Goal: Task Accomplishment & Management: Manage account settings

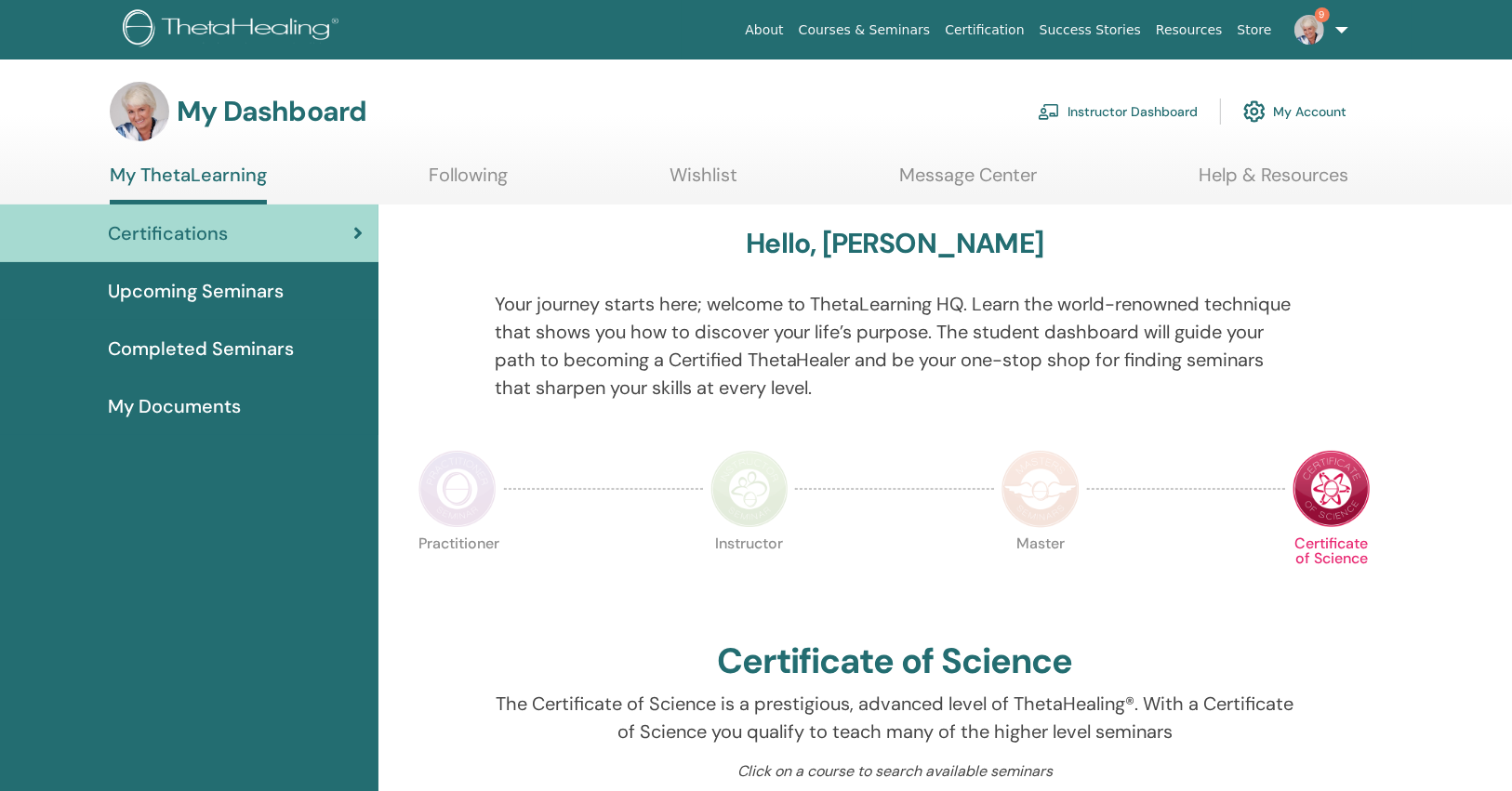
click at [1118, 111] on link "Instructor Dashboard" at bounding box center [1117, 112] width 160 height 41
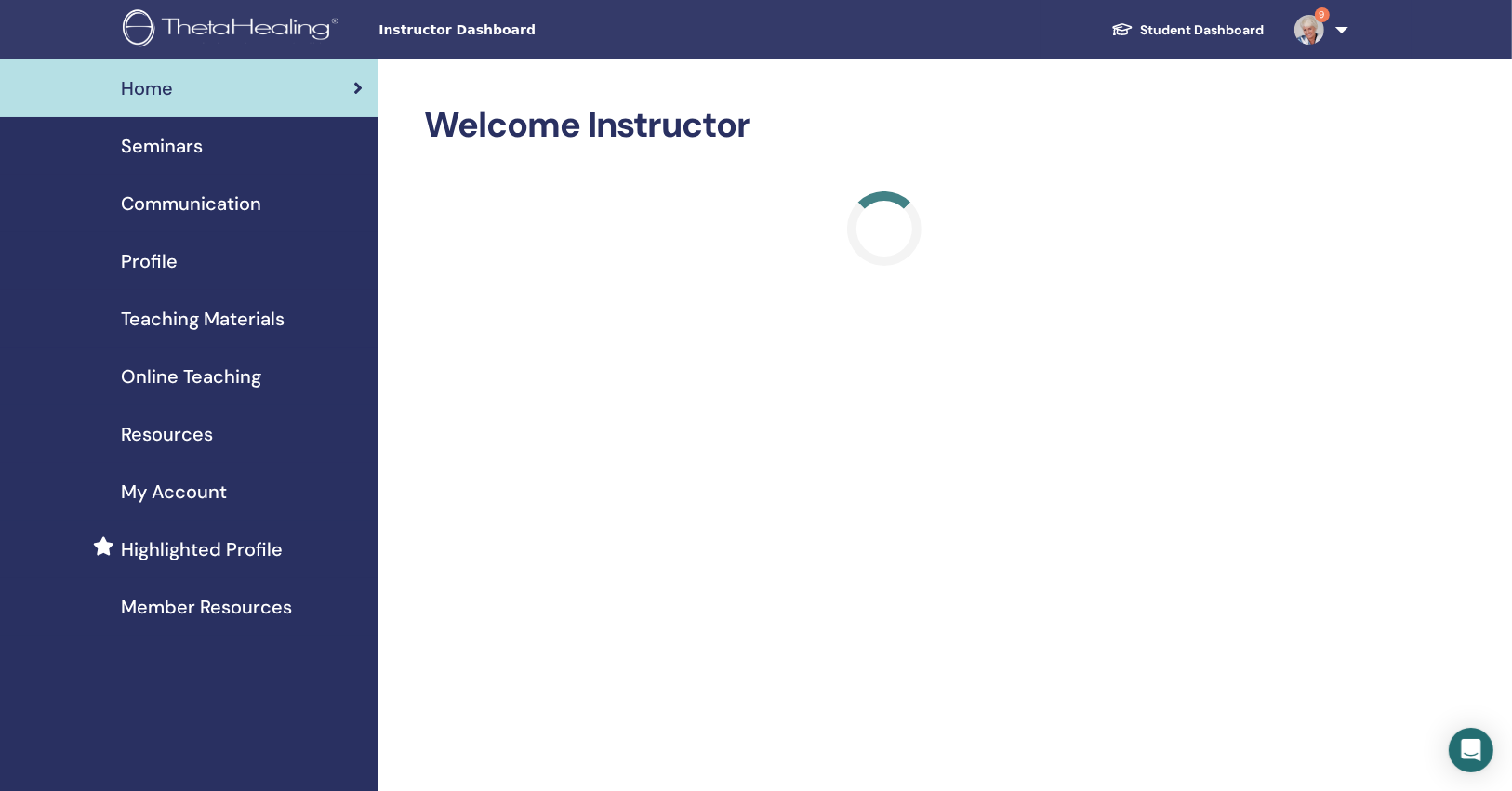
click at [223, 149] on div "Seminars" at bounding box center [189, 146] width 349 height 28
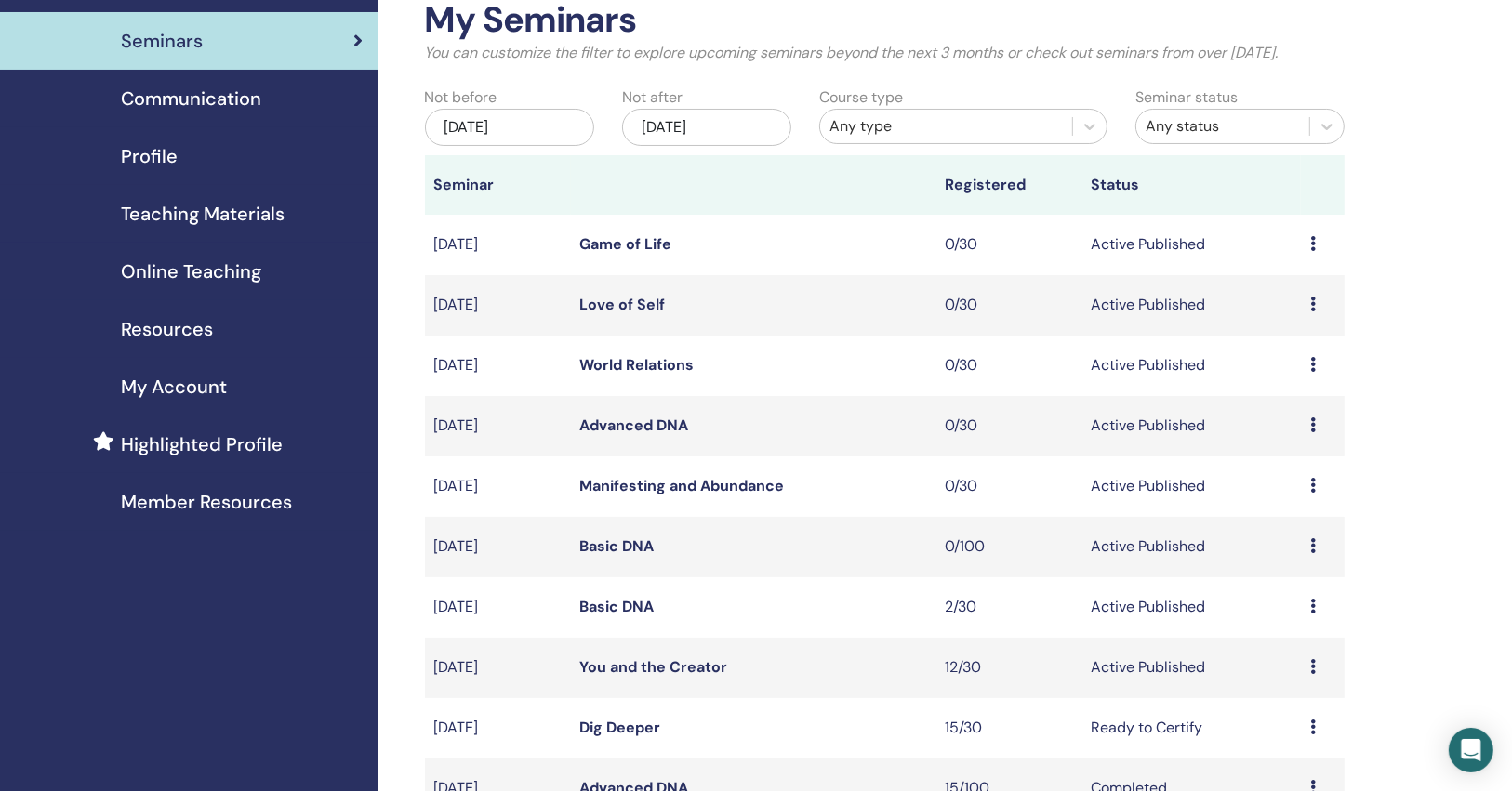
scroll to position [298, 0]
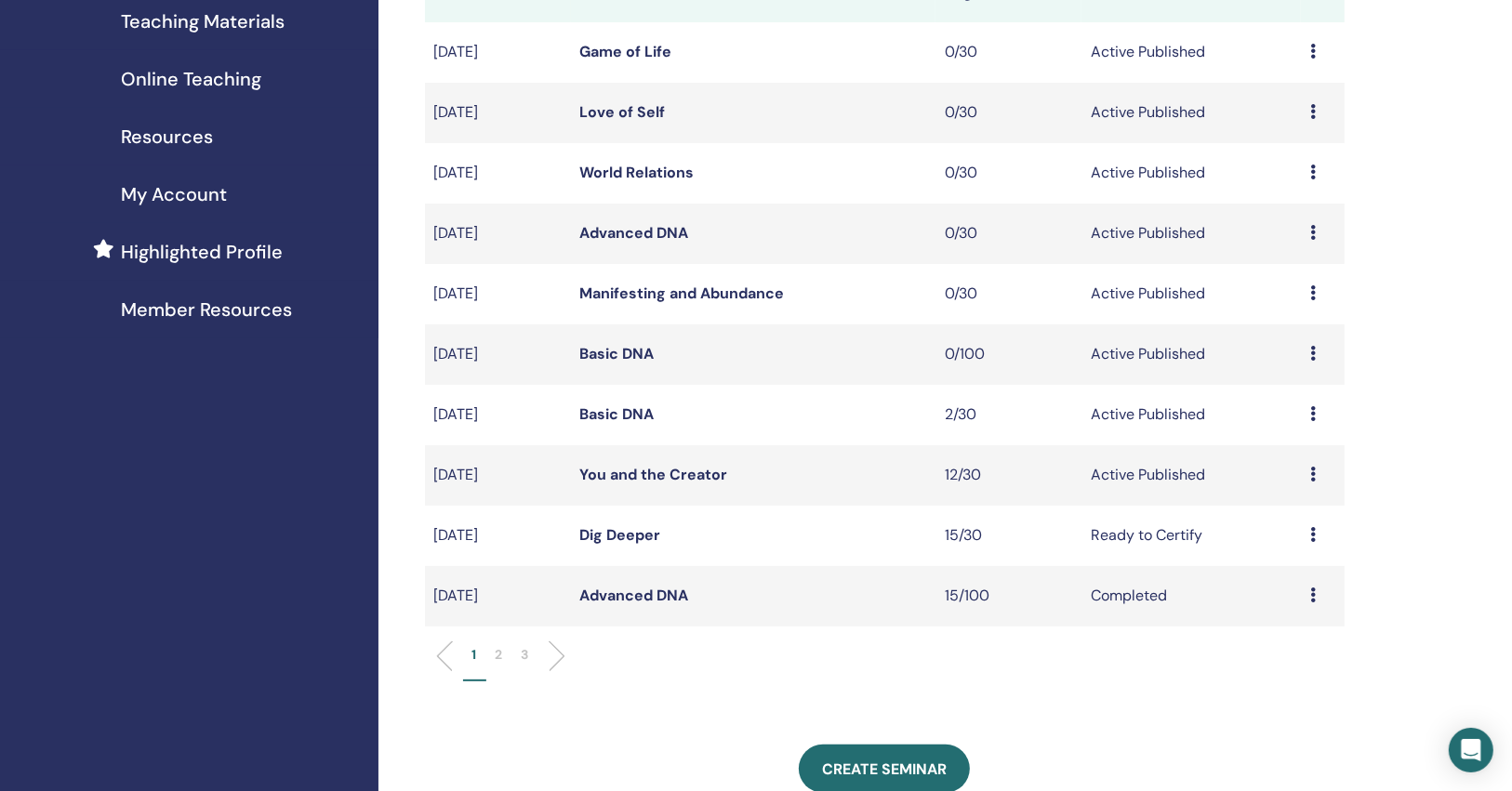
click at [695, 470] on link "You and the Creator" at bounding box center [654, 474] width 148 height 20
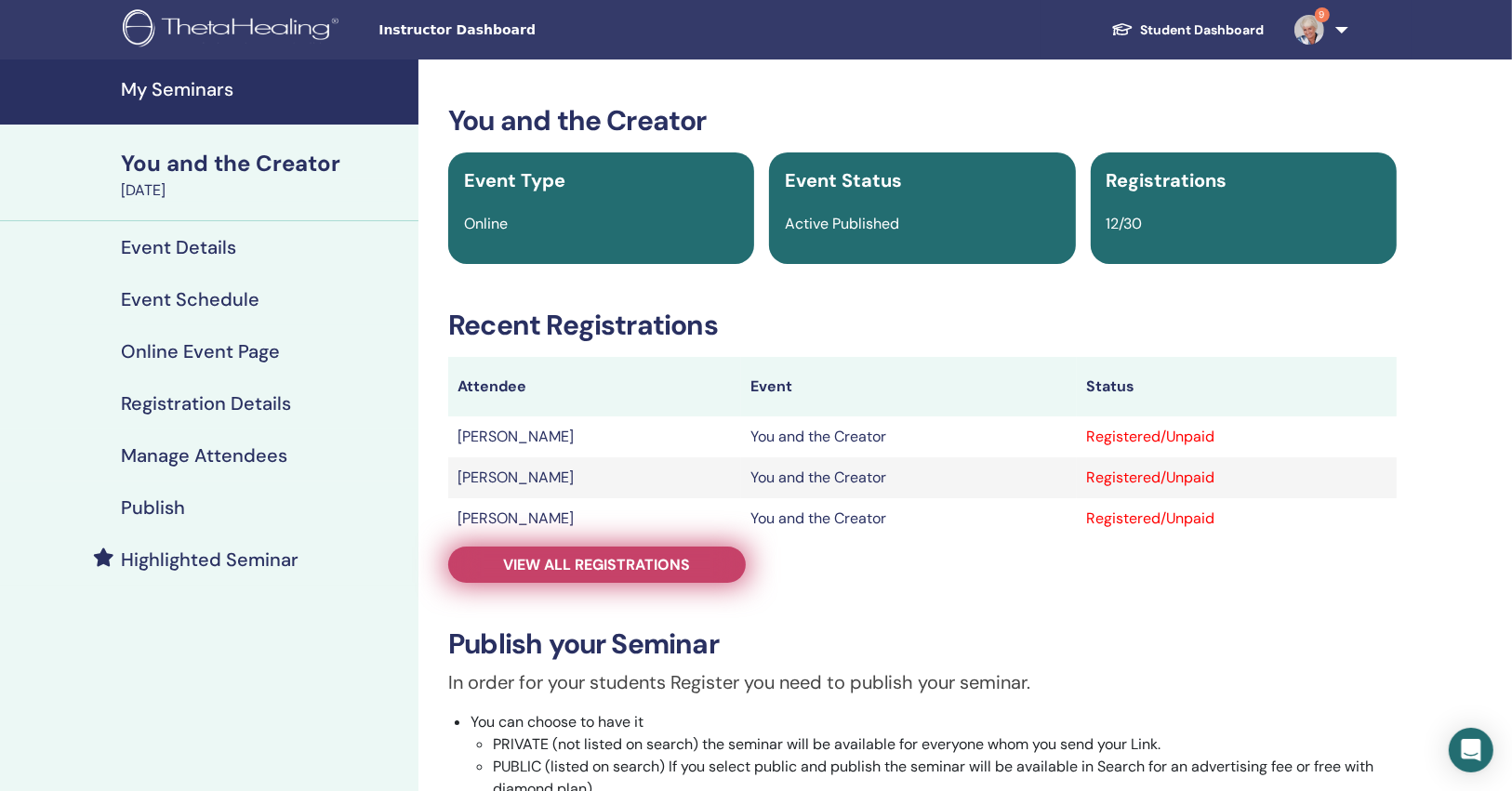
click at [666, 560] on span "View all registrations" at bounding box center [597, 564] width 187 height 20
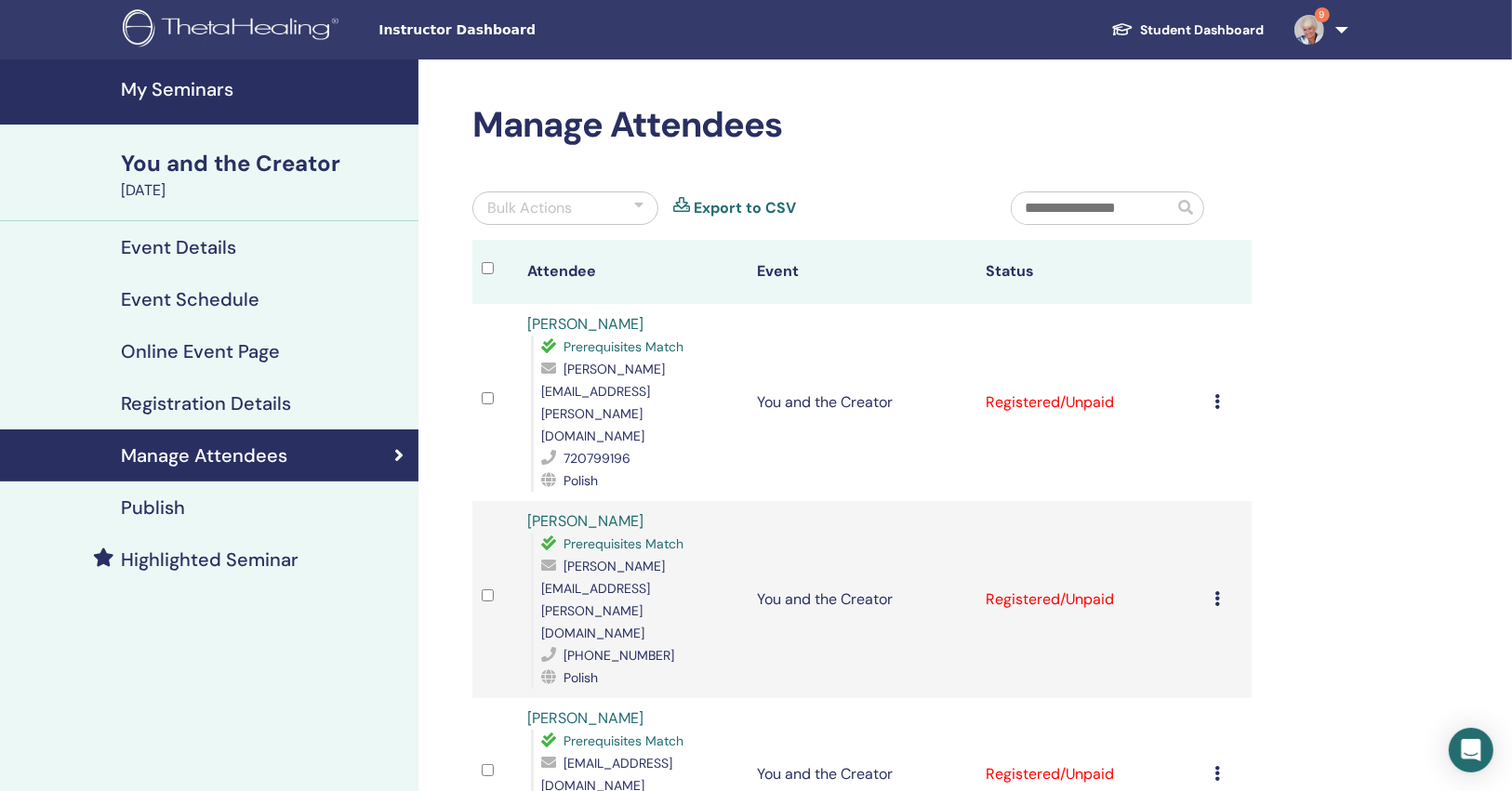
click at [665, 375] on span "mariusz.kalata@o2.pl" at bounding box center [604, 402] width 124 height 83
copy span "mariusz.kalata@o2.pl"
click at [139, 106] on link "My Seminars" at bounding box center [209, 92] width 419 height 65
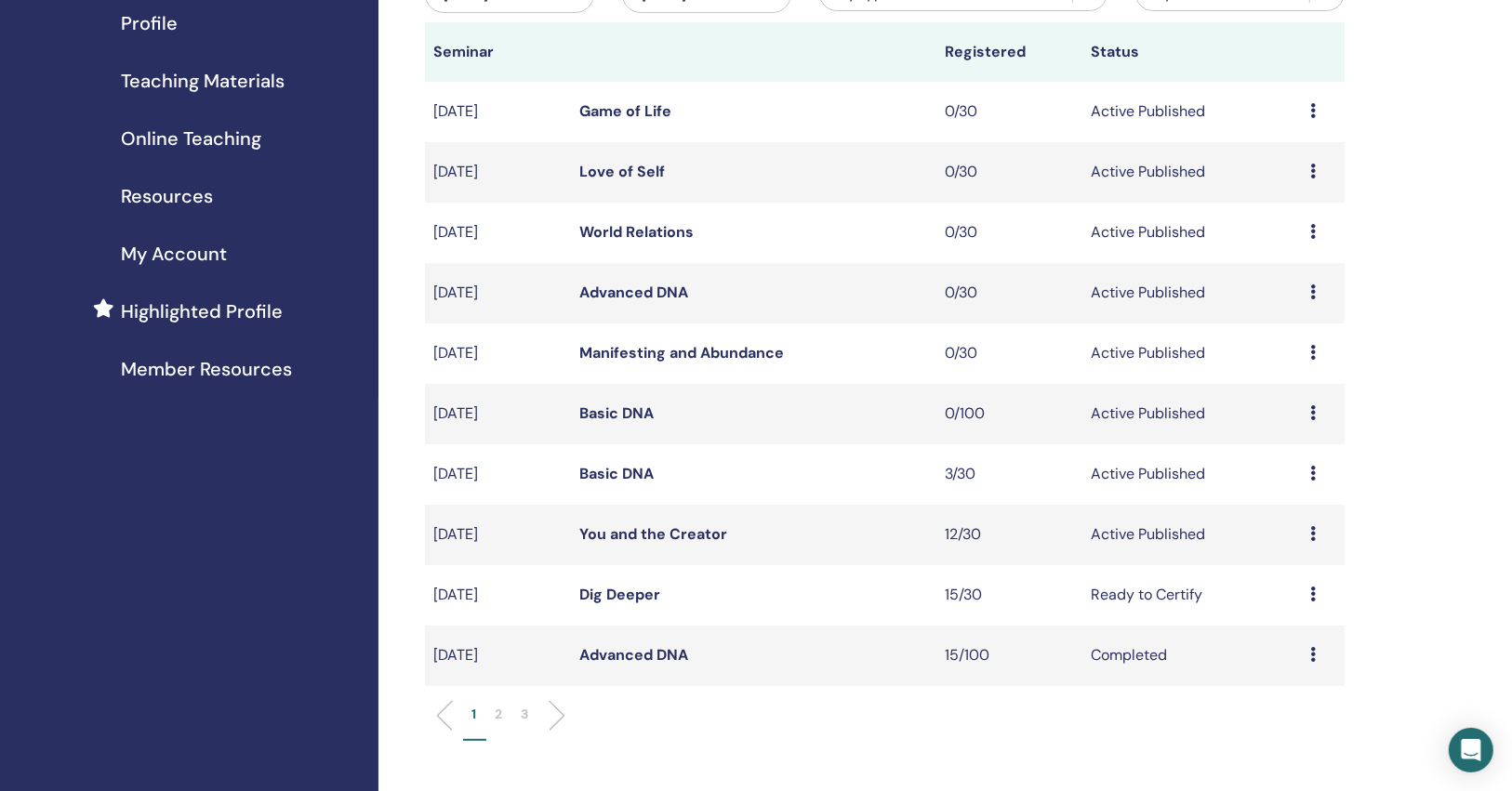
scroll to position [298, 0]
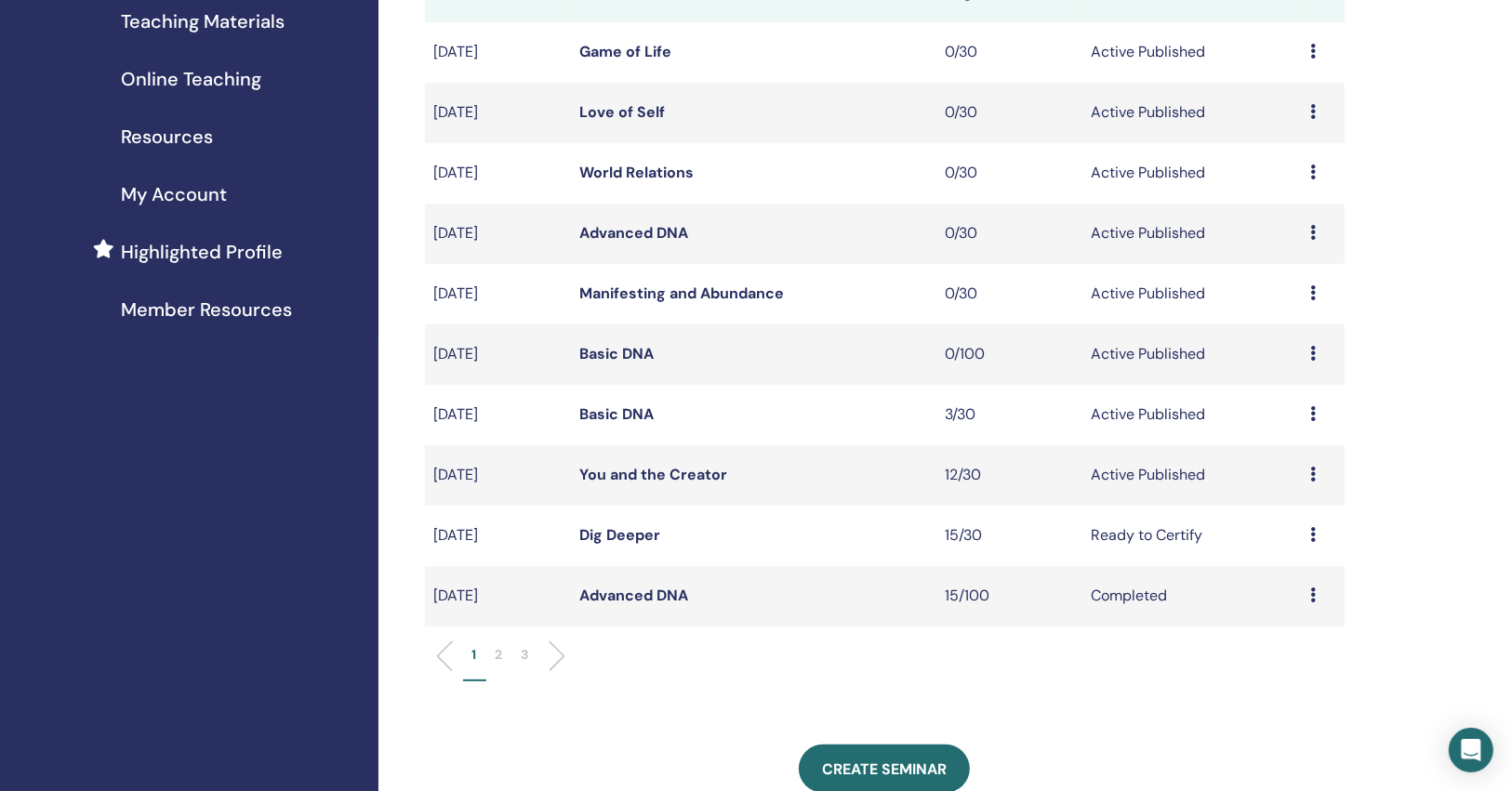
click at [1239, 716] on div "My Seminars You can customize the filter to explore upcoming seminars beyond th…" at bounding box center [885, 516] width 921 height 1419
click at [707, 471] on link "You and the Creator" at bounding box center [654, 474] width 148 height 20
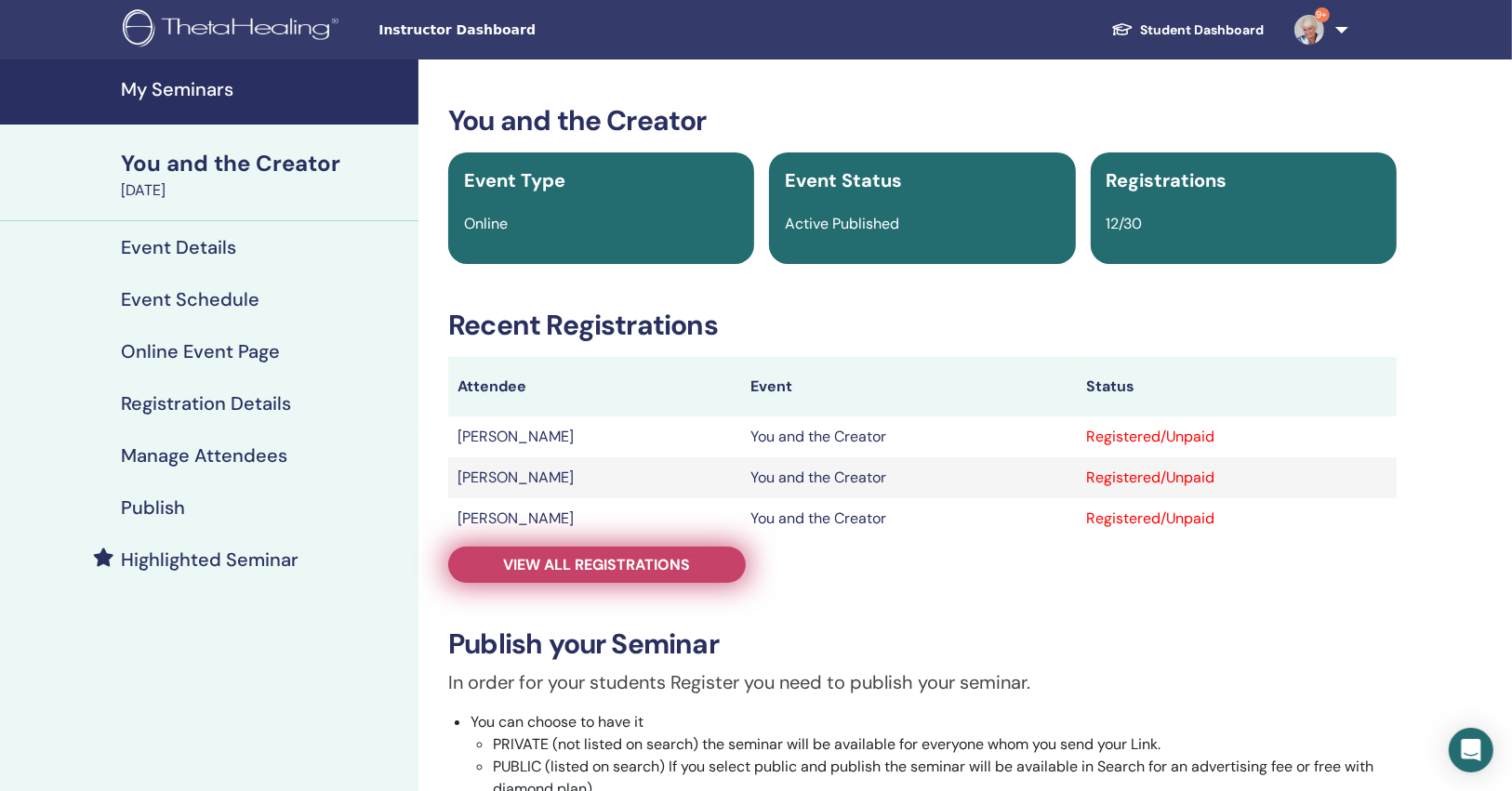
click at [684, 567] on span "View all registrations" at bounding box center [597, 564] width 187 height 20
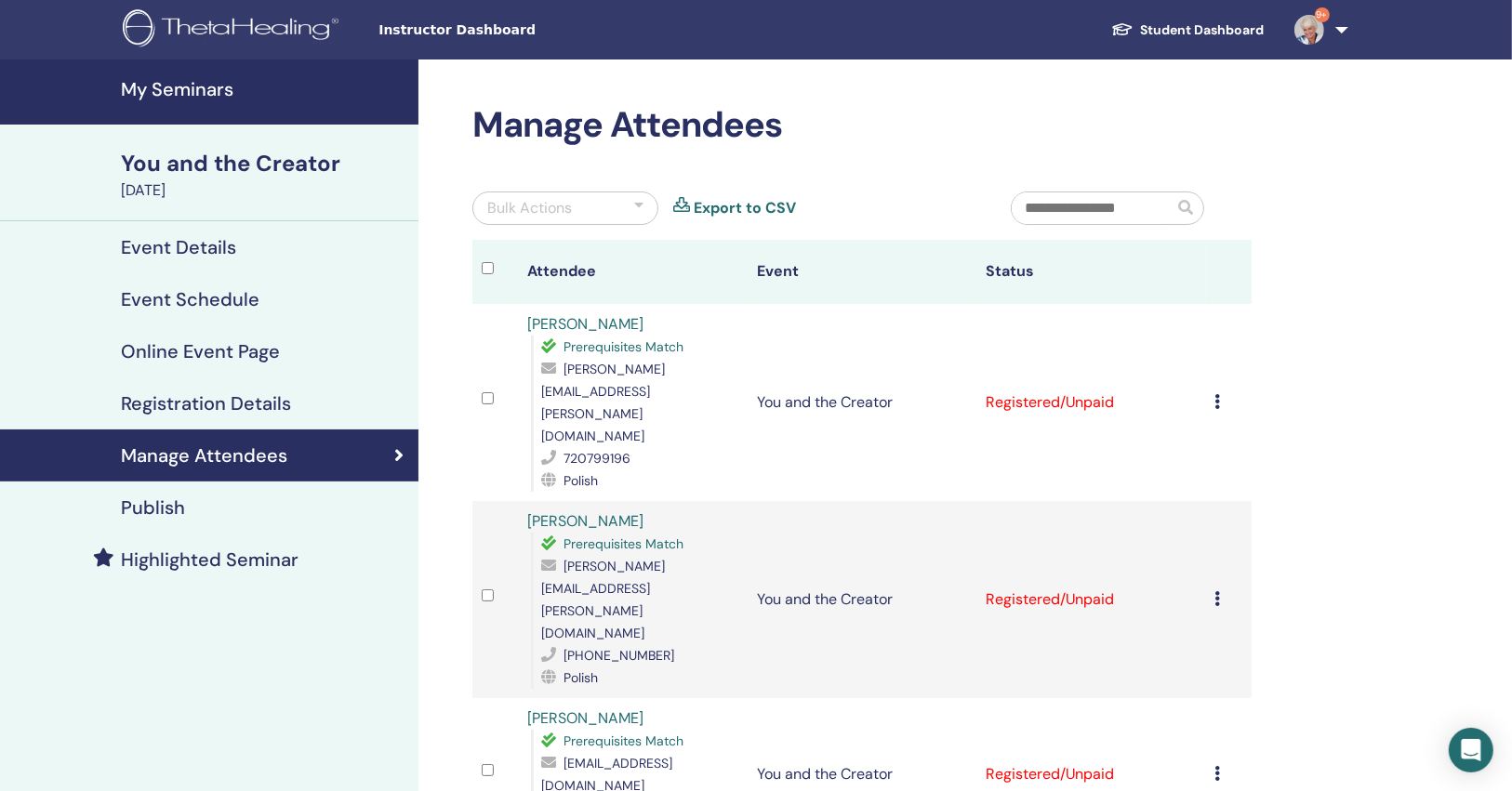
click at [1220, 395] on icon at bounding box center [1219, 402] width 6 height 15
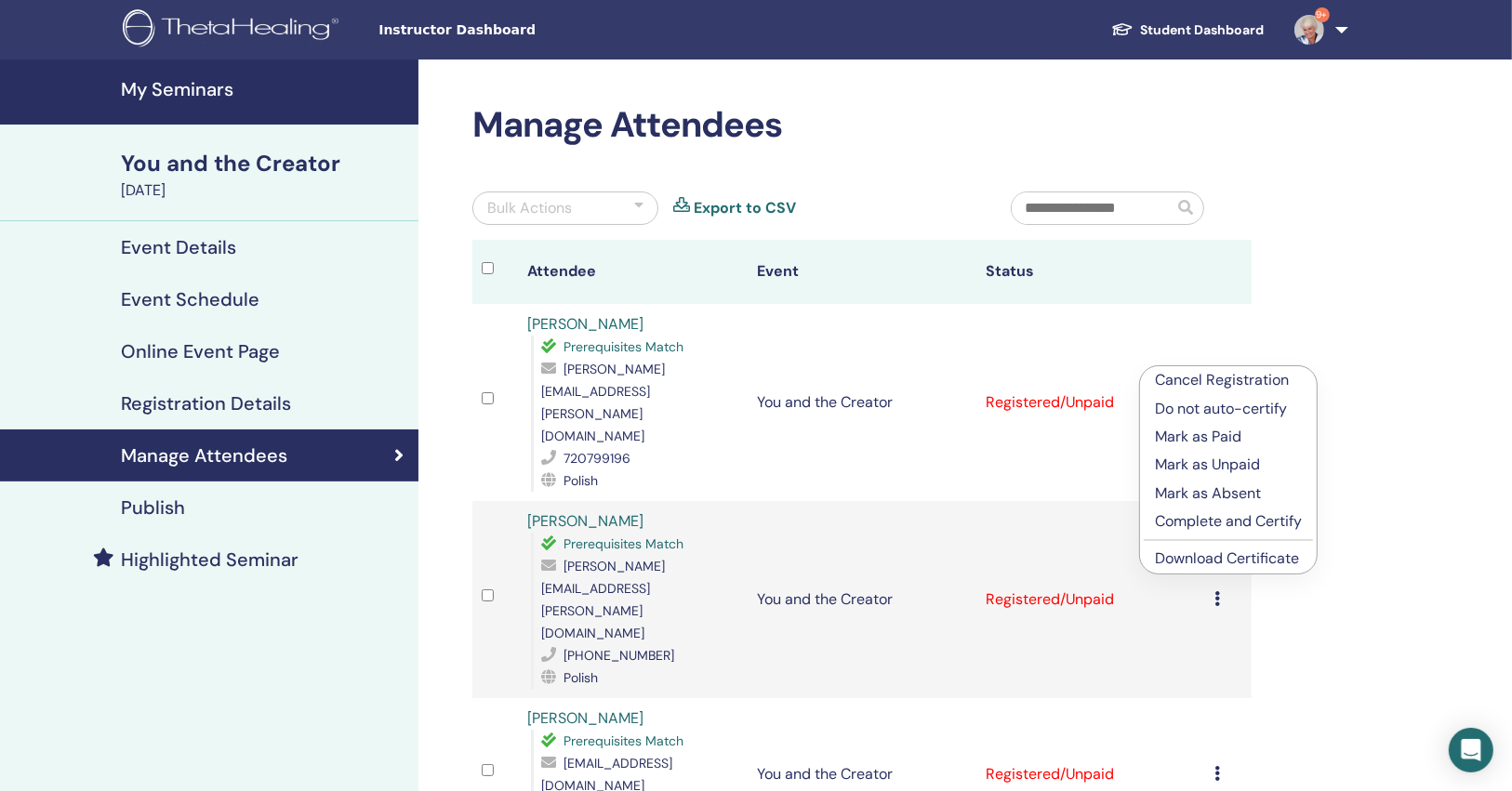
click at [1198, 559] on link "Download Certificate" at bounding box center [1227, 558] width 144 height 20
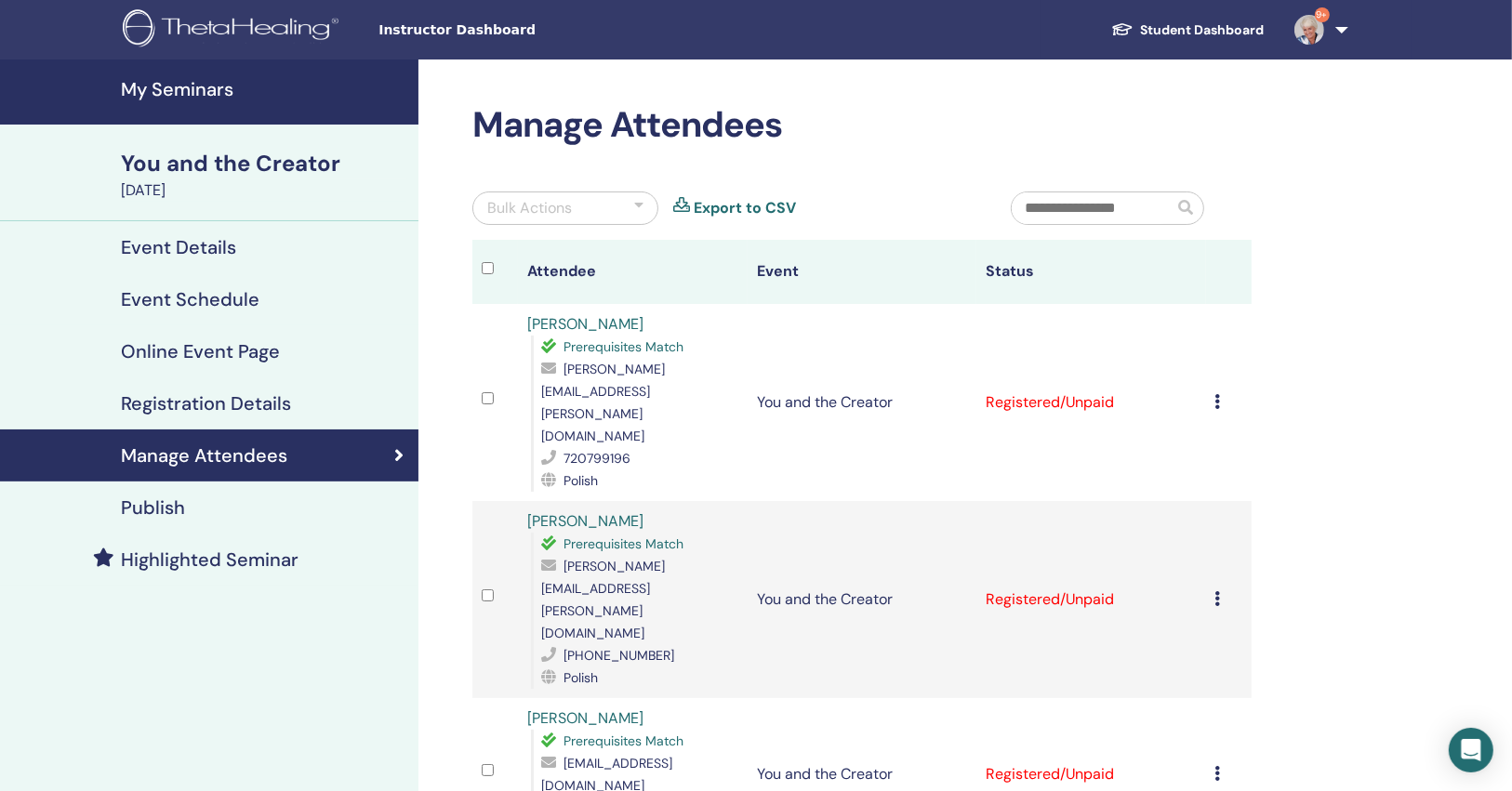
click at [665, 558] on span "jolanta.wolska@gmx.com" at bounding box center [604, 599] width 124 height 83
copy span "jolanta.wolska@gmx.com"
click at [1218, 591] on icon at bounding box center [1219, 599] width 6 height 15
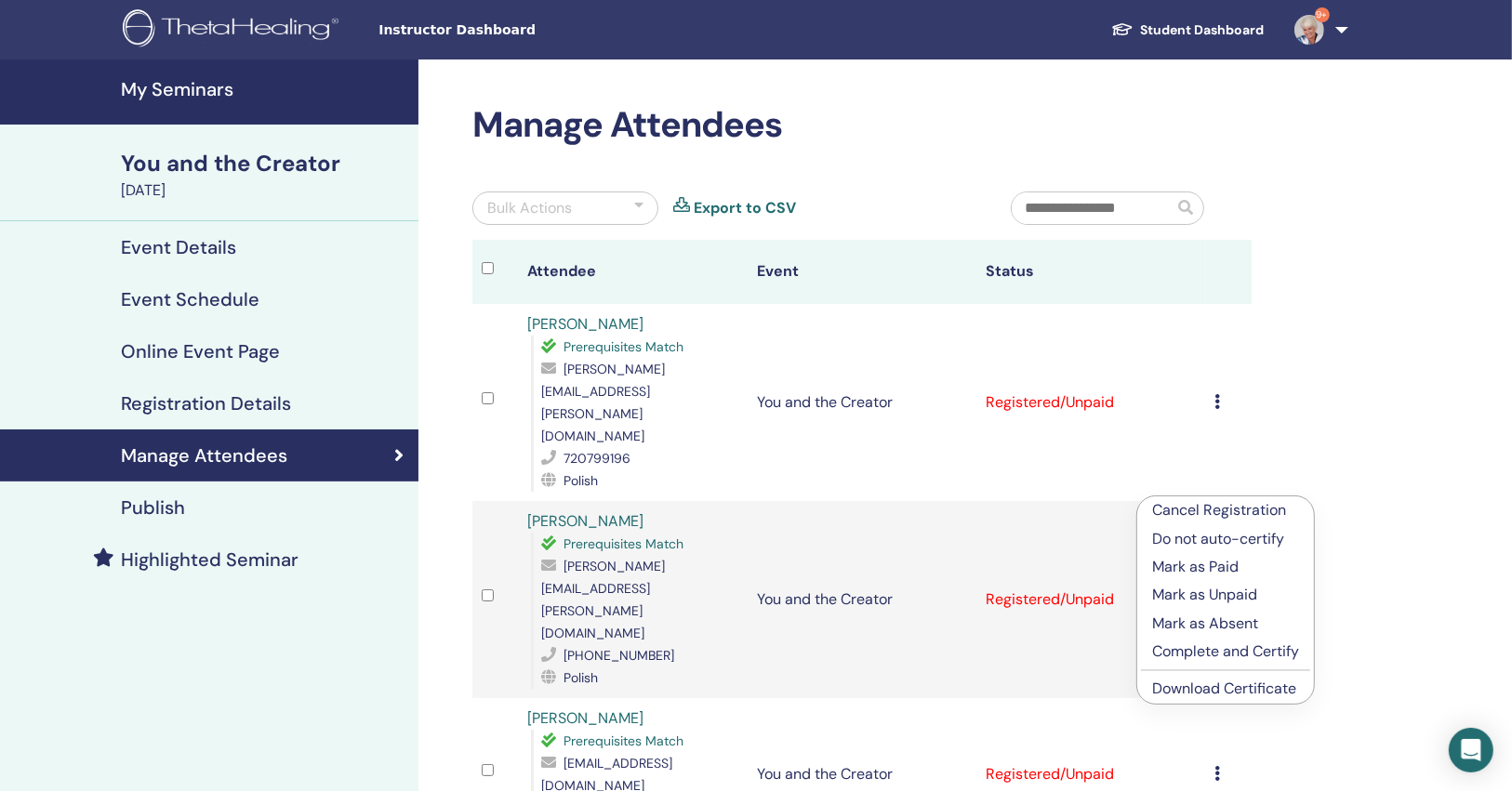
click at [1174, 685] on link "Download Certificate" at bounding box center [1224, 688] width 144 height 20
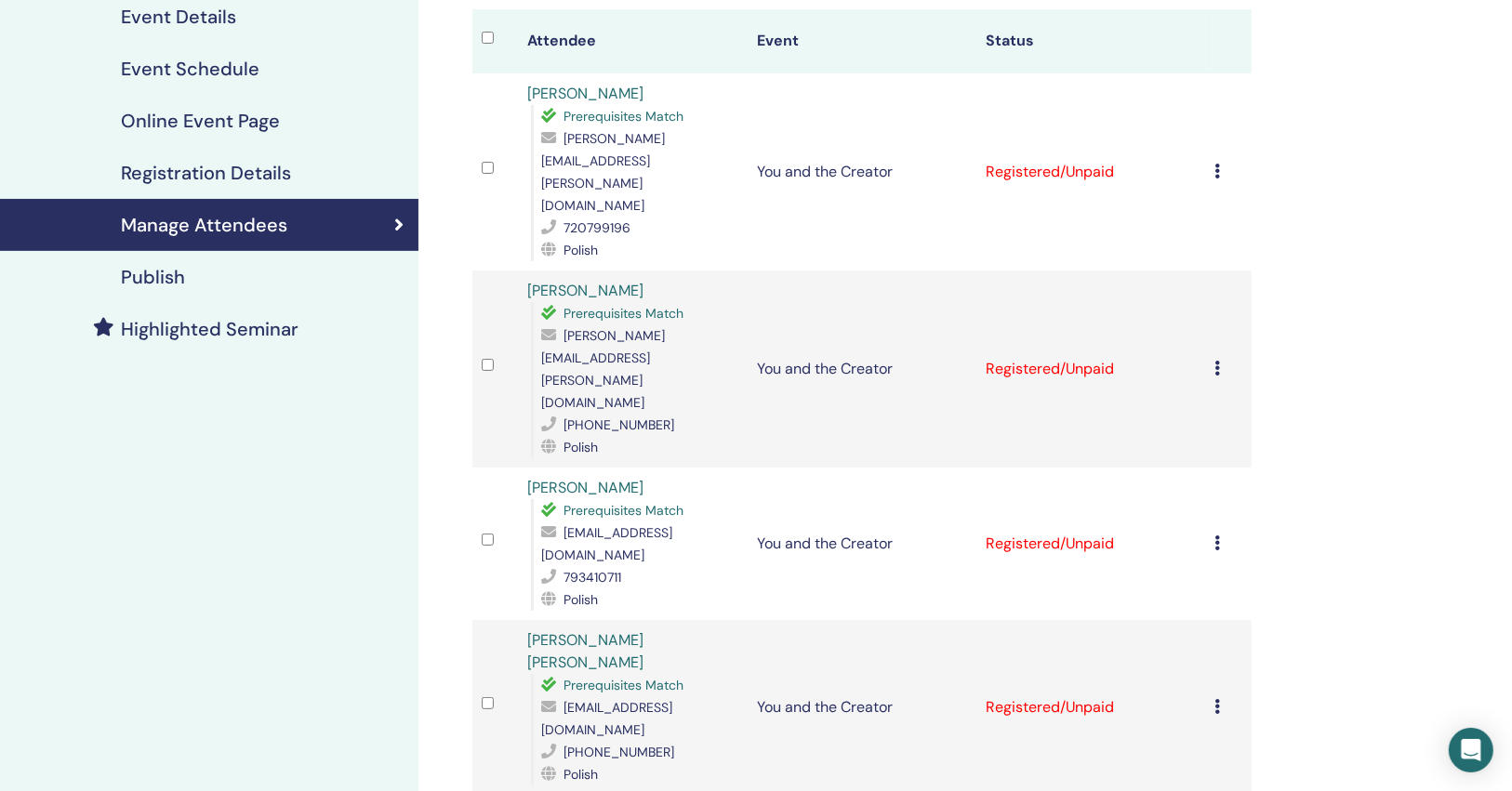
scroll to position [298, 0]
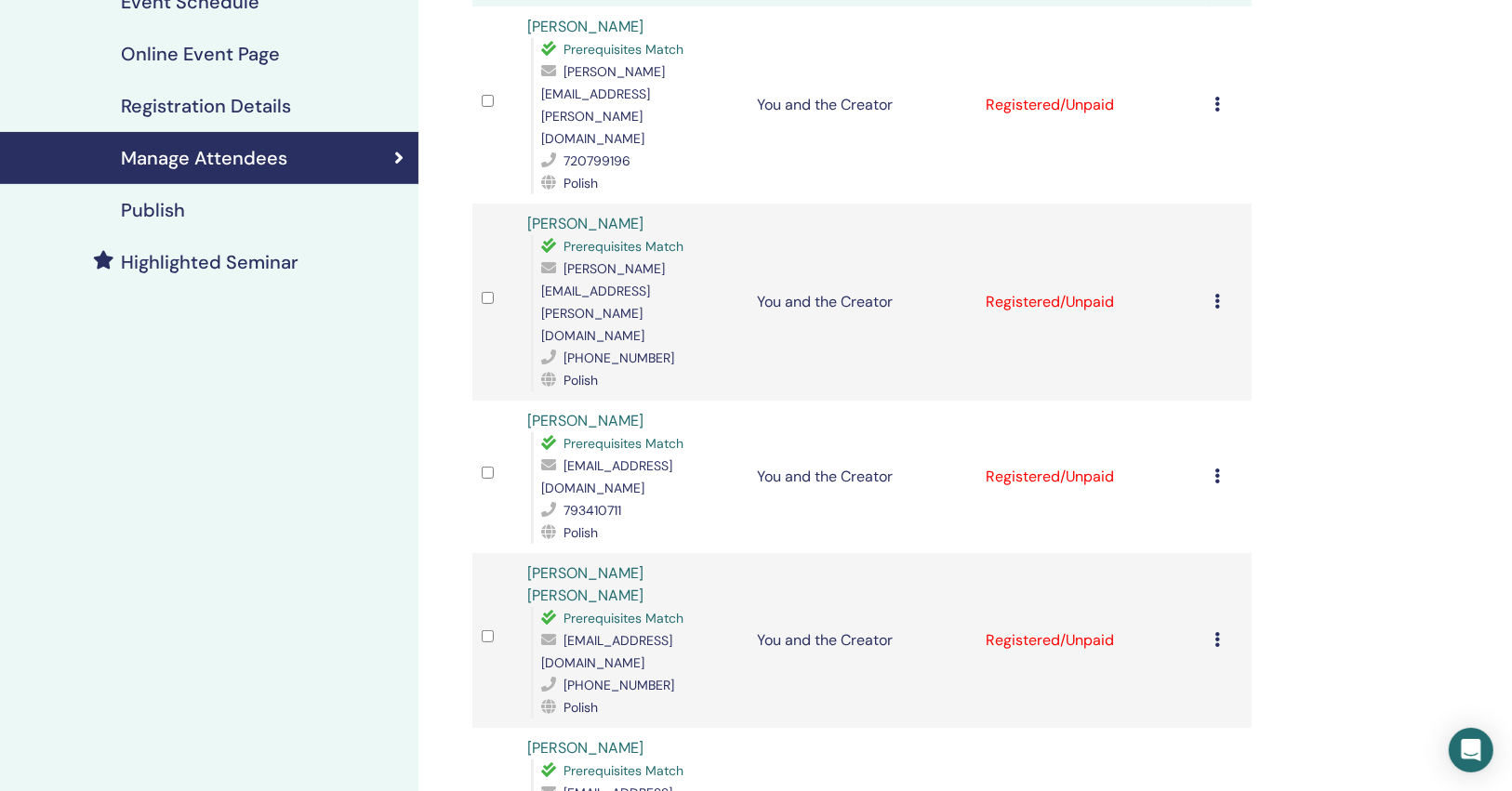
click at [656, 455] on div "[EMAIL_ADDRESS][DOMAIN_NAME]" at bounding box center [639, 477] width 196 height 45
click at [662, 457] on span "[EMAIL_ADDRESS][DOMAIN_NAME]" at bounding box center [607, 477] width 131 height 39
click at [669, 457] on span "[EMAIL_ADDRESS][DOMAIN_NAME]" at bounding box center [607, 477] width 131 height 39
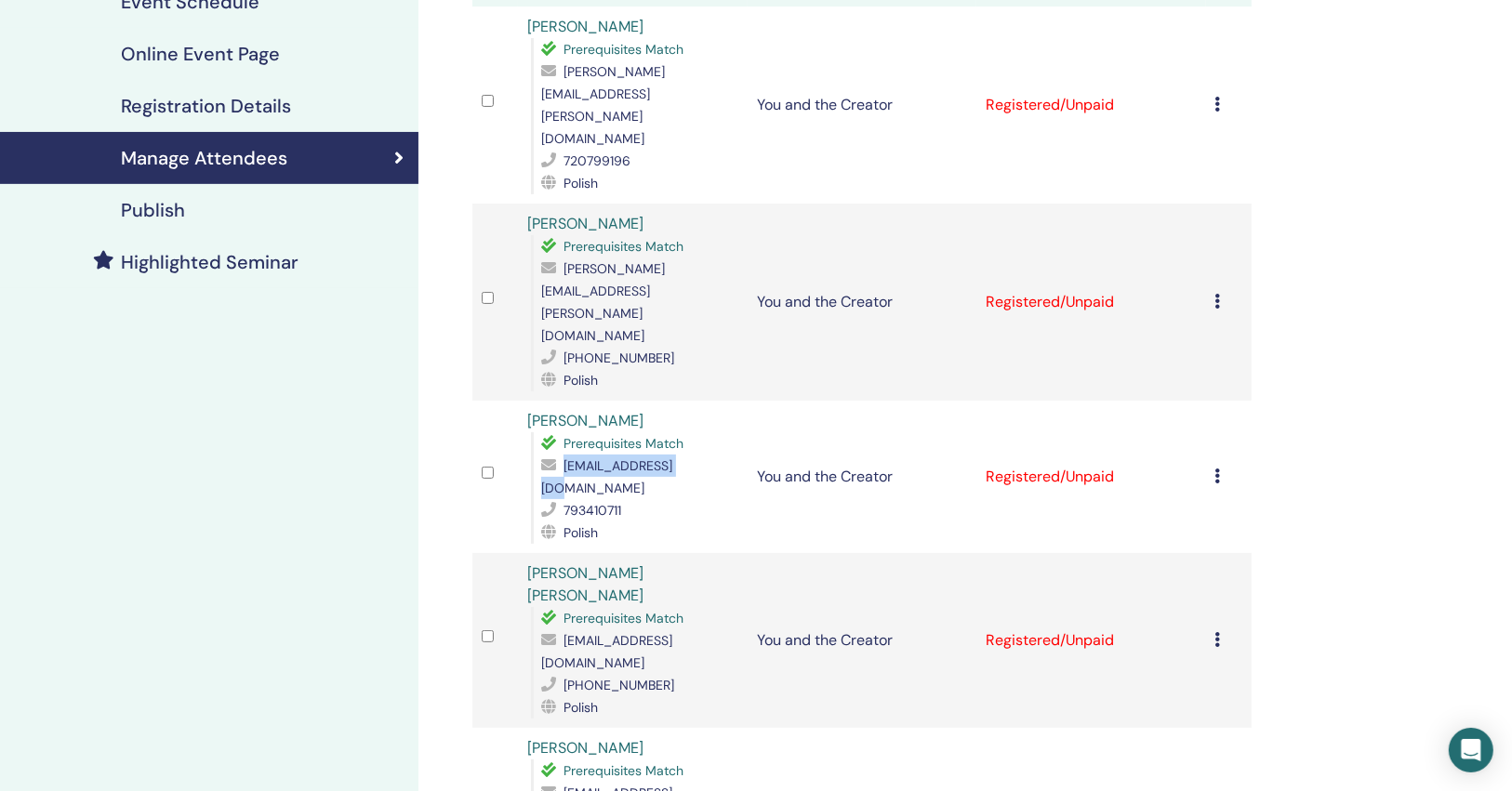
click at [669, 457] on span "[EMAIL_ADDRESS][DOMAIN_NAME]" at bounding box center [607, 477] width 131 height 39
click at [1219, 469] on icon at bounding box center [1219, 476] width 6 height 15
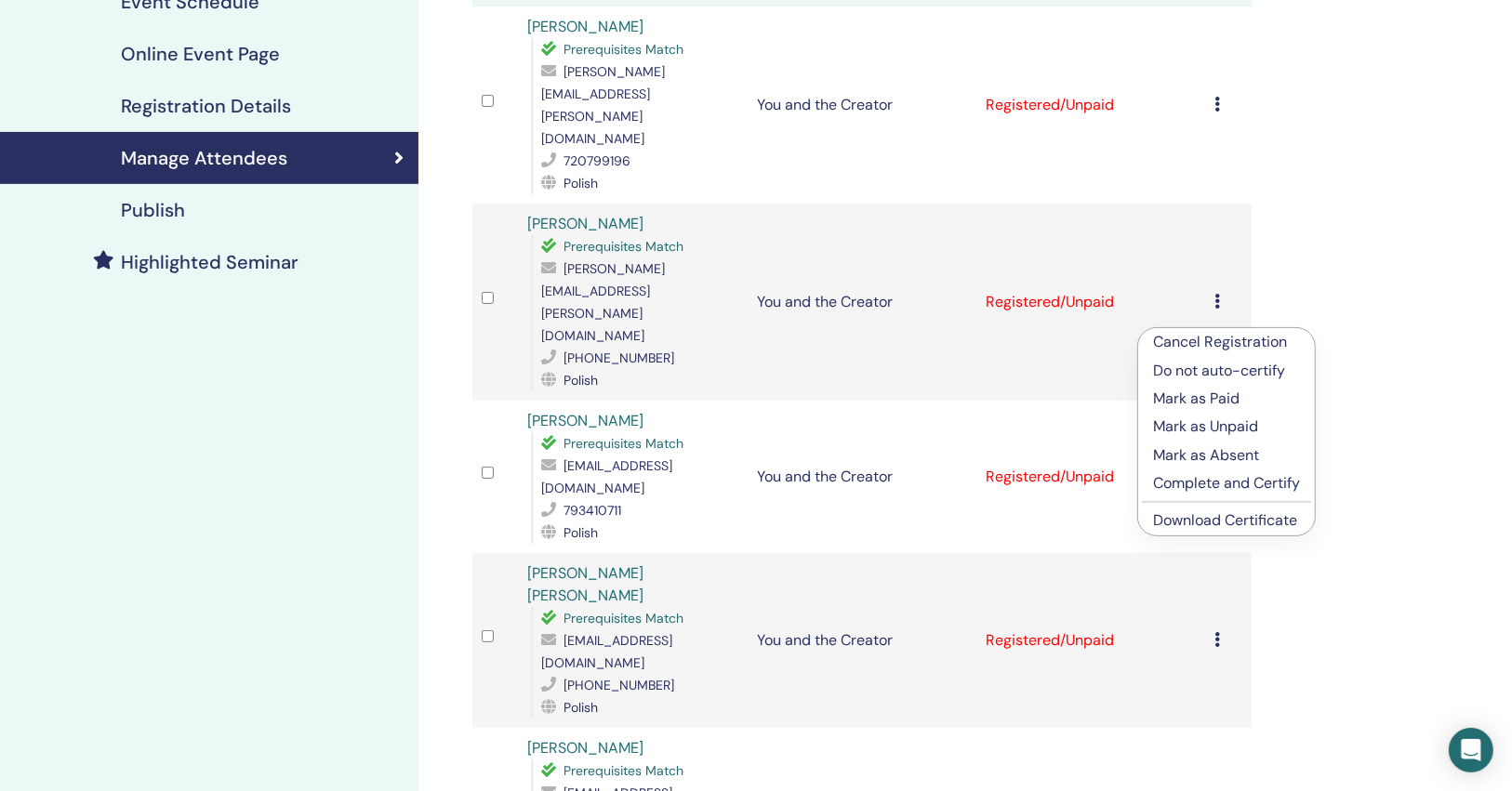
click at [1176, 519] on link "Download Certificate" at bounding box center [1225, 520] width 144 height 20
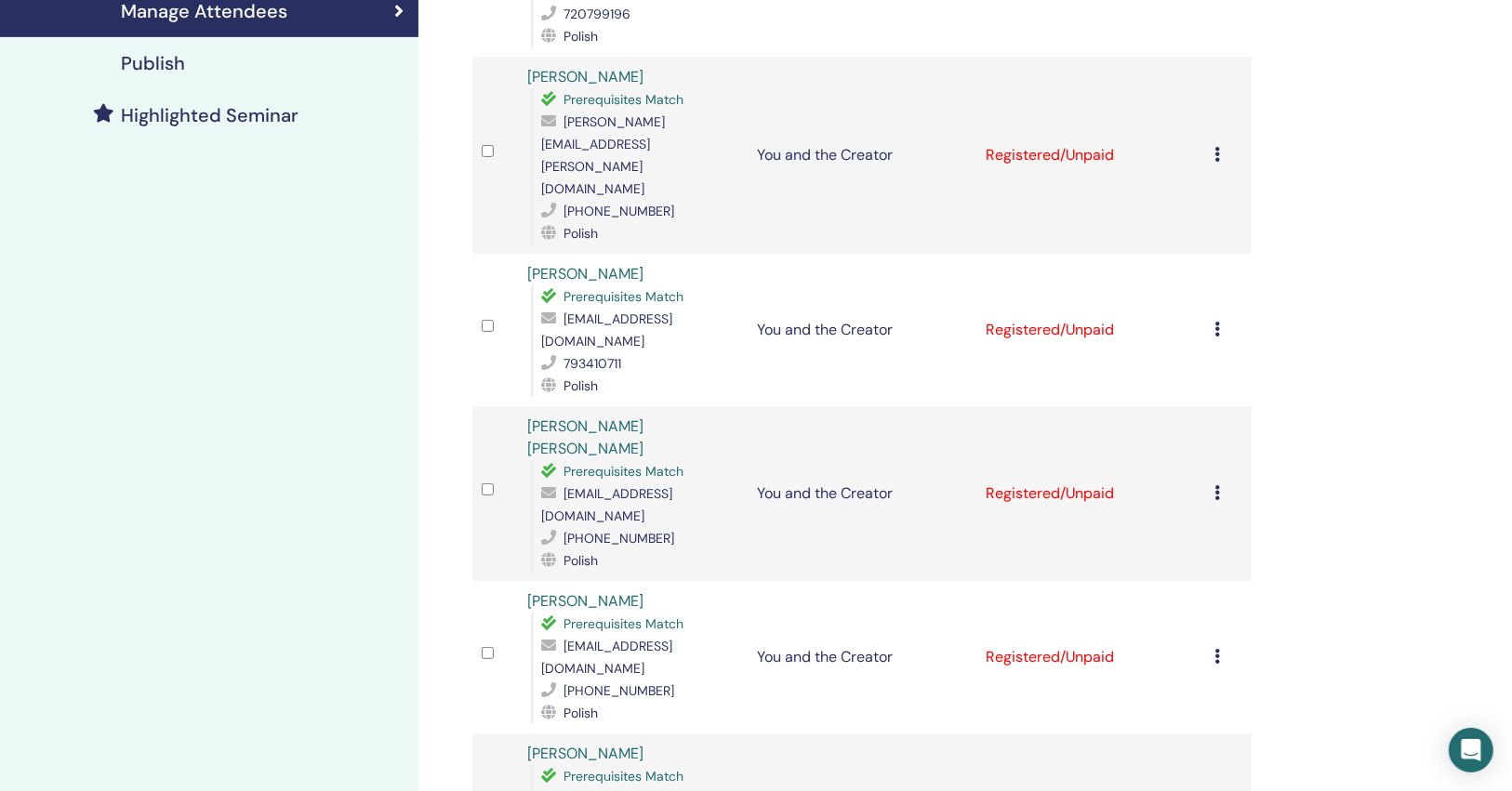
scroll to position [446, 0]
click at [672, 484] on span "aagnichaa@gmail.com" at bounding box center [607, 503] width 131 height 39
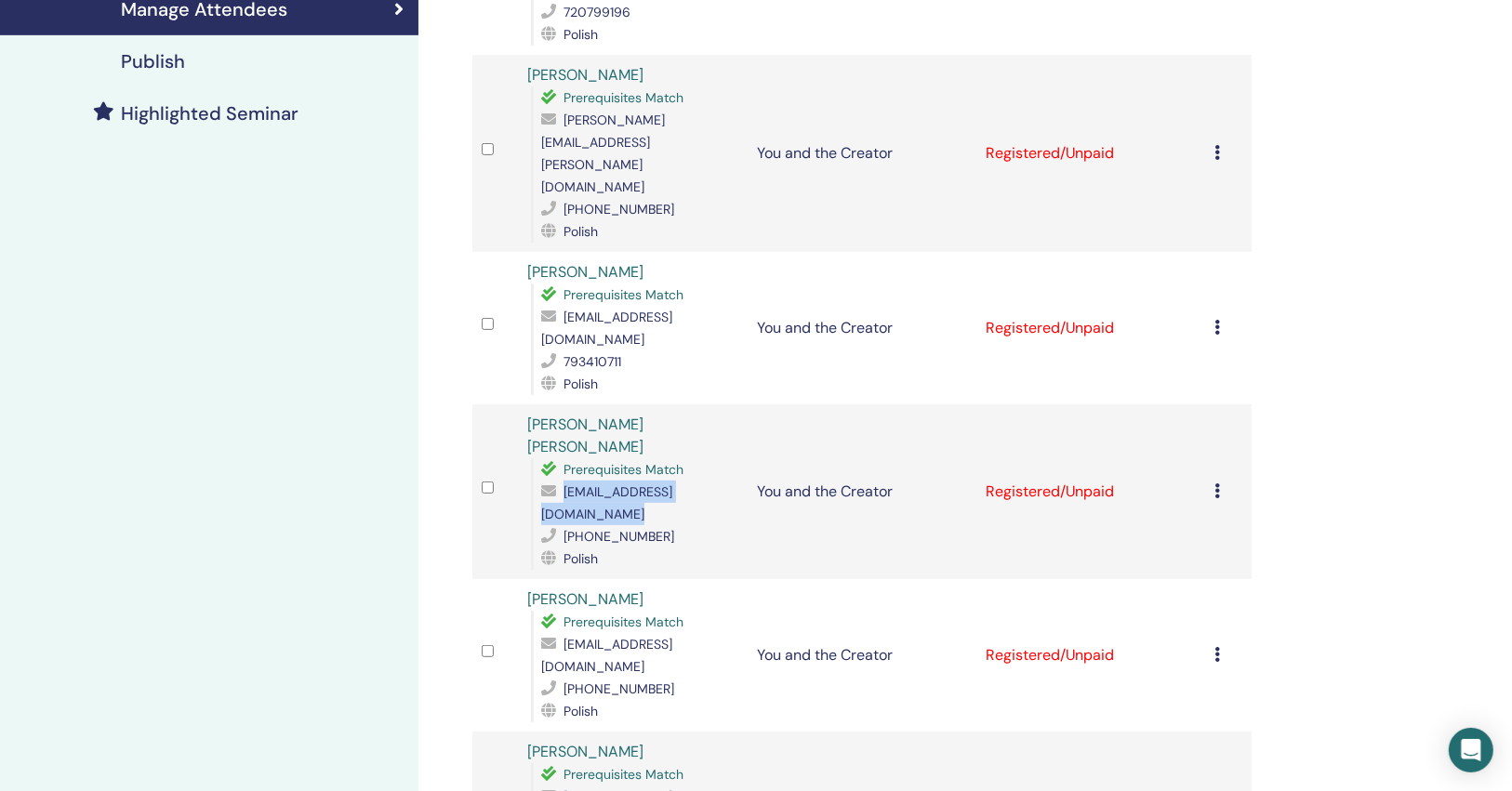
click at [672, 484] on span "aagnichaa@gmail.com" at bounding box center [607, 503] width 131 height 39
copy span "aagnichaa@gmail.com"
click at [1216, 484] on icon at bounding box center [1219, 491] width 6 height 15
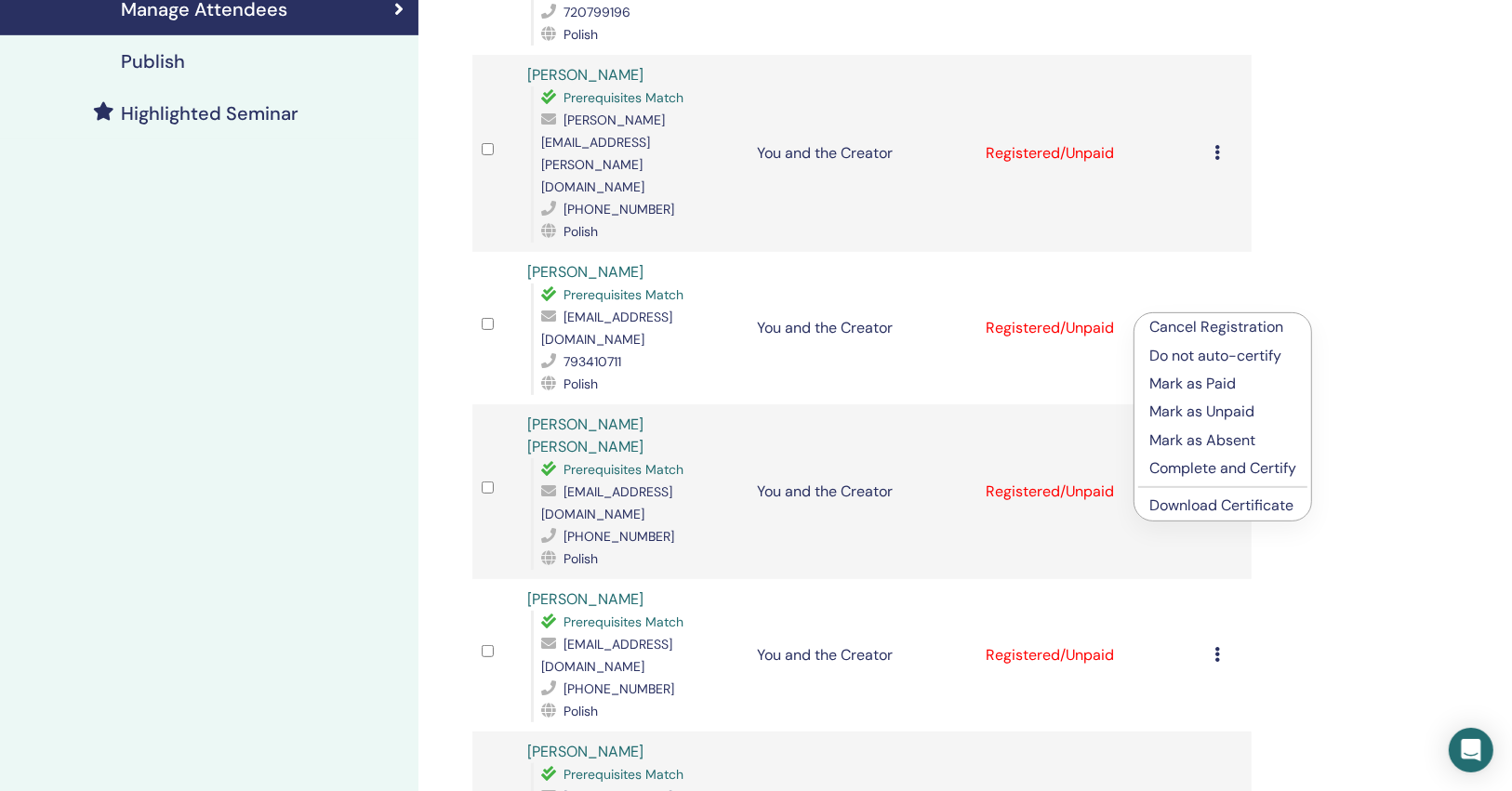
click at [1182, 508] on link "Download Certificate" at bounding box center [1221, 505] width 144 height 20
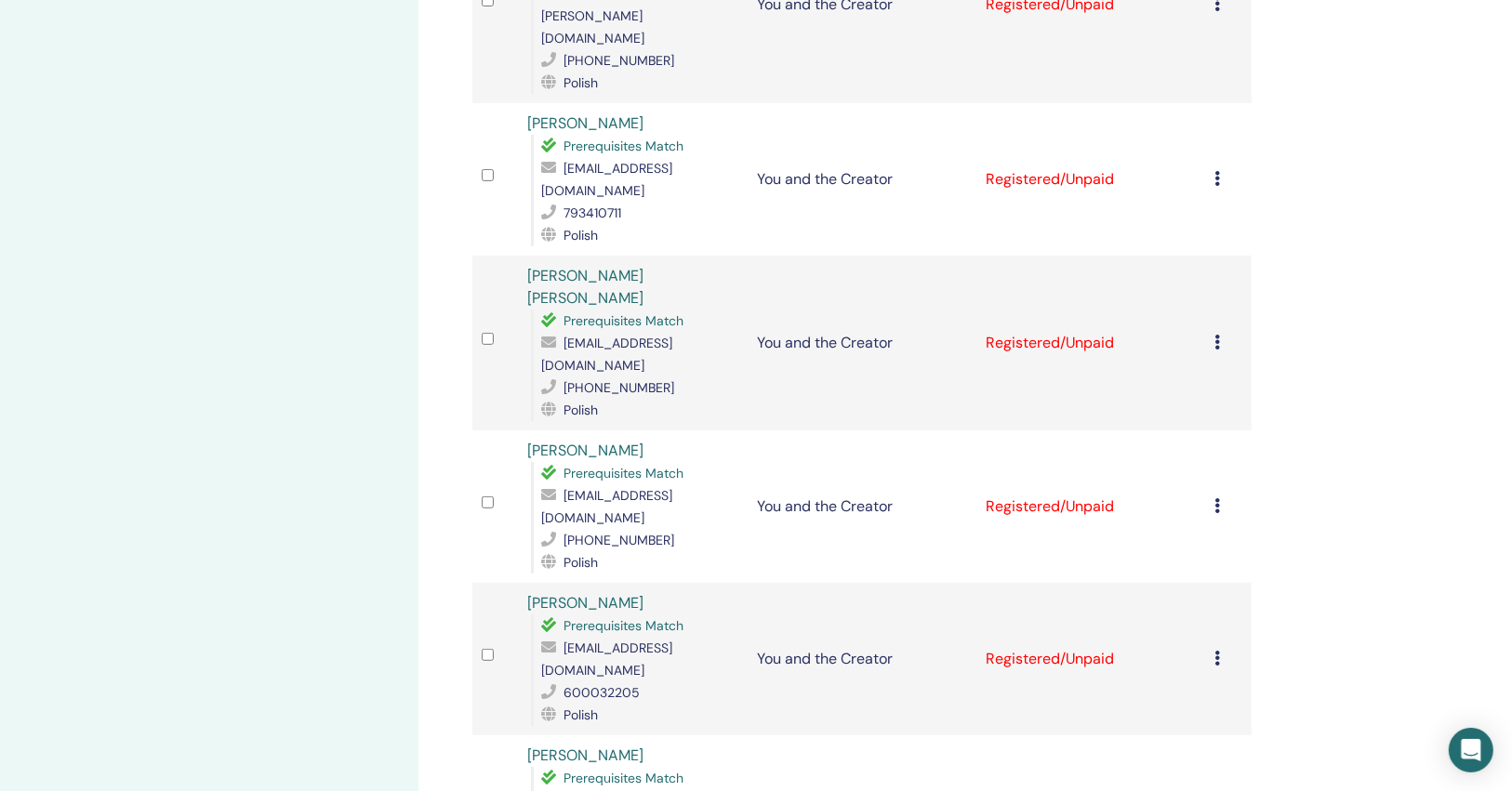
scroll to position [595, 0]
click at [672, 487] on span "ak.bodyclinic@gmail.com" at bounding box center [607, 507] width 131 height 39
copy span "ak.bodyclinic@gmail.com"
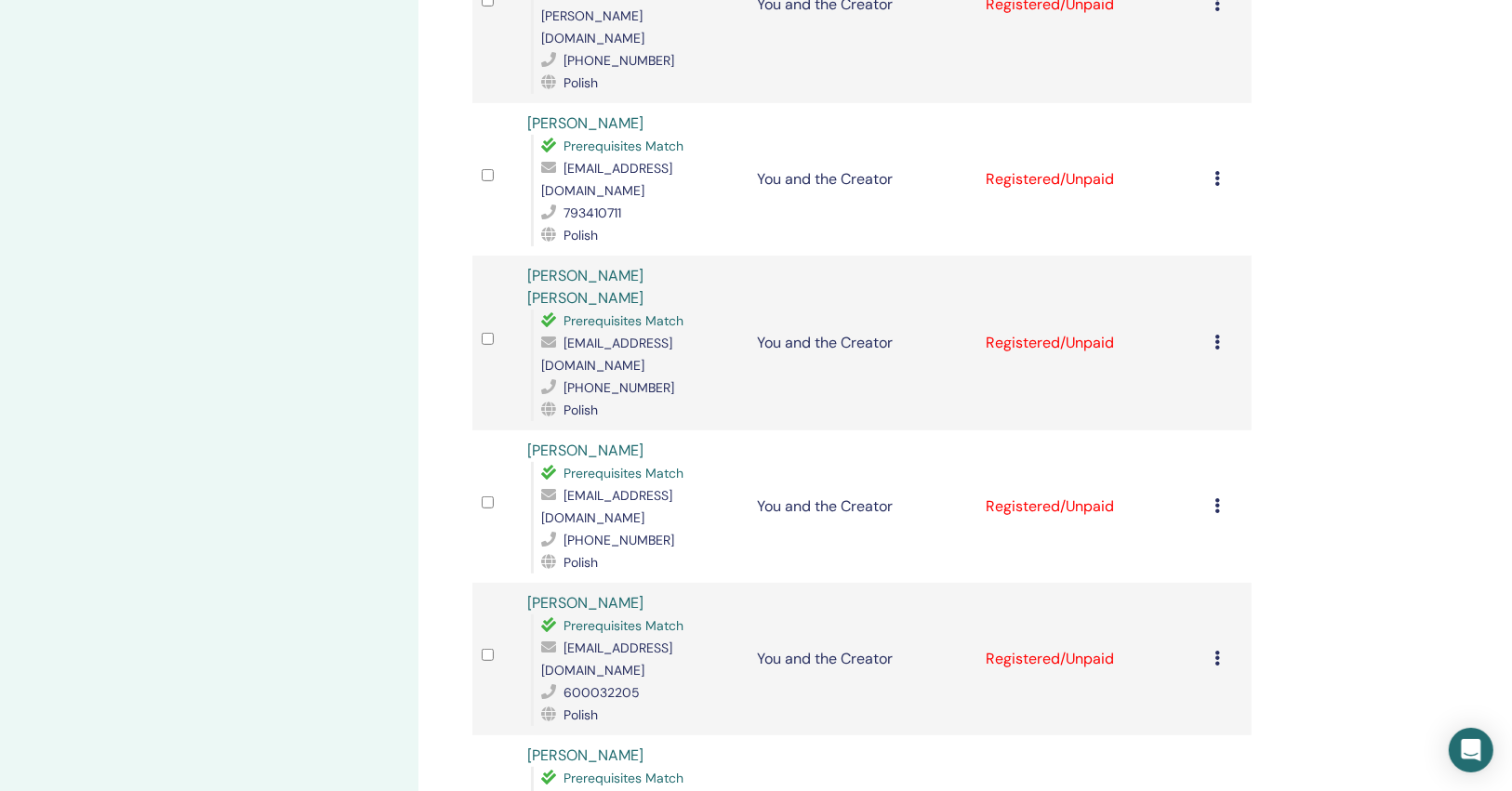
click at [1221, 496] on div "Cancel Registration Do not auto-certify Mark as Paid Mark as Unpaid Mark as Abs…" at bounding box center [1229, 507] width 27 height 22
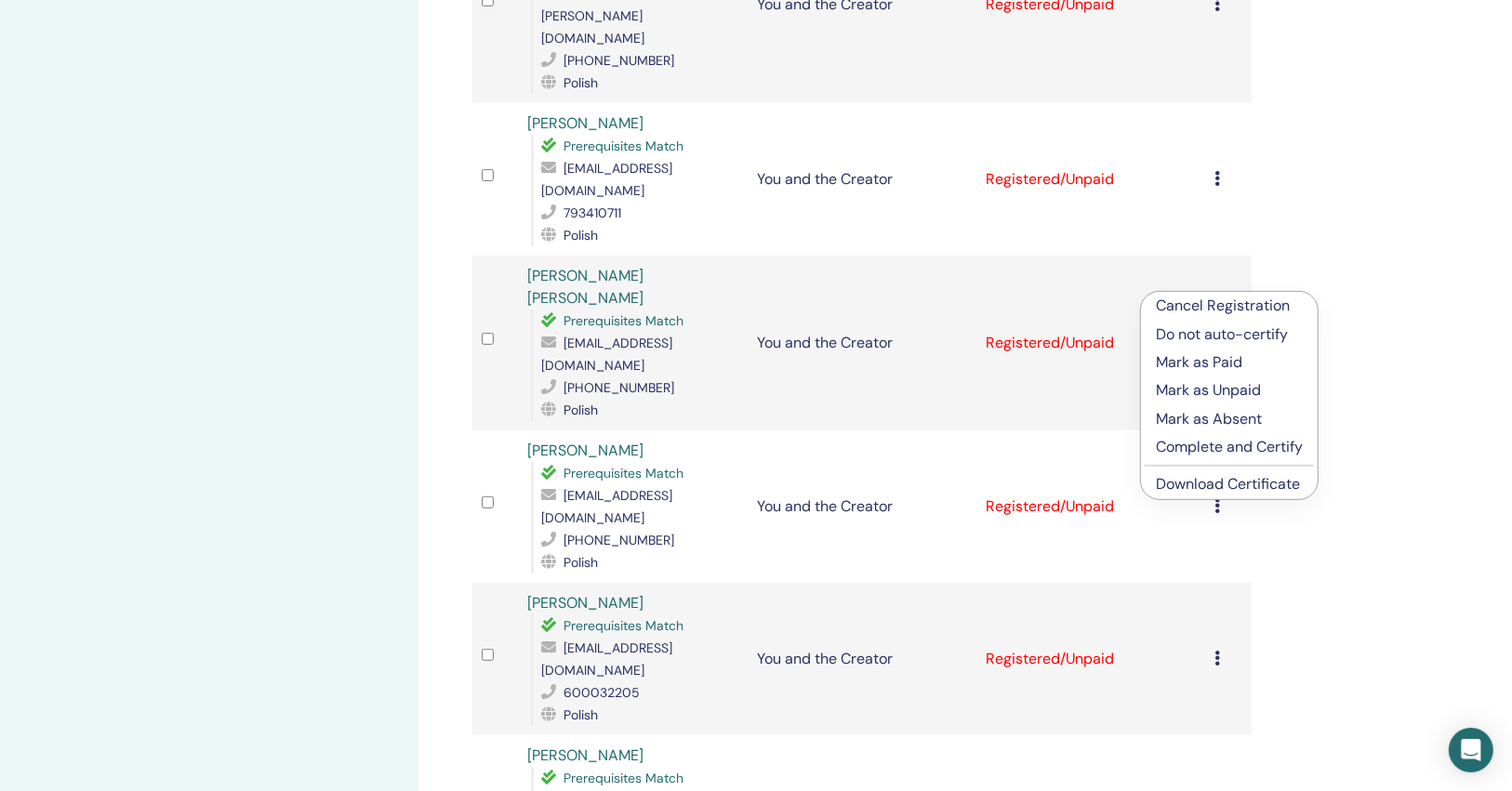
drag, startPoint x: 1172, startPoint y: 486, endPoint x: 1163, endPoint y: 479, distance: 11.4
click at [1173, 486] on link "Download Certificate" at bounding box center [1228, 484] width 144 height 20
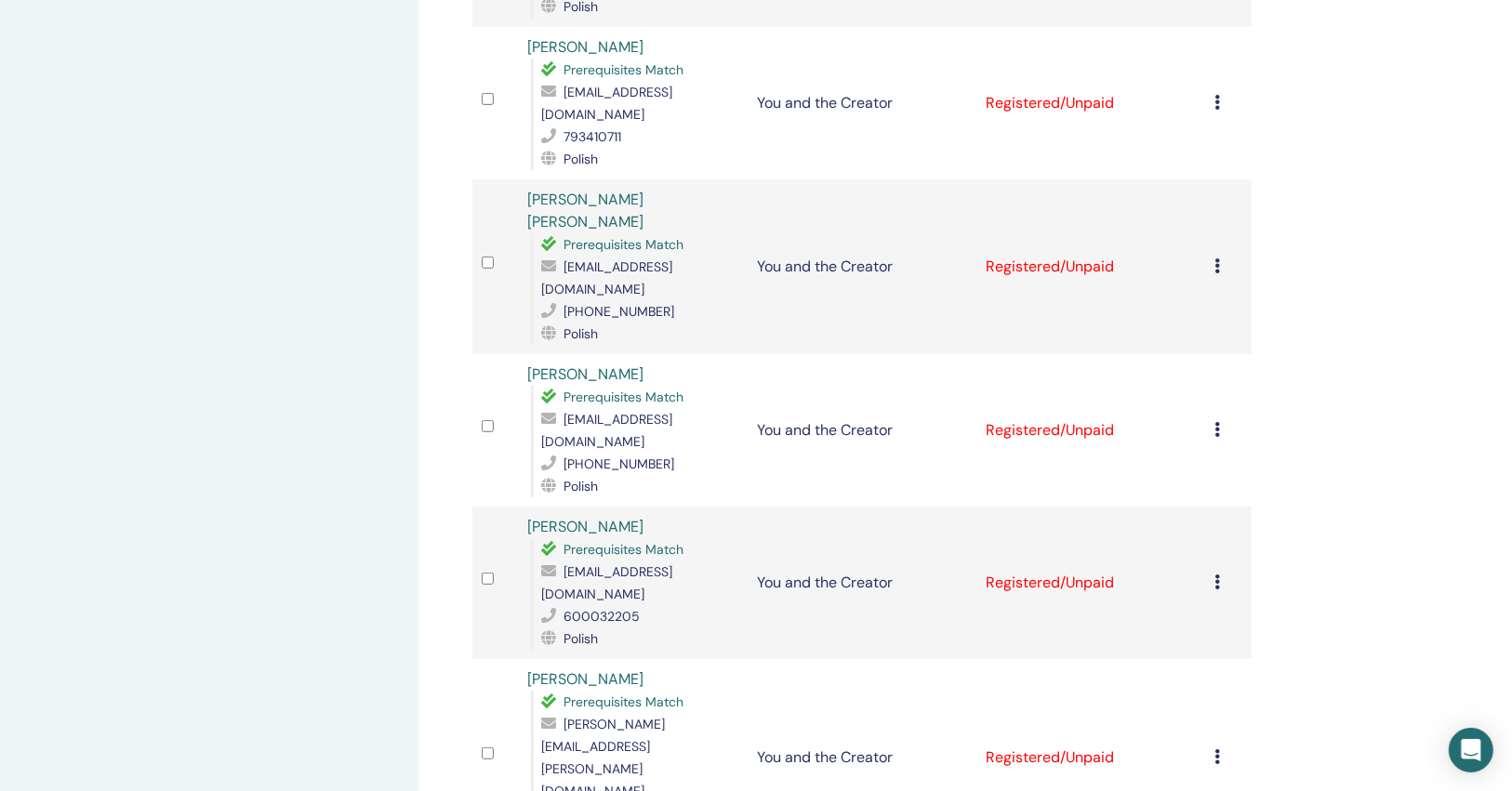
scroll to position [744, 0]
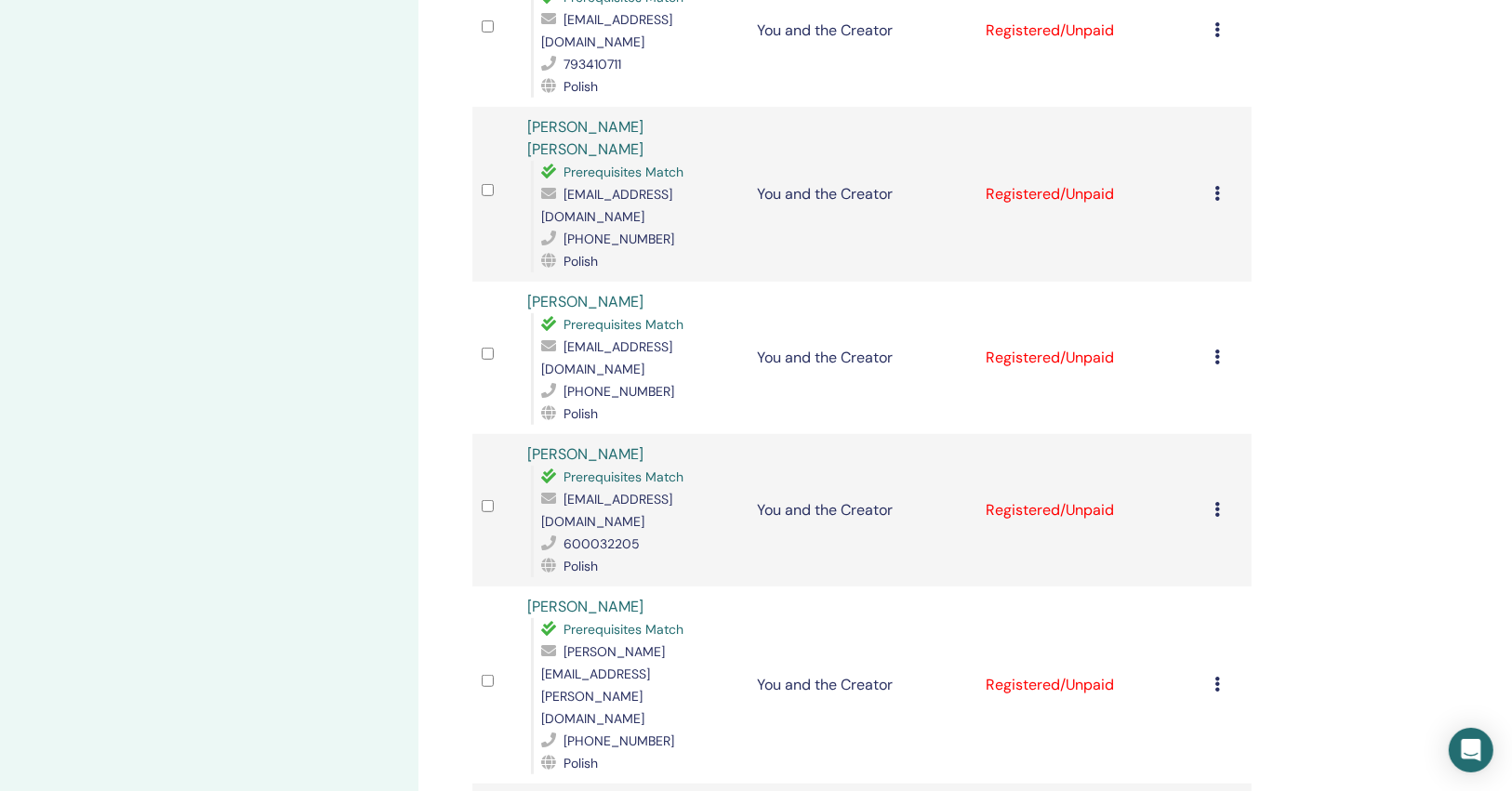
click at [650, 466] on div "Prerequisites Match" at bounding box center [639, 477] width 196 height 22
click at [651, 491] on span "biuro@imagoyou.pl" at bounding box center [607, 511] width 131 height 39
copy span "biuro@imagoyou.pl"
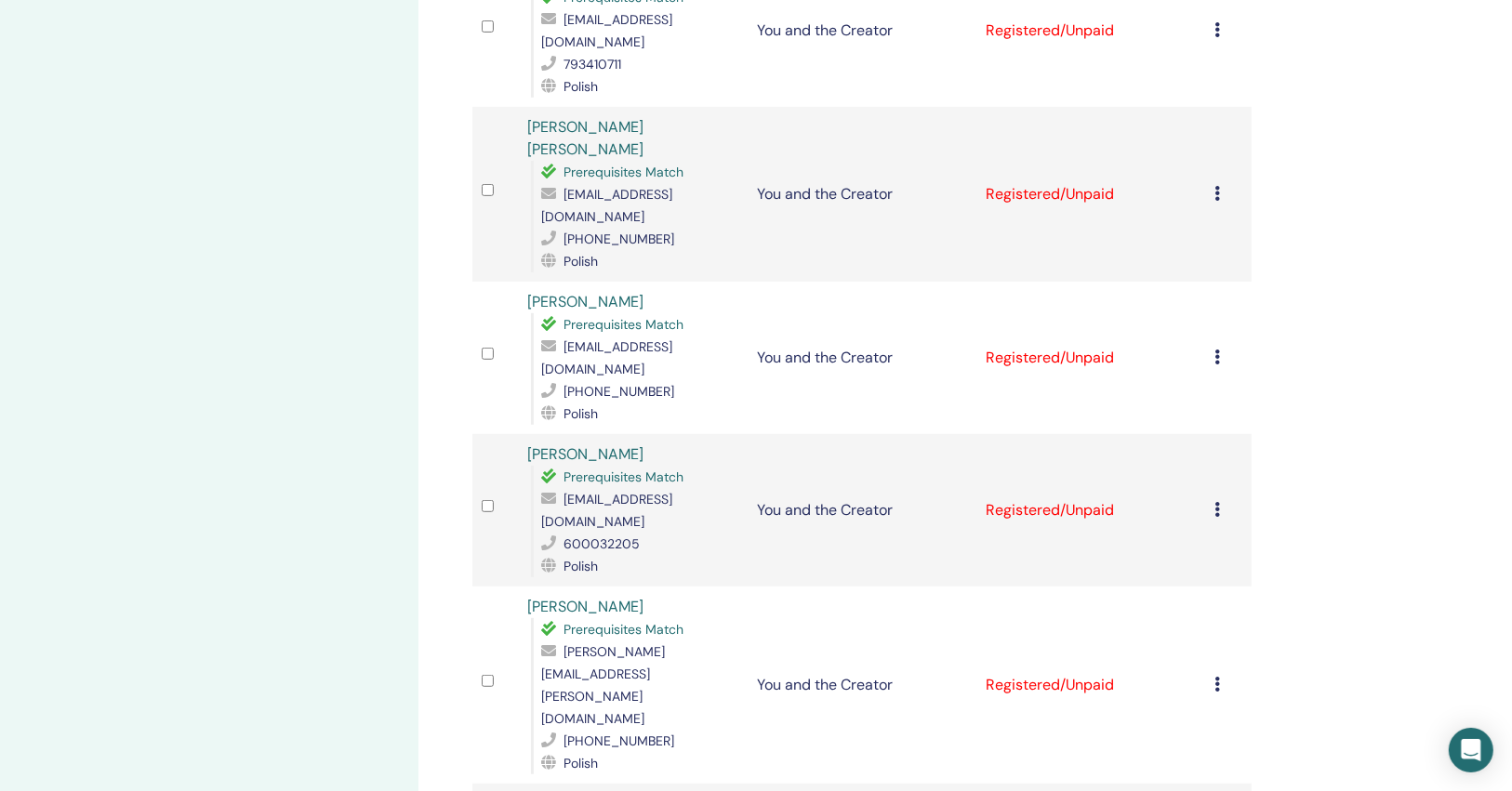
click at [1217, 502] on icon at bounding box center [1219, 510] width 6 height 15
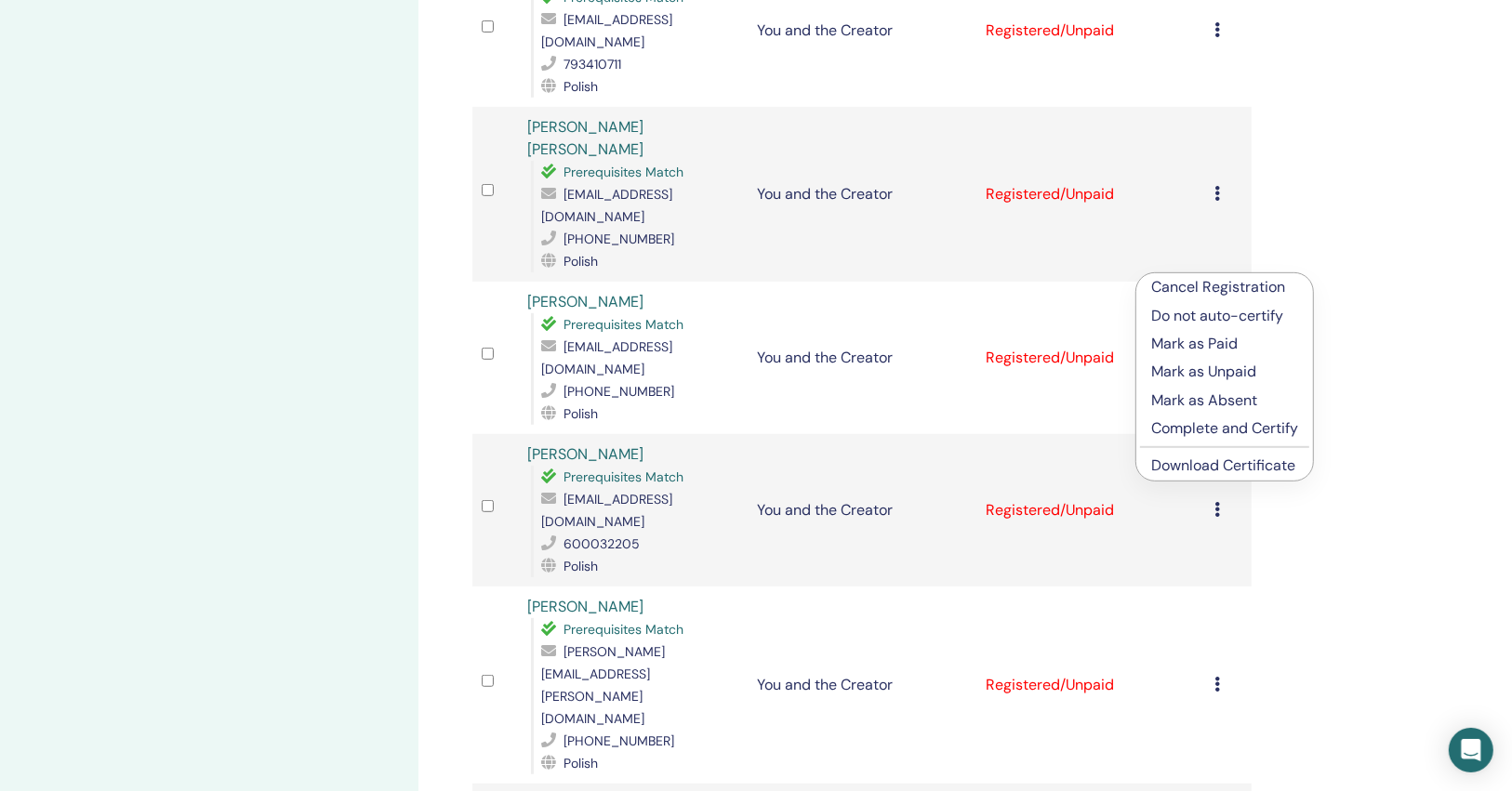
click at [1208, 470] on link "Download Certificate" at bounding box center [1223, 465] width 144 height 20
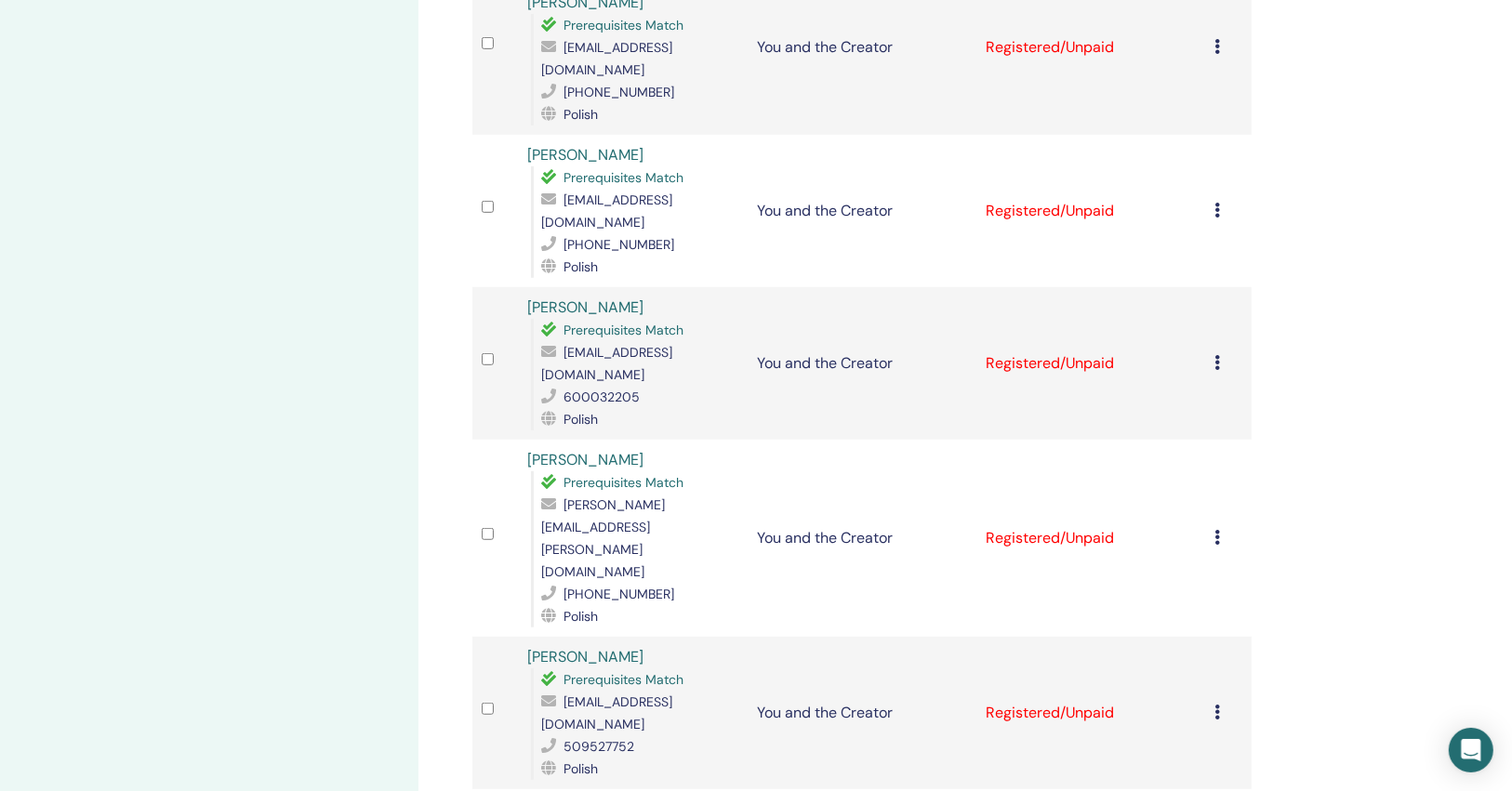
scroll to position [893, 0]
click at [665, 495] on span "kate.piotrowicz@hotmail.com" at bounding box center [604, 536] width 124 height 83
click at [681, 492] on div "kate.piotrowicz@hotmail.com" at bounding box center [639, 536] width 196 height 89
copy span "kate.piotrowicz@hotmail.com"
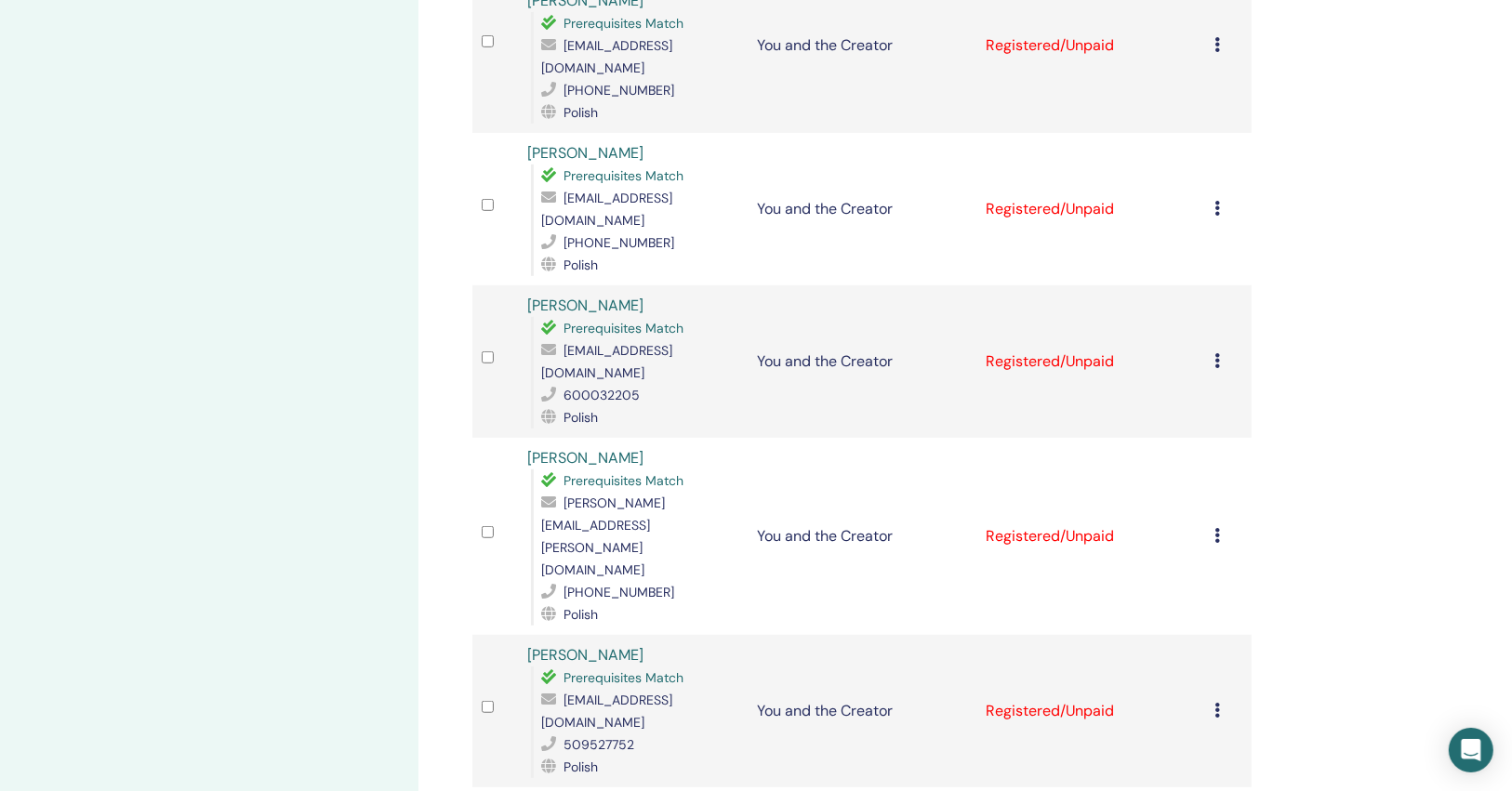
click at [1213, 438] on td "Cancel Registration Do not auto-certify Mark as Paid Mark as Unpaid Mark as Abs…" at bounding box center [1229, 536] width 46 height 197
click at [1220, 529] on icon at bounding box center [1219, 536] width 6 height 15
click at [1167, 451] on link "Download Certificate" at bounding box center [1226, 455] width 144 height 20
click at [694, 689] on div "[EMAIL_ADDRESS][DOMAIN_NAME]" at bounding box center [639, 711] width 196 height 45
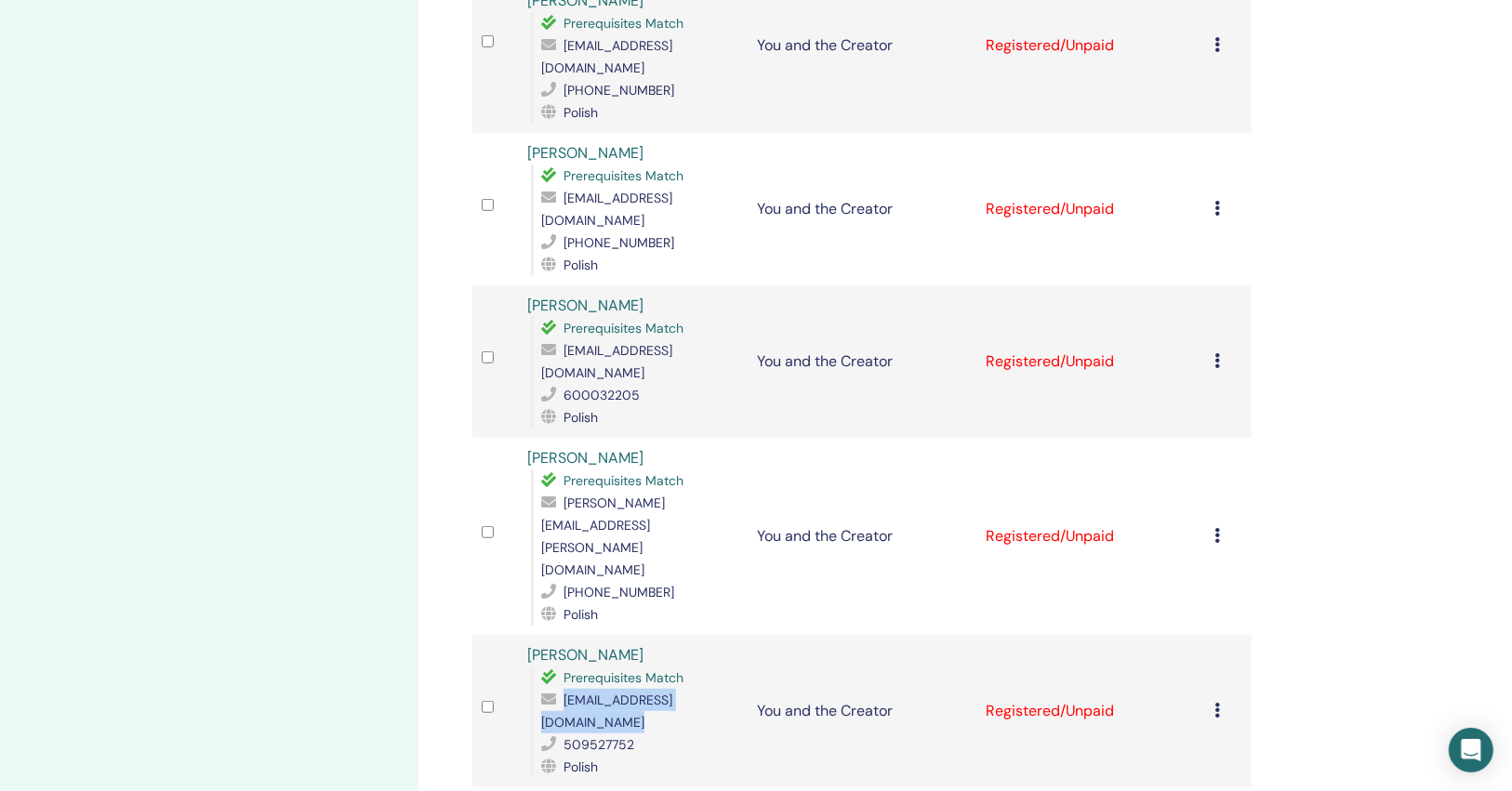
click at [694, 689] on div "[EMAIL_ADDRESS][DOMAIN_NAME]" at bounding box center [639, 711] width 196 height 45
copy span "[EMAIL_ADDRESS][DOMAIN_NAME]"
click at [1215, 635] on td "Cancel Registration Do not auto-certify Mark as Paid Mark as Unpaid Mark as Abs…" at bounding box center [1229, 711] width 46 height 153
click at [1216, 703] on icon at bounding box center [1219, 710] width 6 height 15
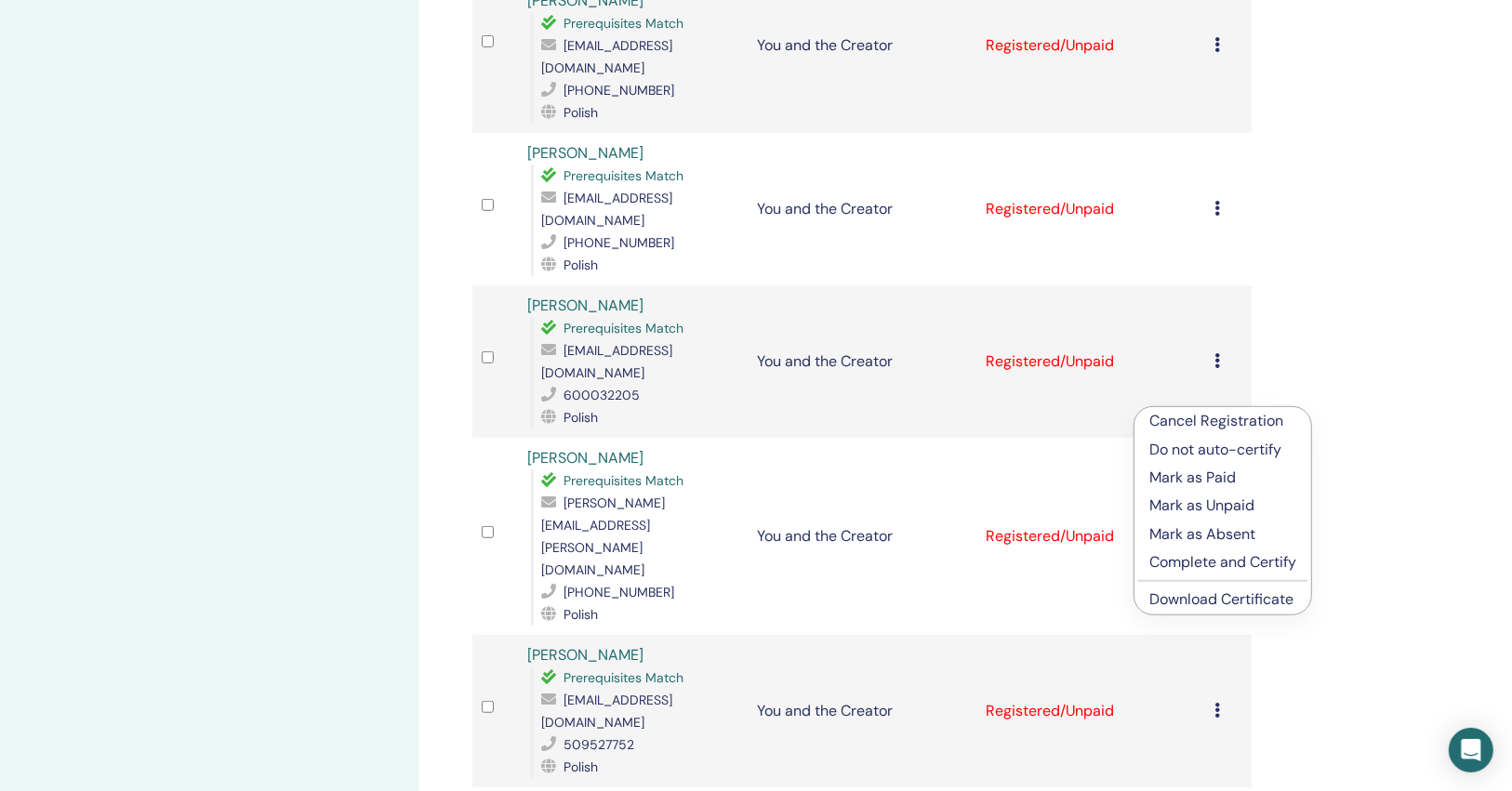
click at [1172, 599] on link "Download Certificate" at bounding box center [1221, 599] width 144 height 20
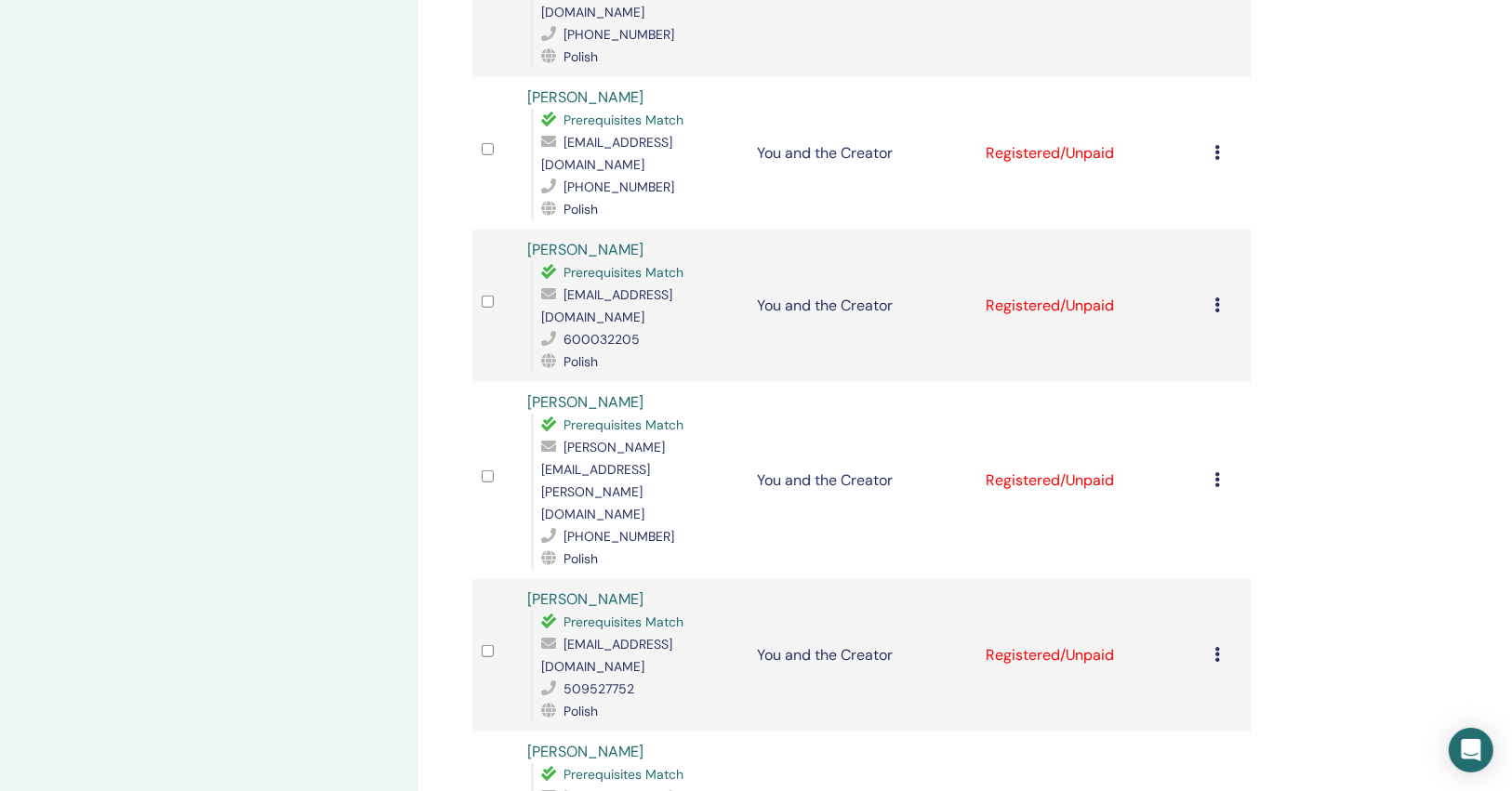
scroll to position [1190, 0]
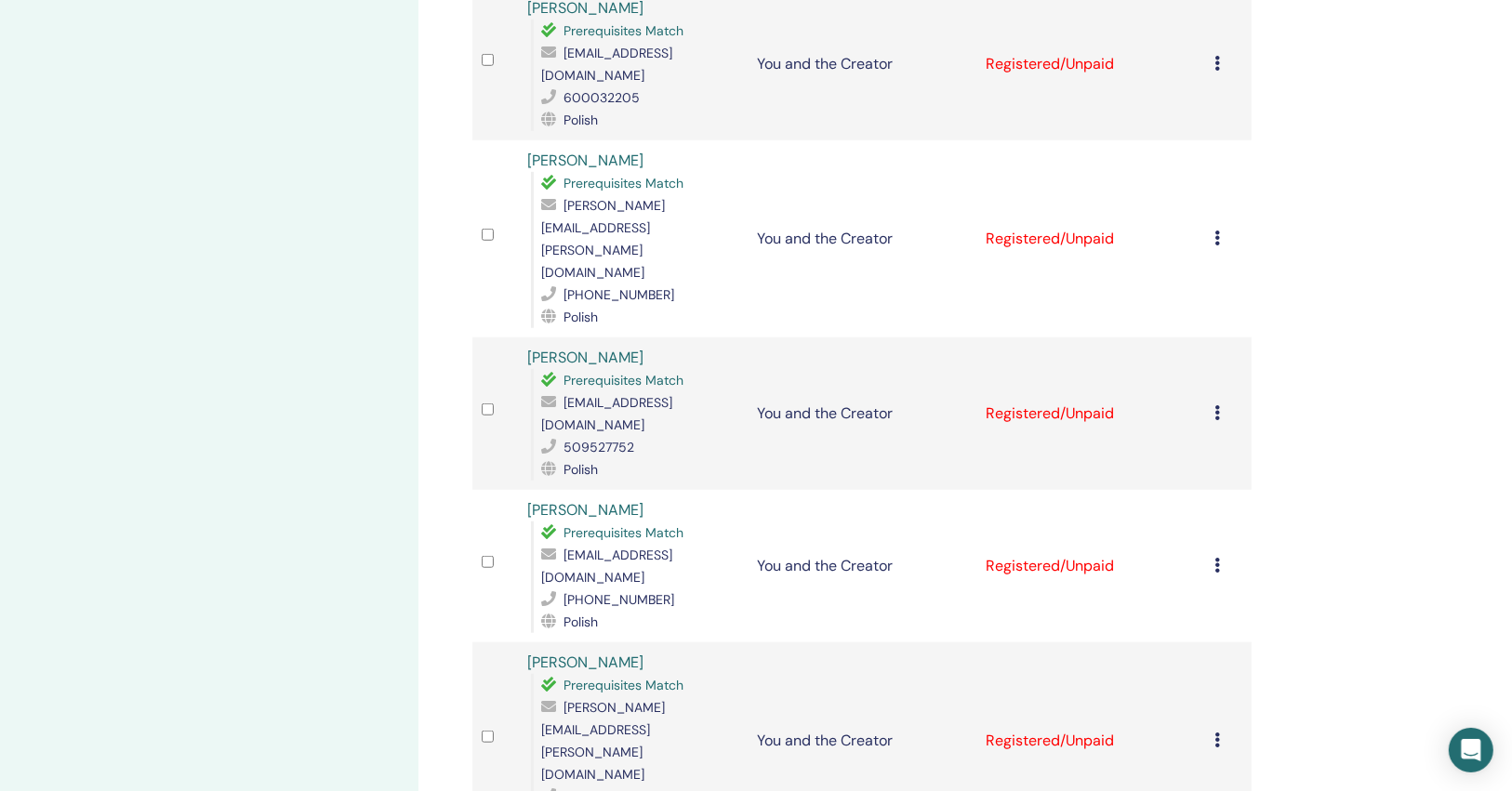
click at [623, 546] on span "[EMAIL_ADDRESS][DOMAIN_NAME]" at bounding box center [607, 566] width 131 height 39
copy span "[EMAIL_ADDRESS][DOMAIN_NAME]"
click at [1218, 558] on icon at bounding box center [1219, 565] width 6 height 15
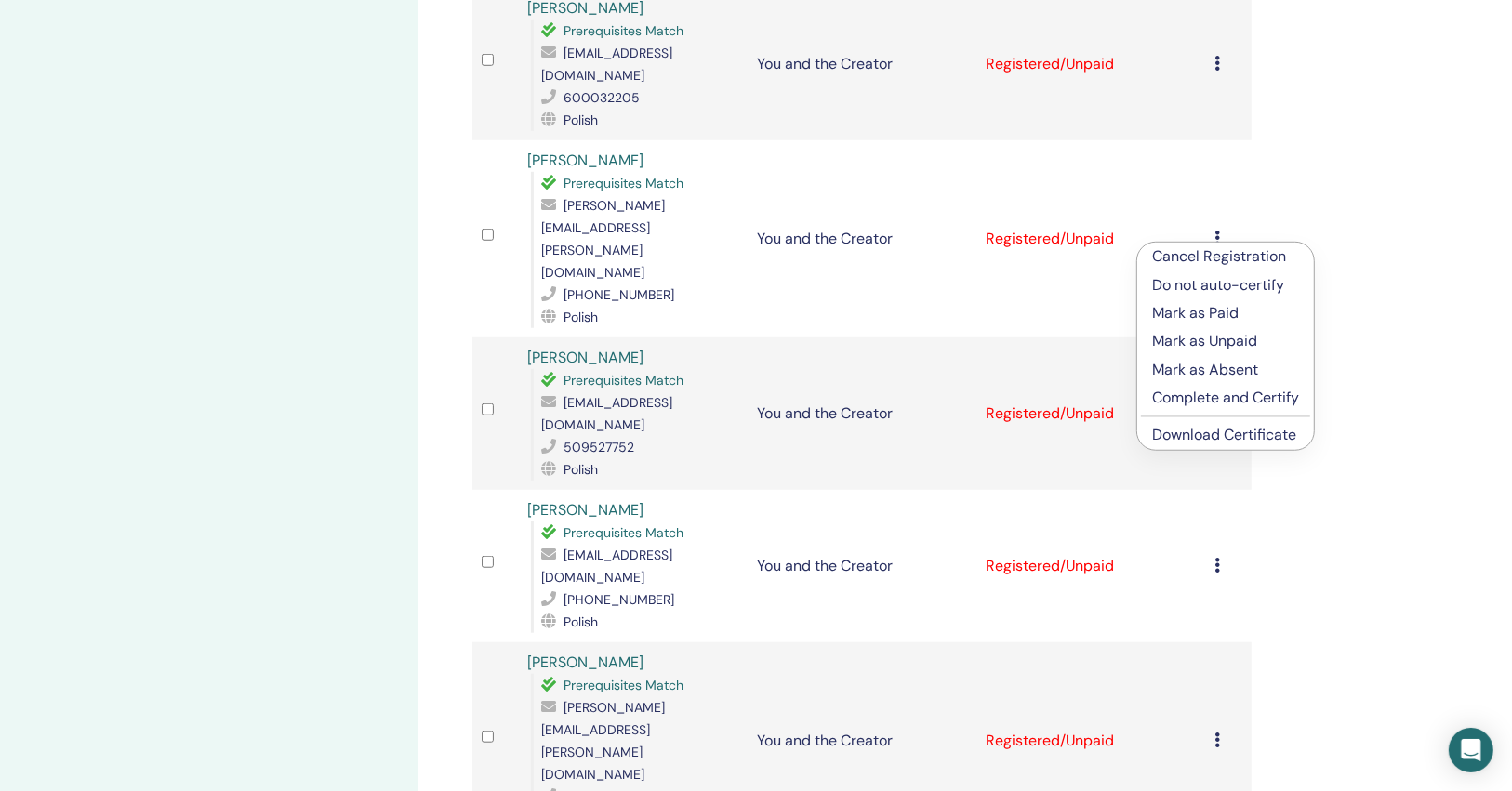
drag, startPoint x: 1171, startPoint y: 442, endPoint x: 1048, endPoint y: 392, distance: 132.8
click at [1172, 442] on link "Download Certificate" at bounding box center [1224, 434] width 144 height 20
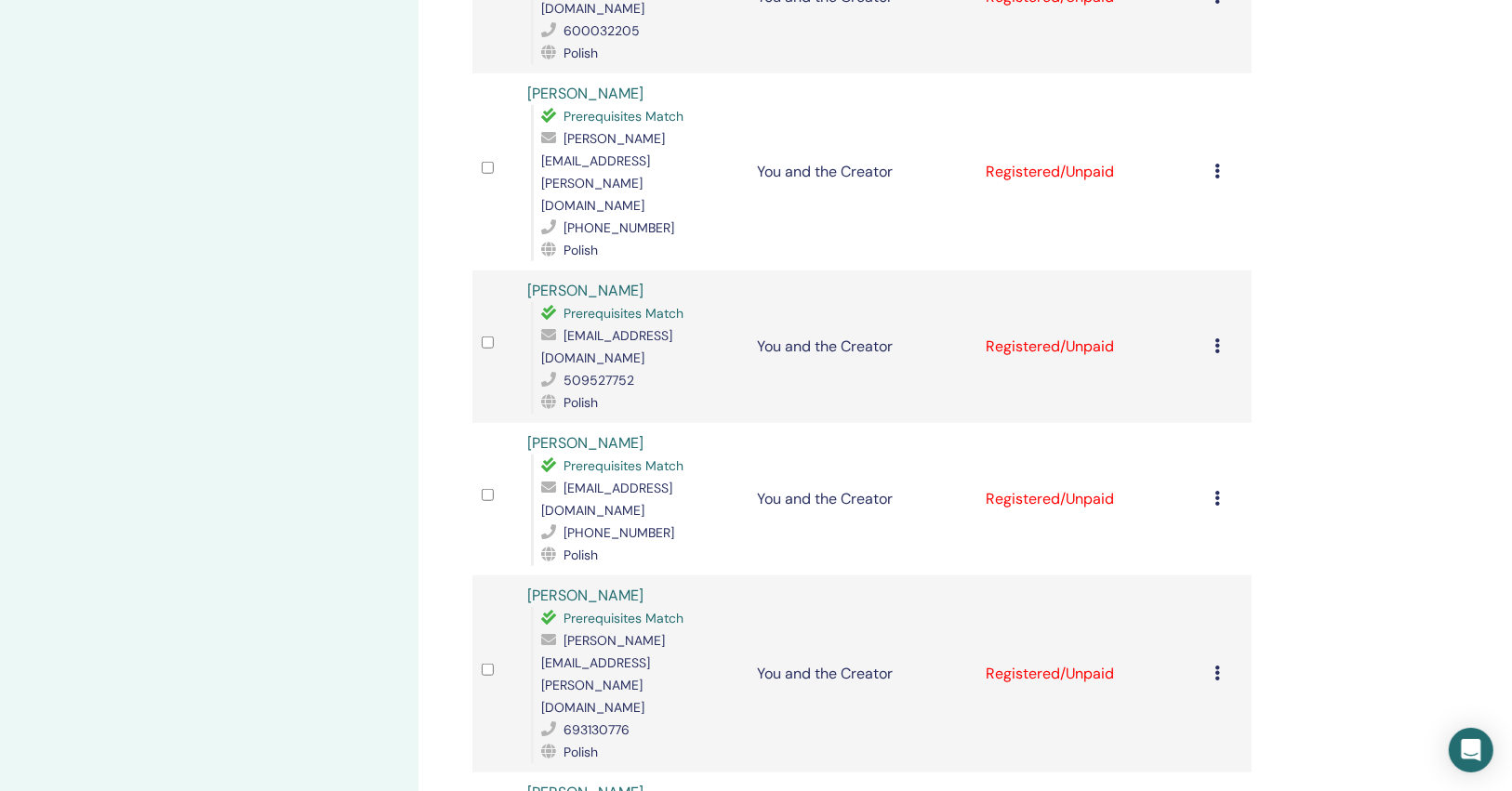
scroll to position [1339, 0]
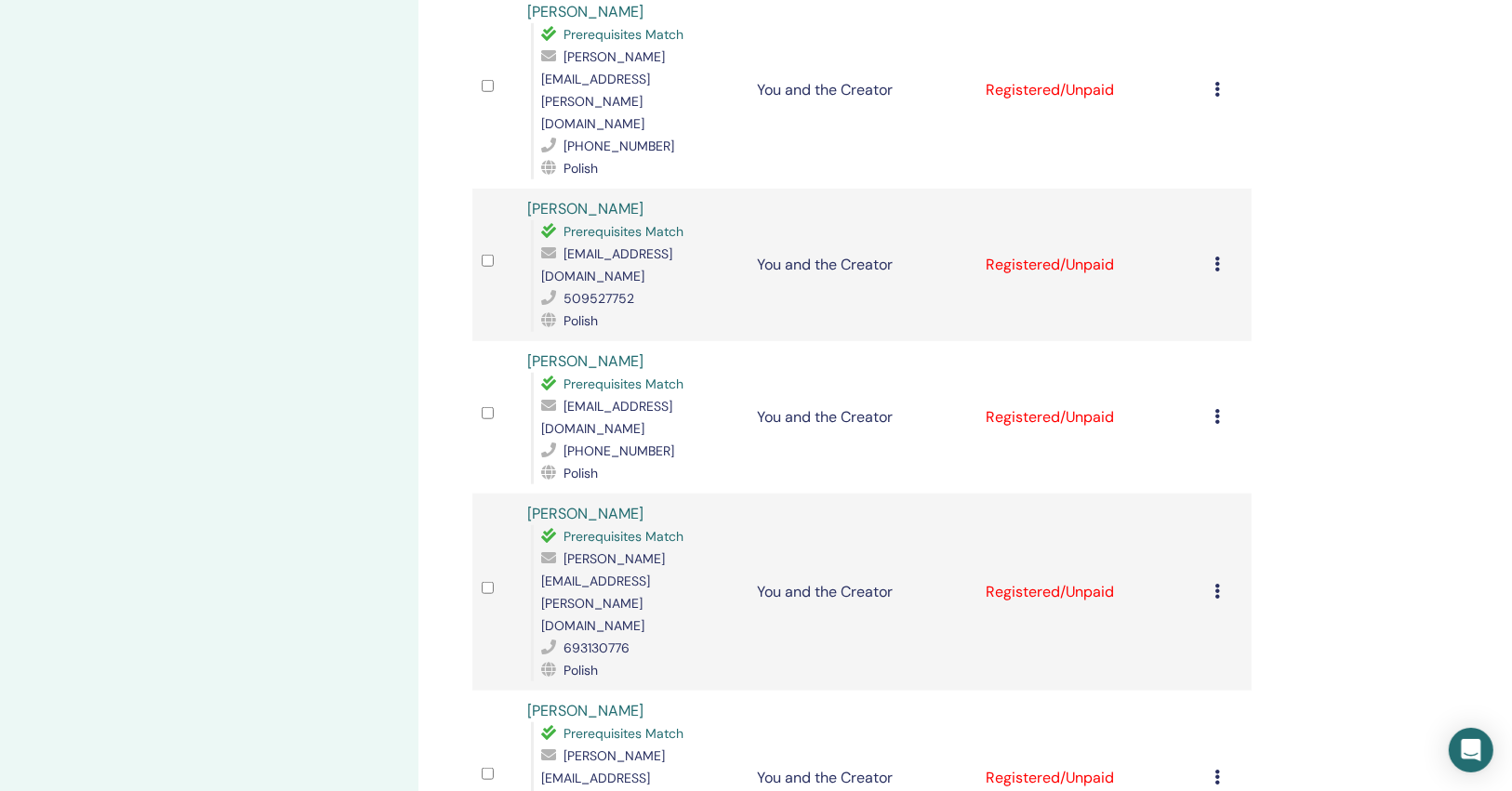
click at [662, 550] on span "popiolek.agnieszka@gmail.com" at bounding box center [604, 591] width 124 height 83
copy span "popiolek.agnieszka@gmail.com"
click at [1223, 581] on div "Cancel Registration Do not auto-certify Mark as Paid Mark as Unpaid Mark as Abs…" at bounding box center [1229, 592] width 27 height 22
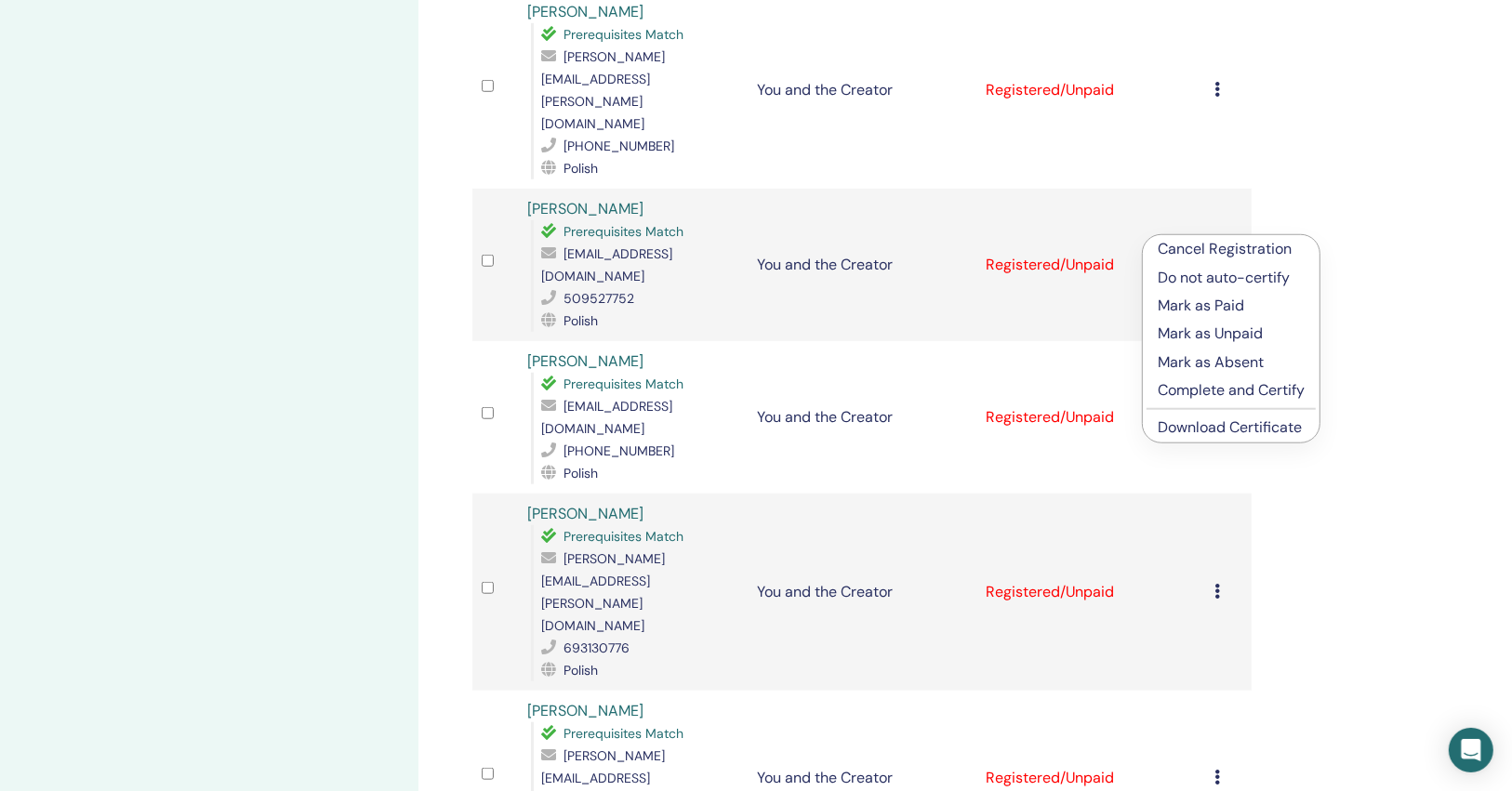
click at [1228, 425] on link "Download Certificate" at bounding box center [1230, 427] width 144 height 20
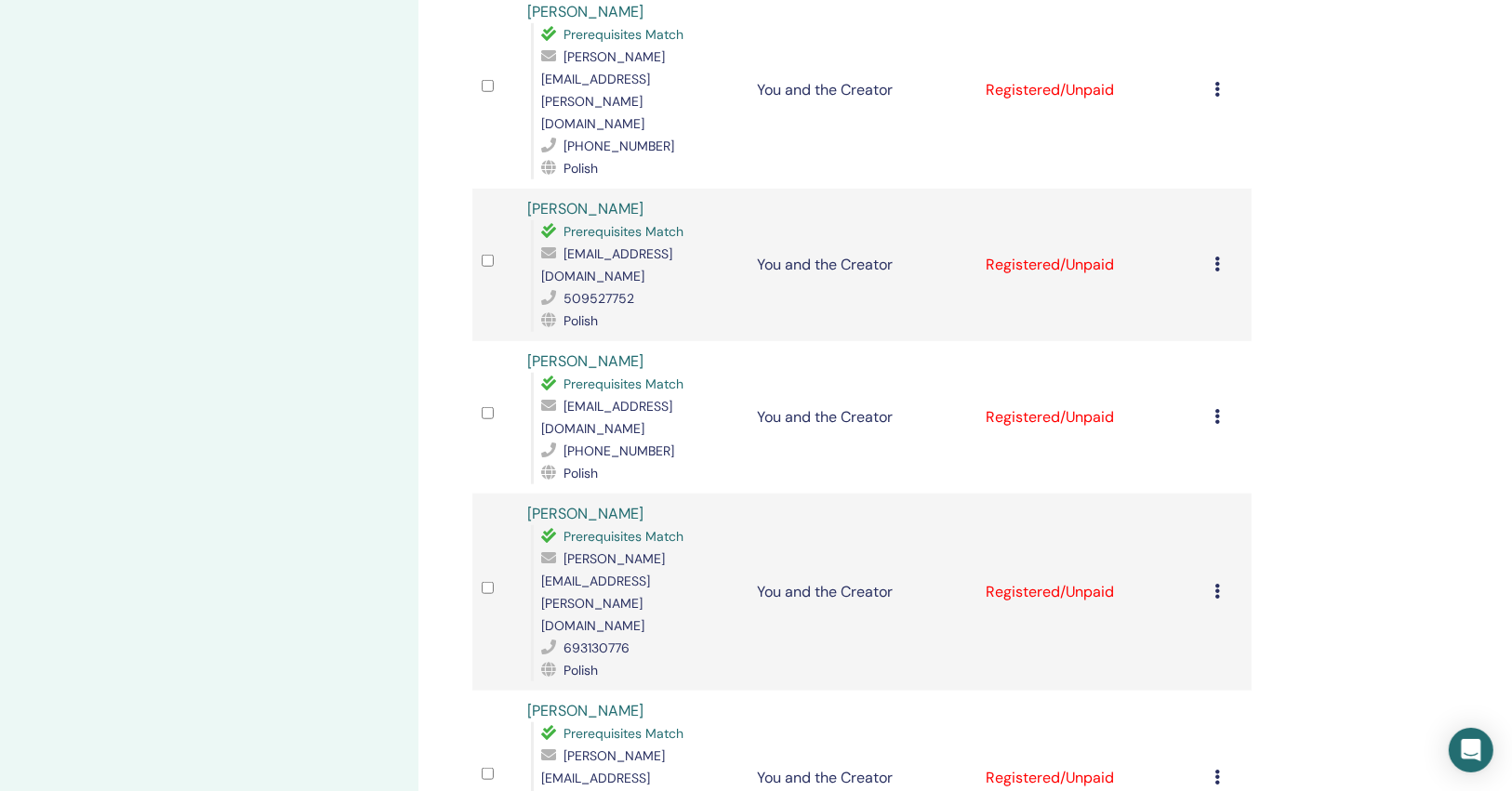
click at [290, 306] on div "My Seminars You and the Creator September 27, 2025 Event Details Event Schedule…" at bounding box center [209, 48] width 419 height 2654
click at [676, 745] on div "antonina.gziut@outlook.com" at bounding box center [639, 778] width 196 height 67
click at [665, 748] on span "antonina.gziut@outlook.com" at bounding box center [604, 778] width 124 height 61
copy span "antonina.gziut@outlook.com"
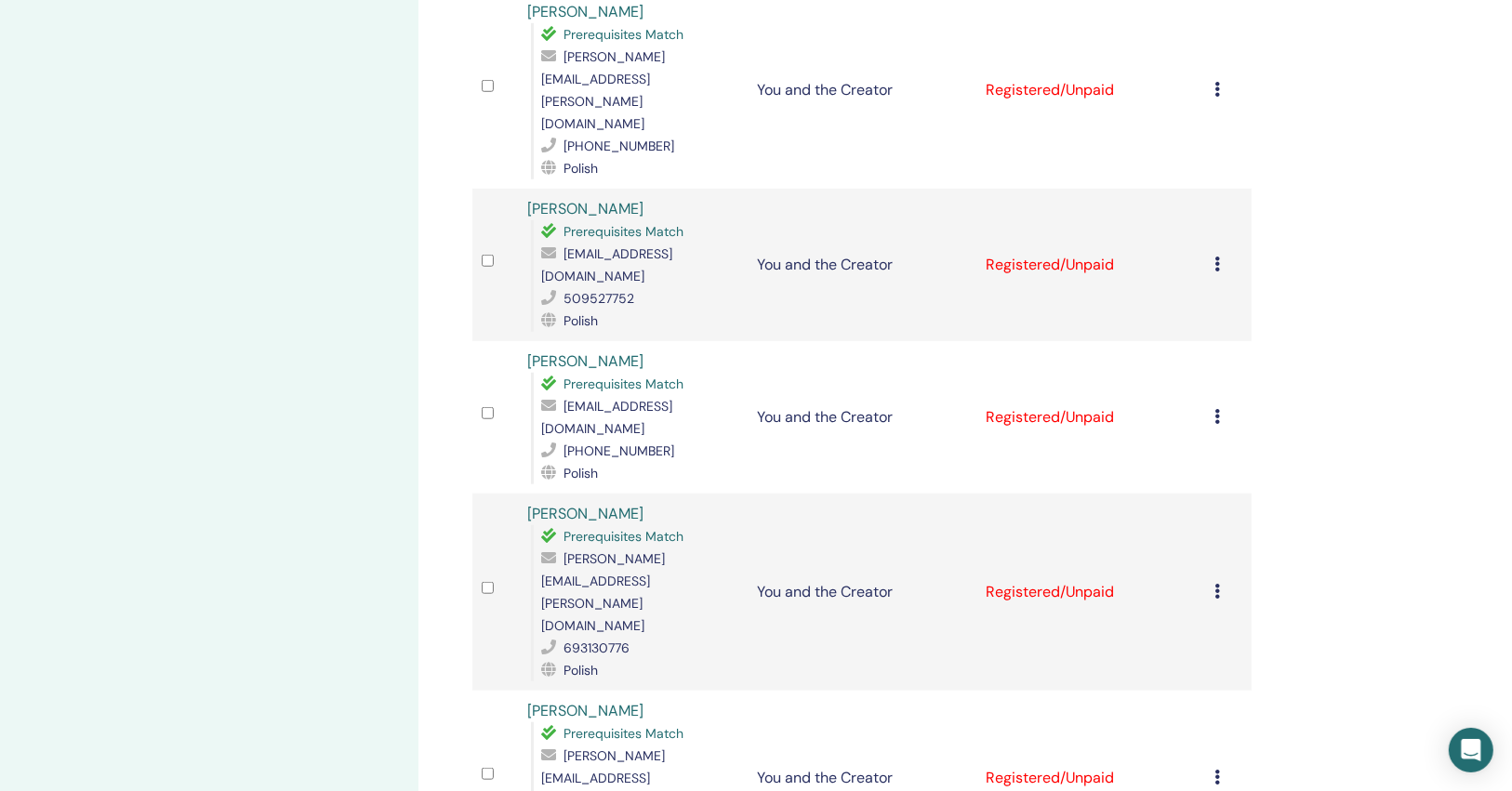
click at [1216, 770] on icon at bounding box center [1219, 778] width 6 height 15
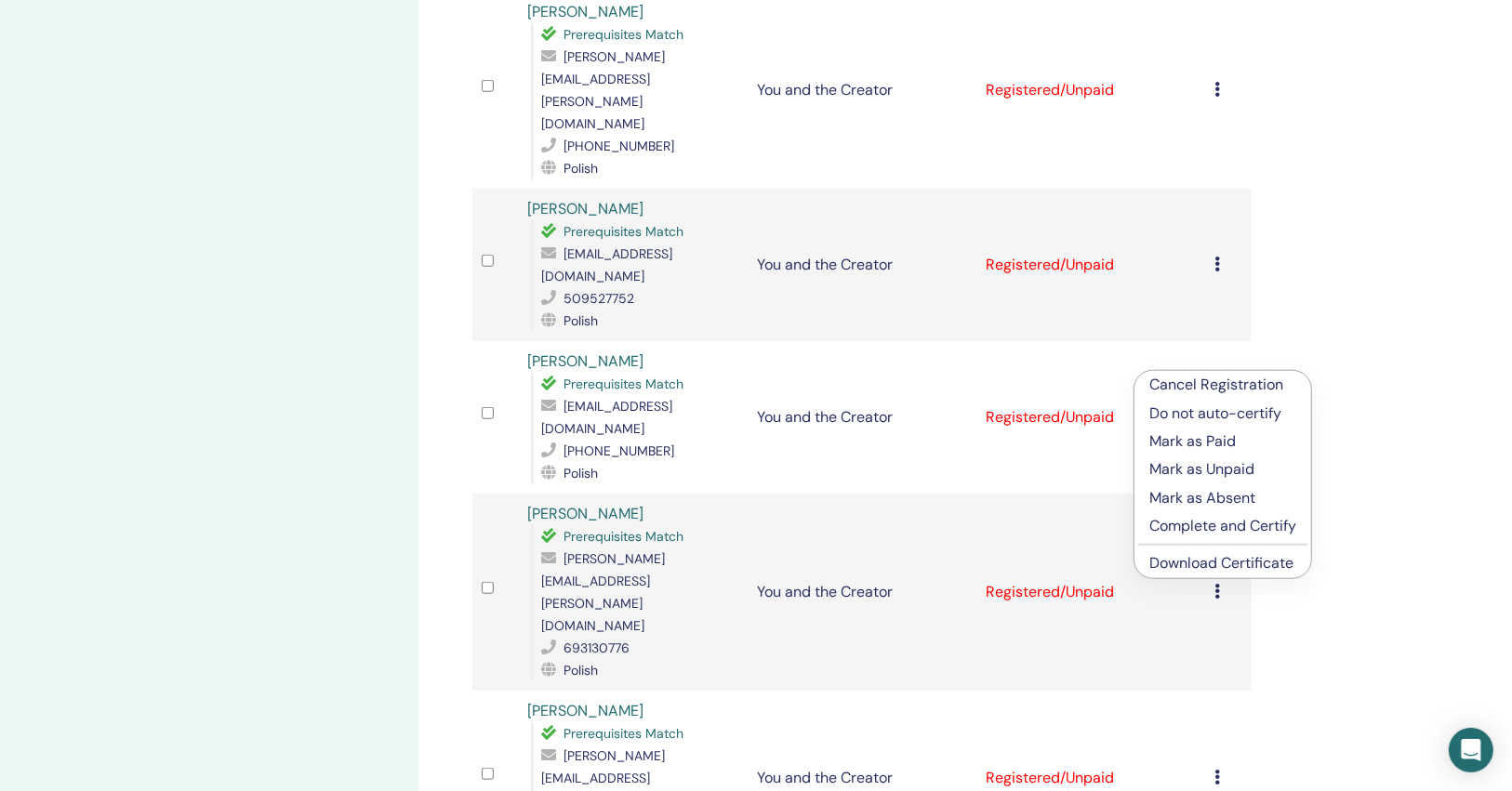
click at [1221, 571] on link "Download Certificate" at bounding box center [1221, 562] width 144 height 20
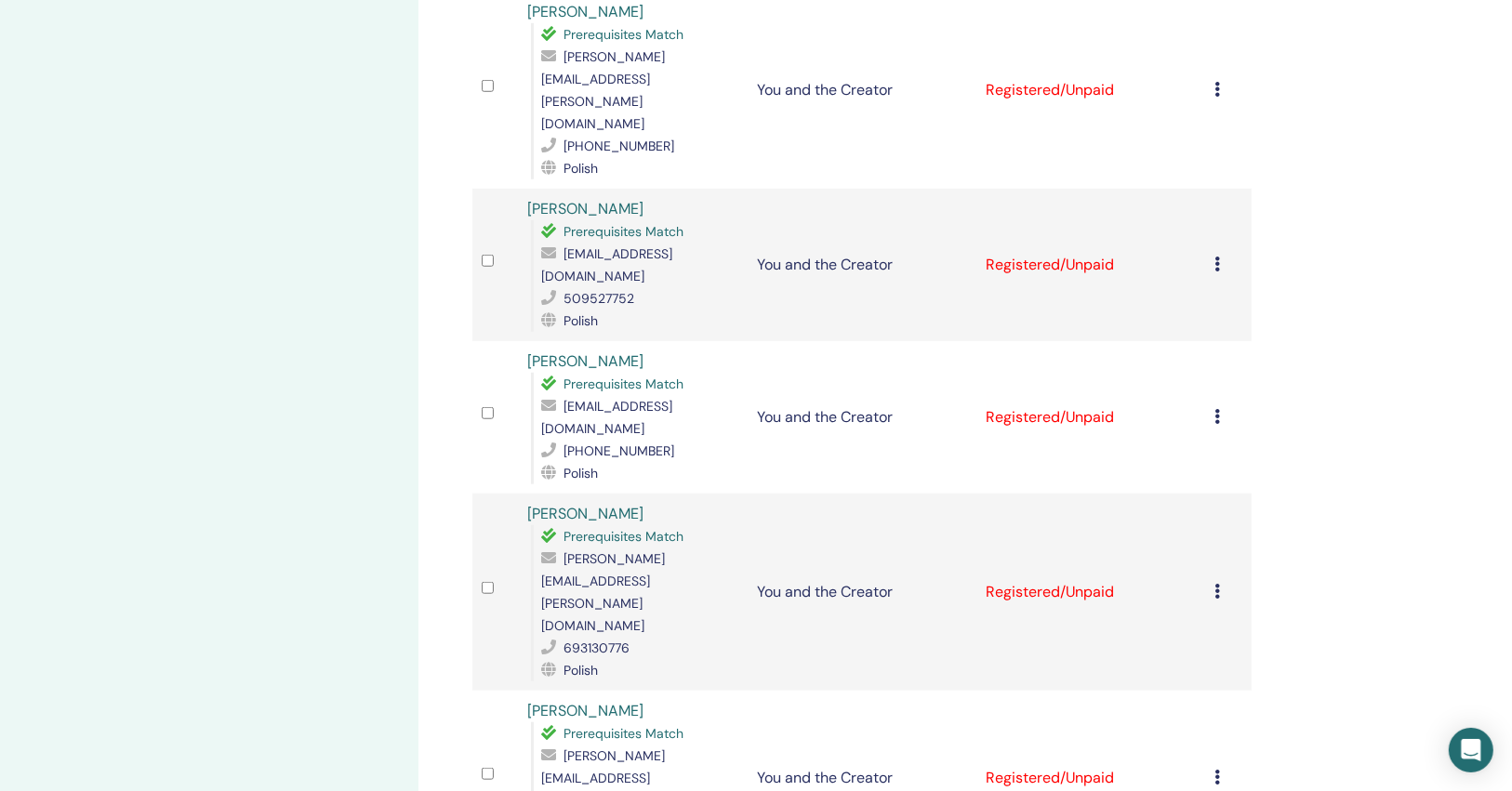
copy span "[EMAIL_ADDRESS][PERSON_NAME][DOMAIN_NAME]"
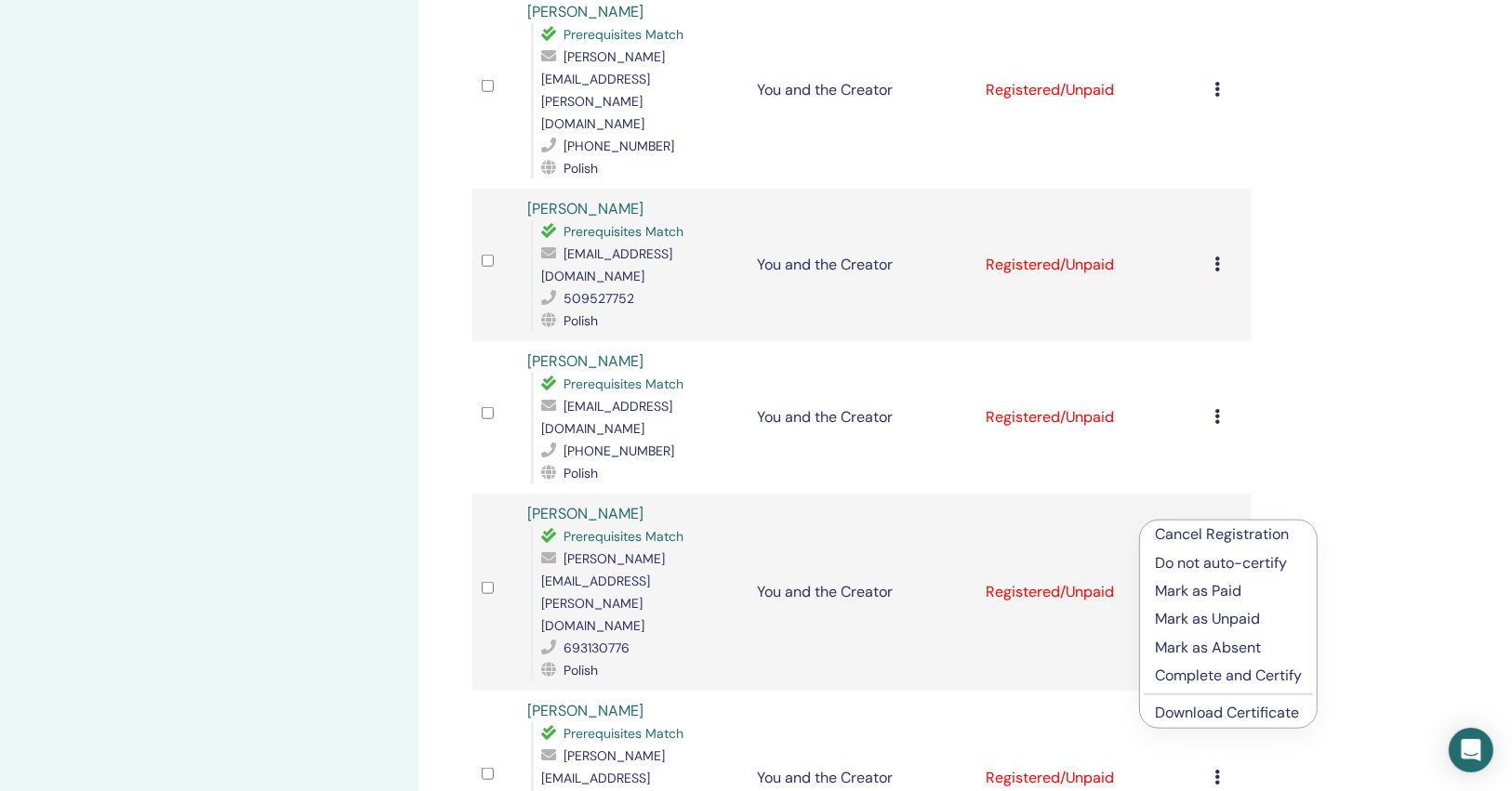
click at [1213, 711] on link "Download Certificate" at bounding box center [1227, 712] width 144 height 20
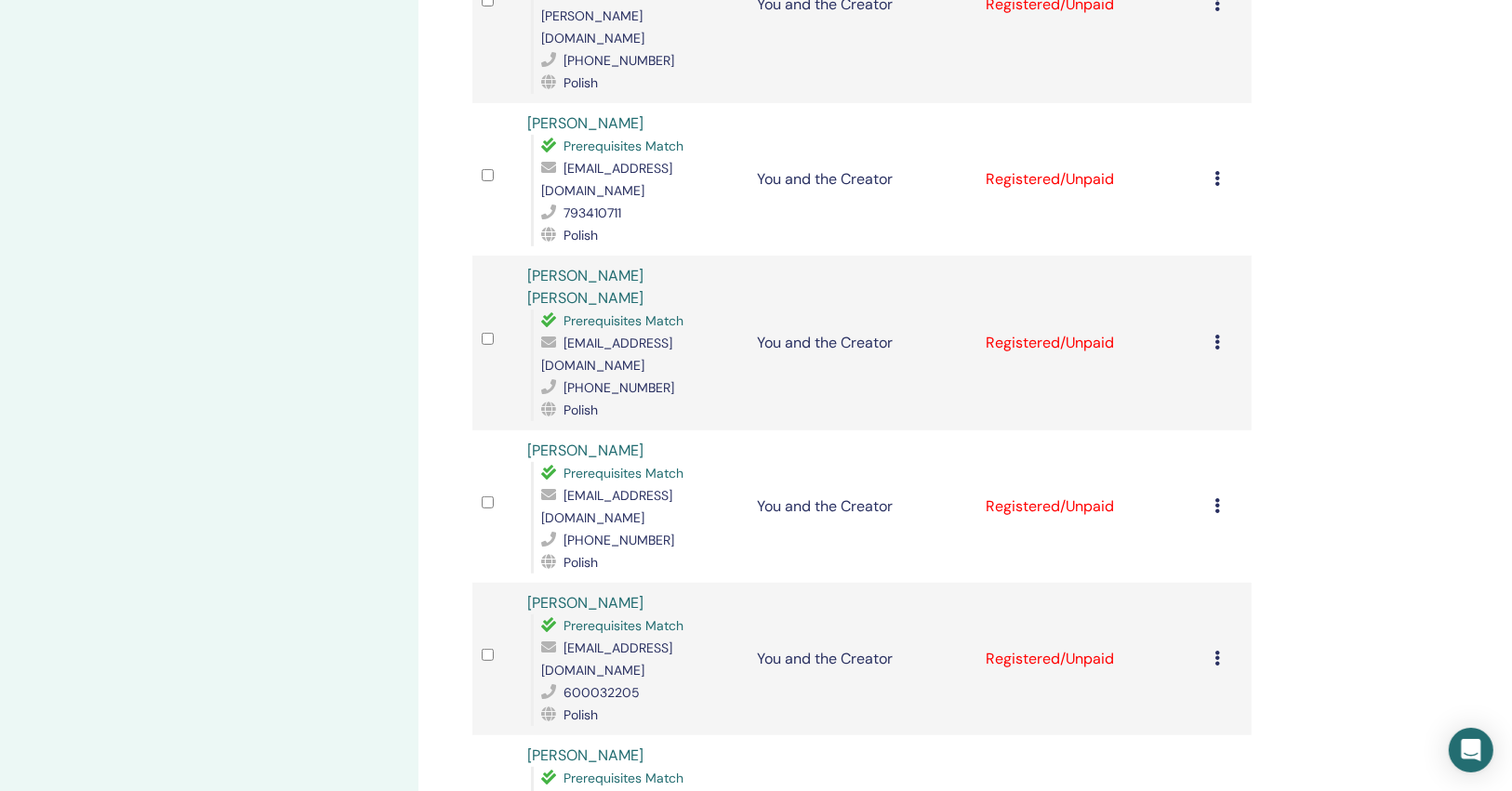
scroll to position [0, 0]
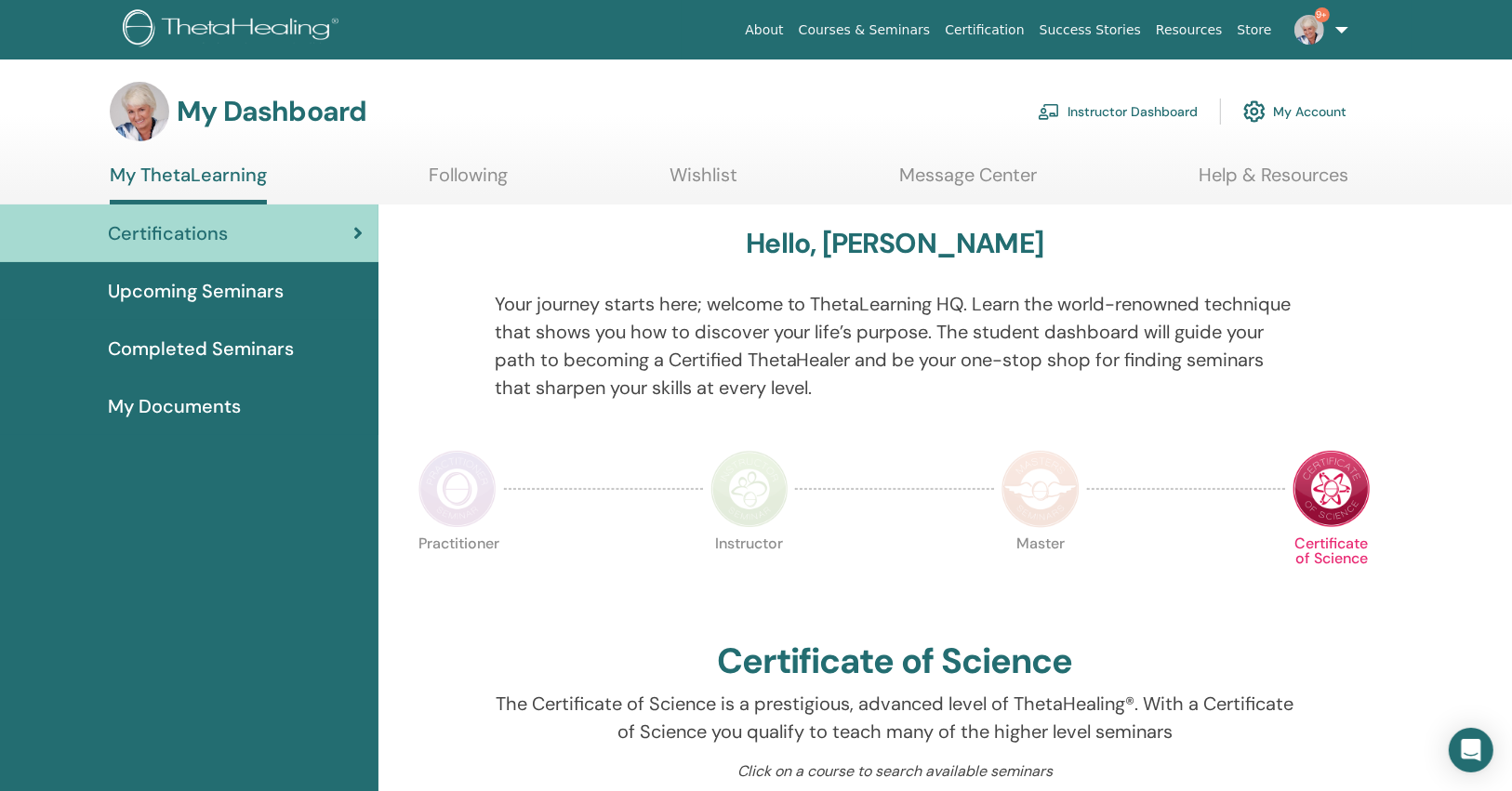
click at [1101, 102] on link "Instructor Dashboard" at bounding box center [1117, 112] width 160 height 41
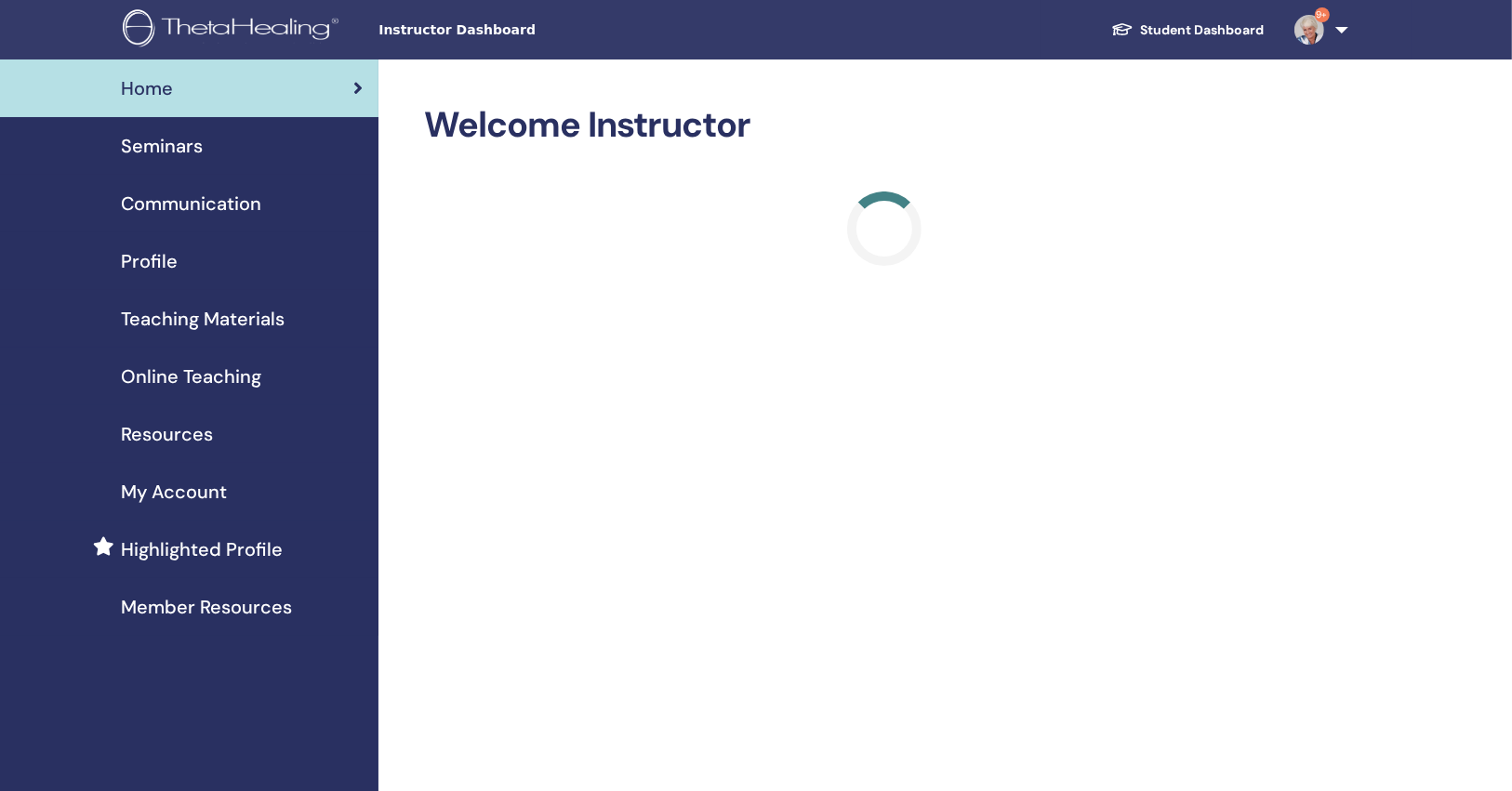
click at [212, 166] on link "Seminars" at bounding box center [189, 146] width 379 height 58
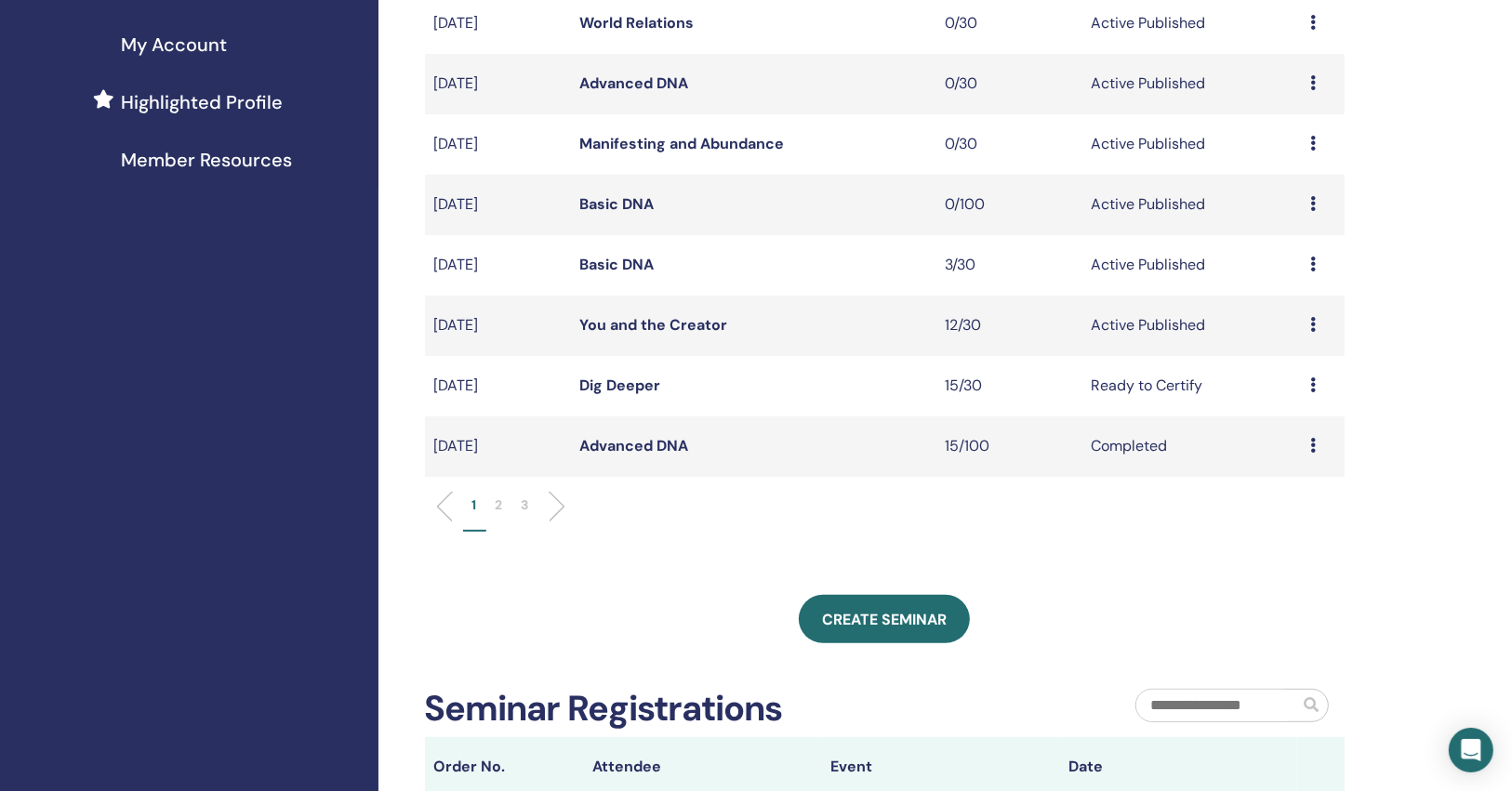
scroll to position [446, 0]
click at [634, 381] on link "Dig Deeper" at bounding box center [621, 386] width 81 height 20
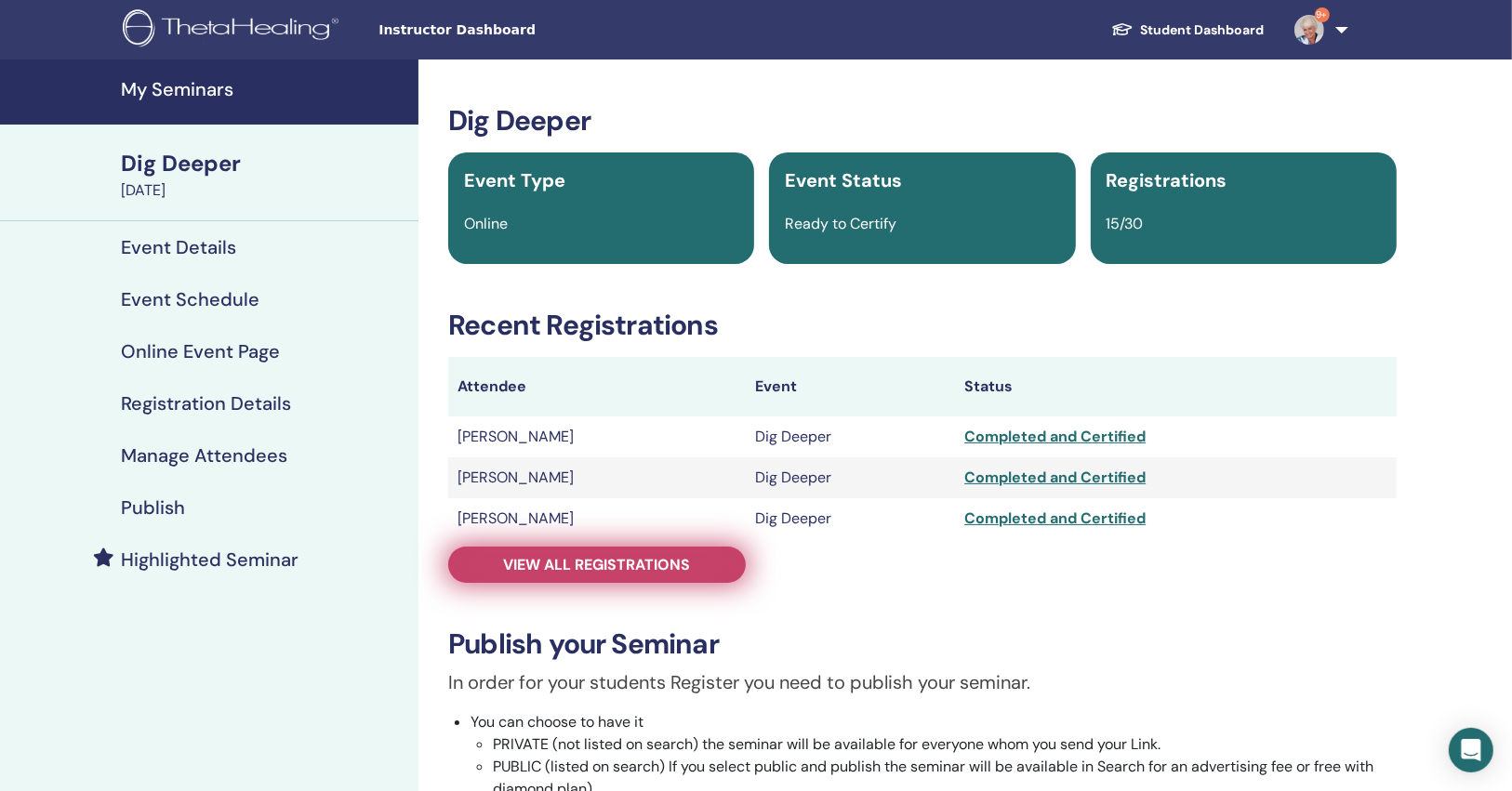
click at [569, 560] on span "View all registrations" at bounding box center [597, 564] width 187 height 20
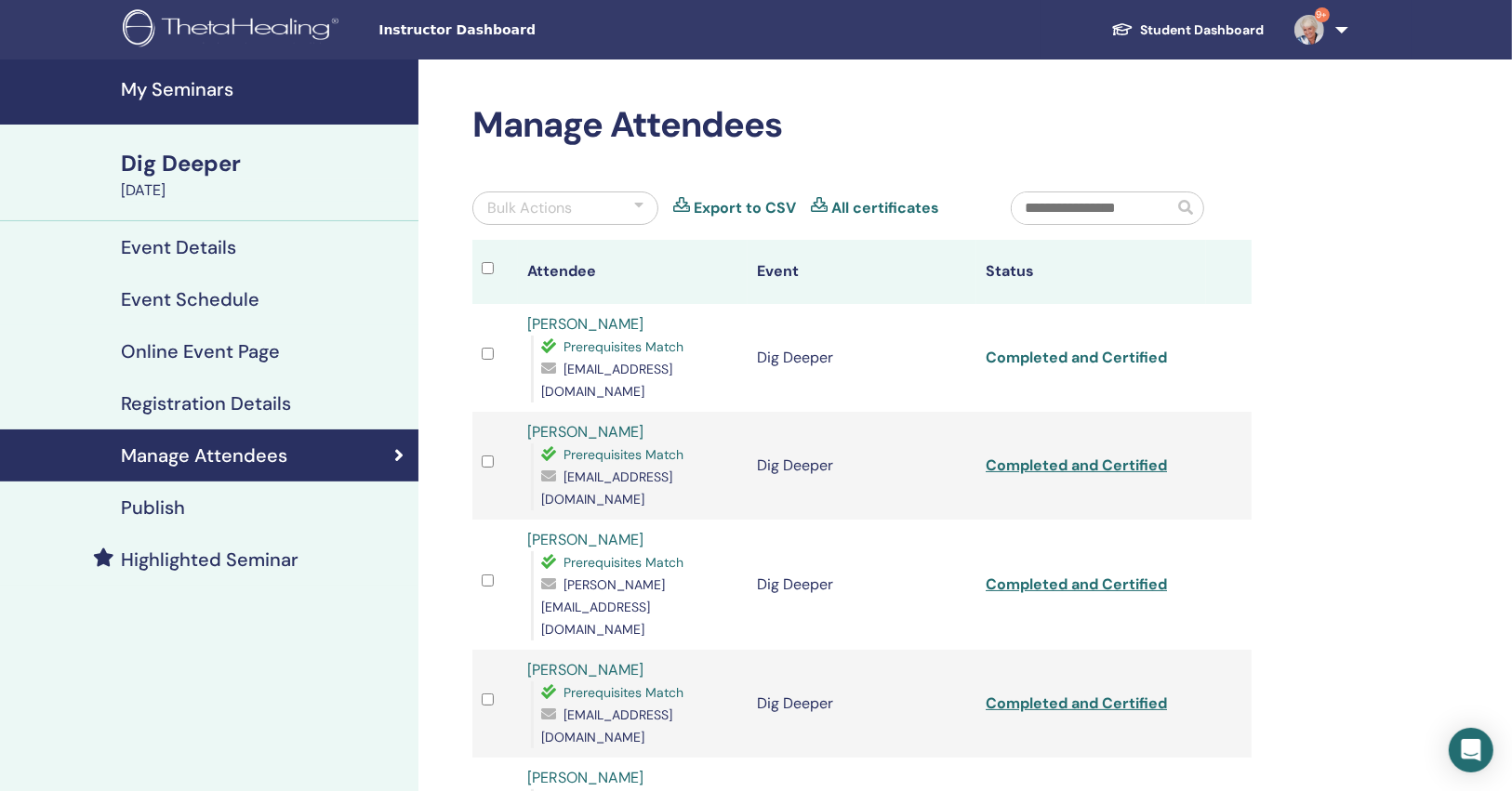
click at [996, 360] on link "Completed and Certified" at bounding box center [1076, 357] width 181 height 20
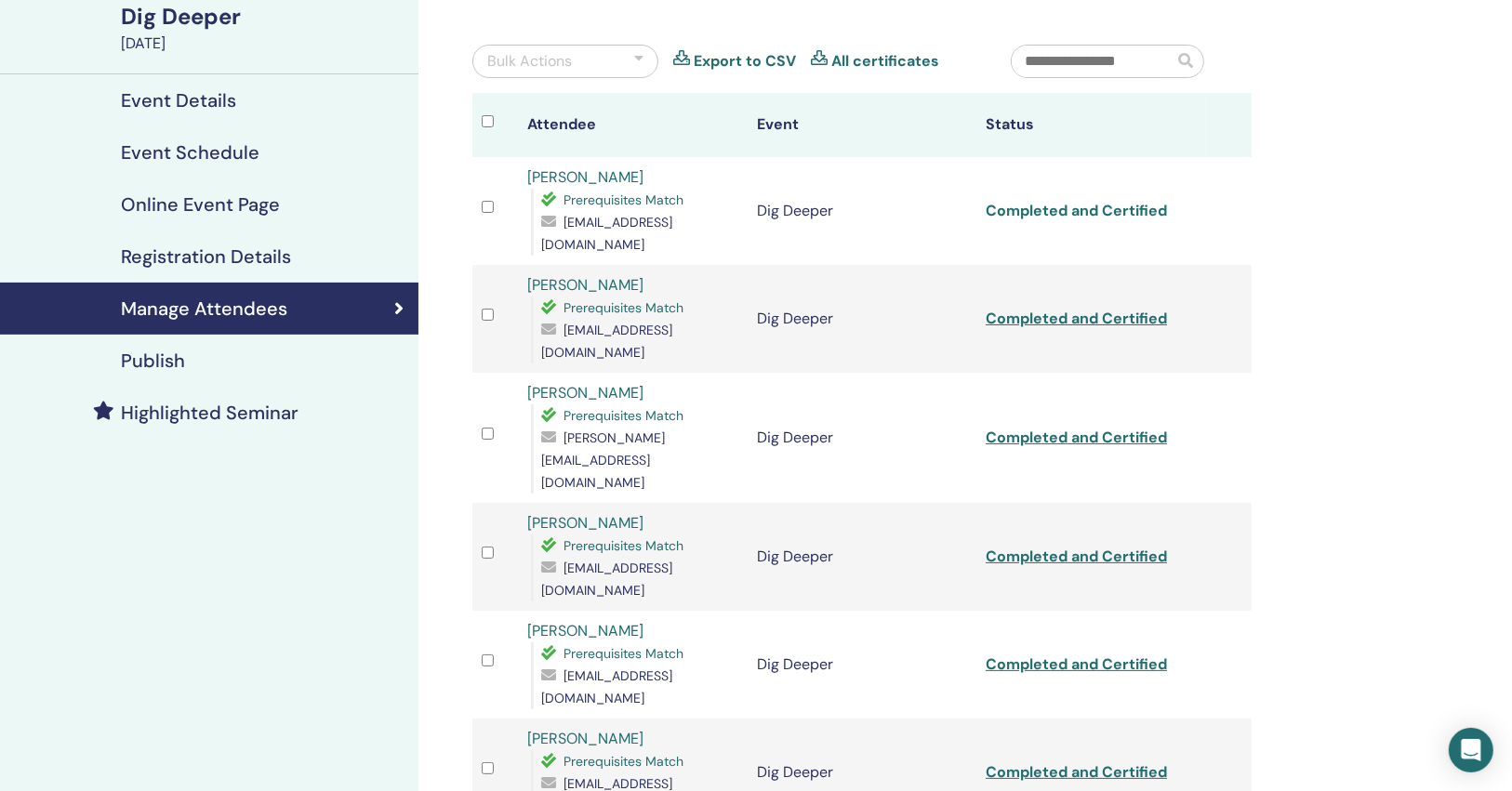
scroll to position [149, 0]
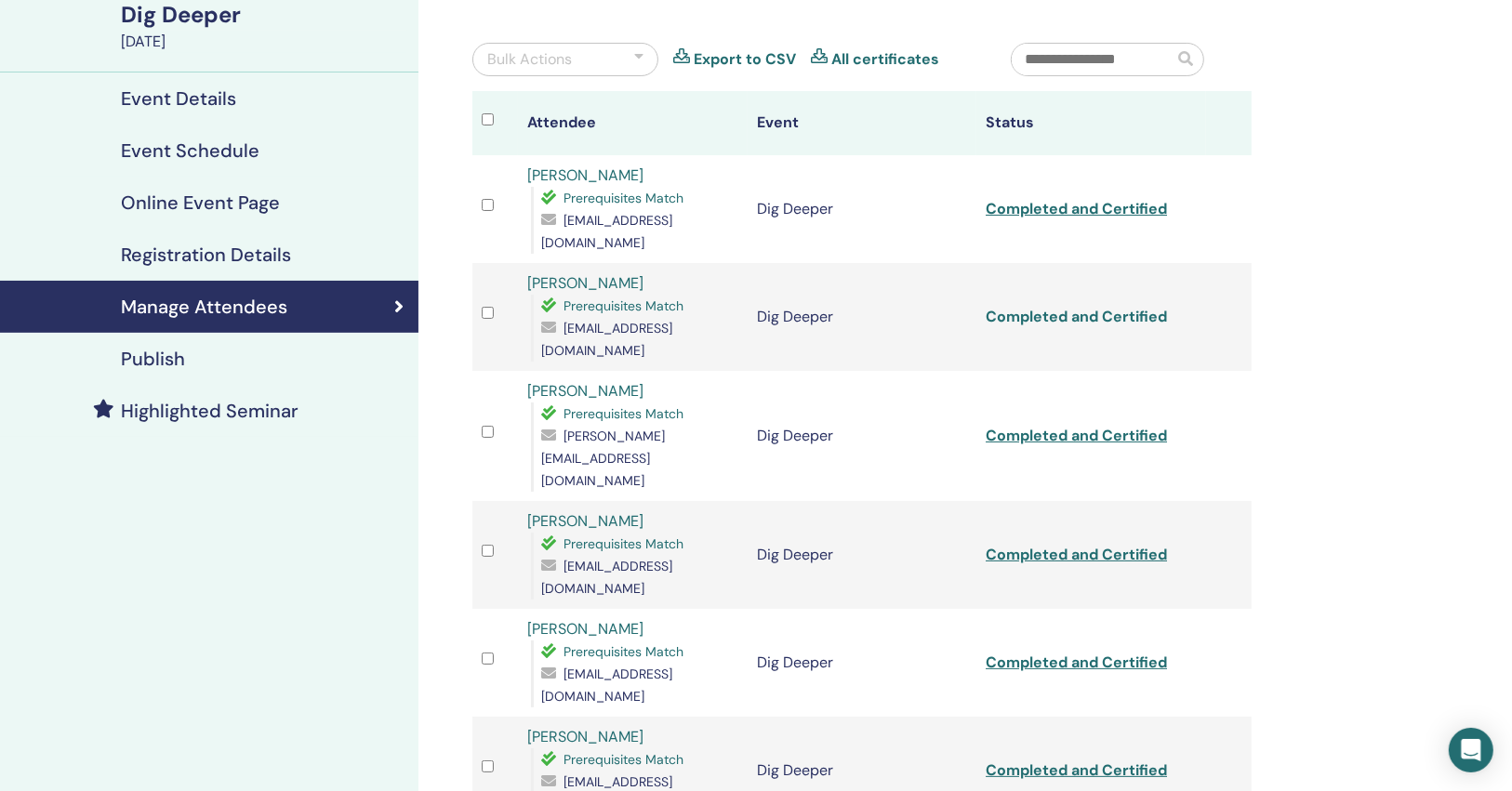
click at [1009, 306] on link "Completed and Certified" at bounding box center [1076, 316] width 181 height 20
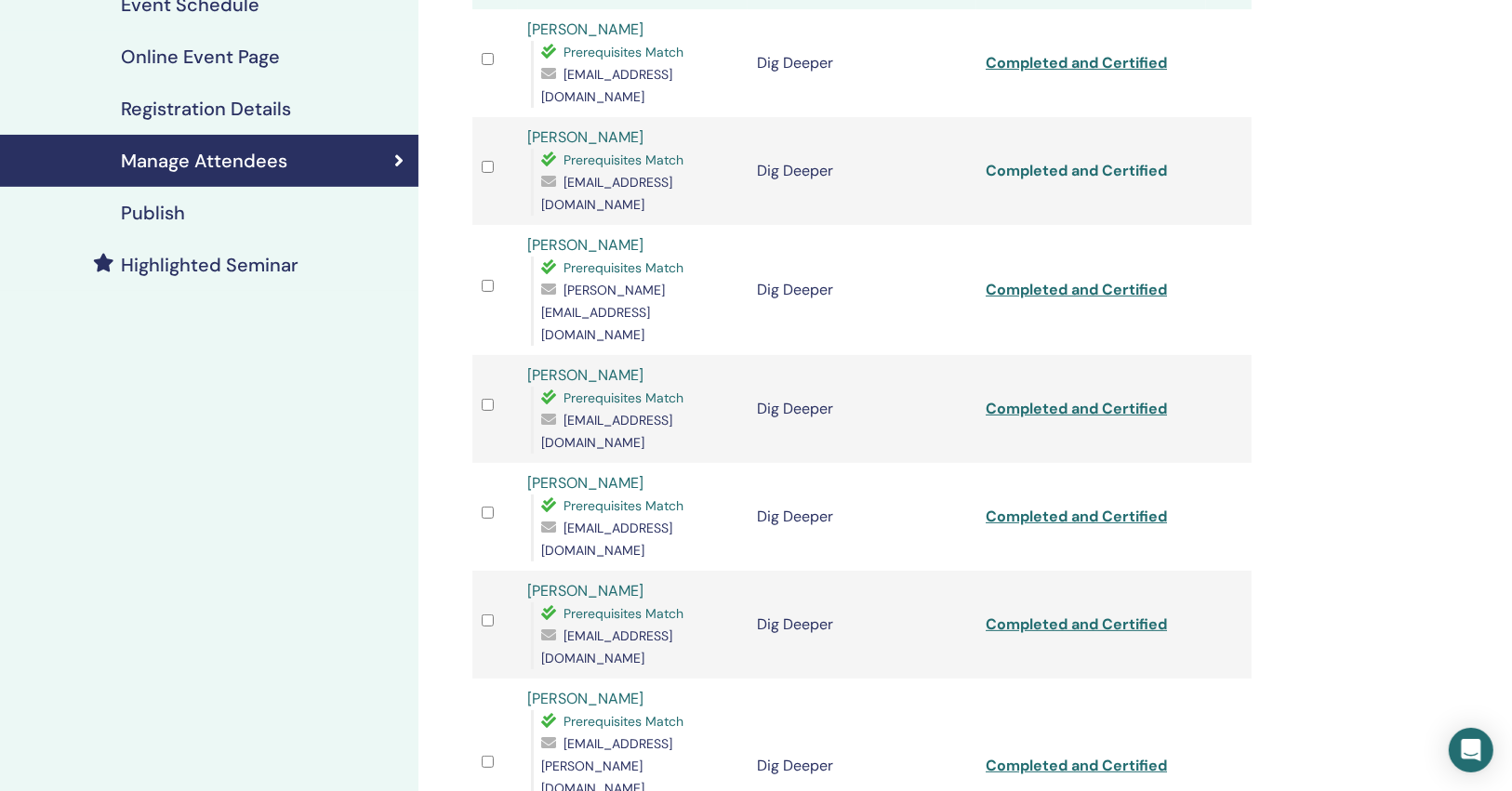
scroll to position [298, 0]
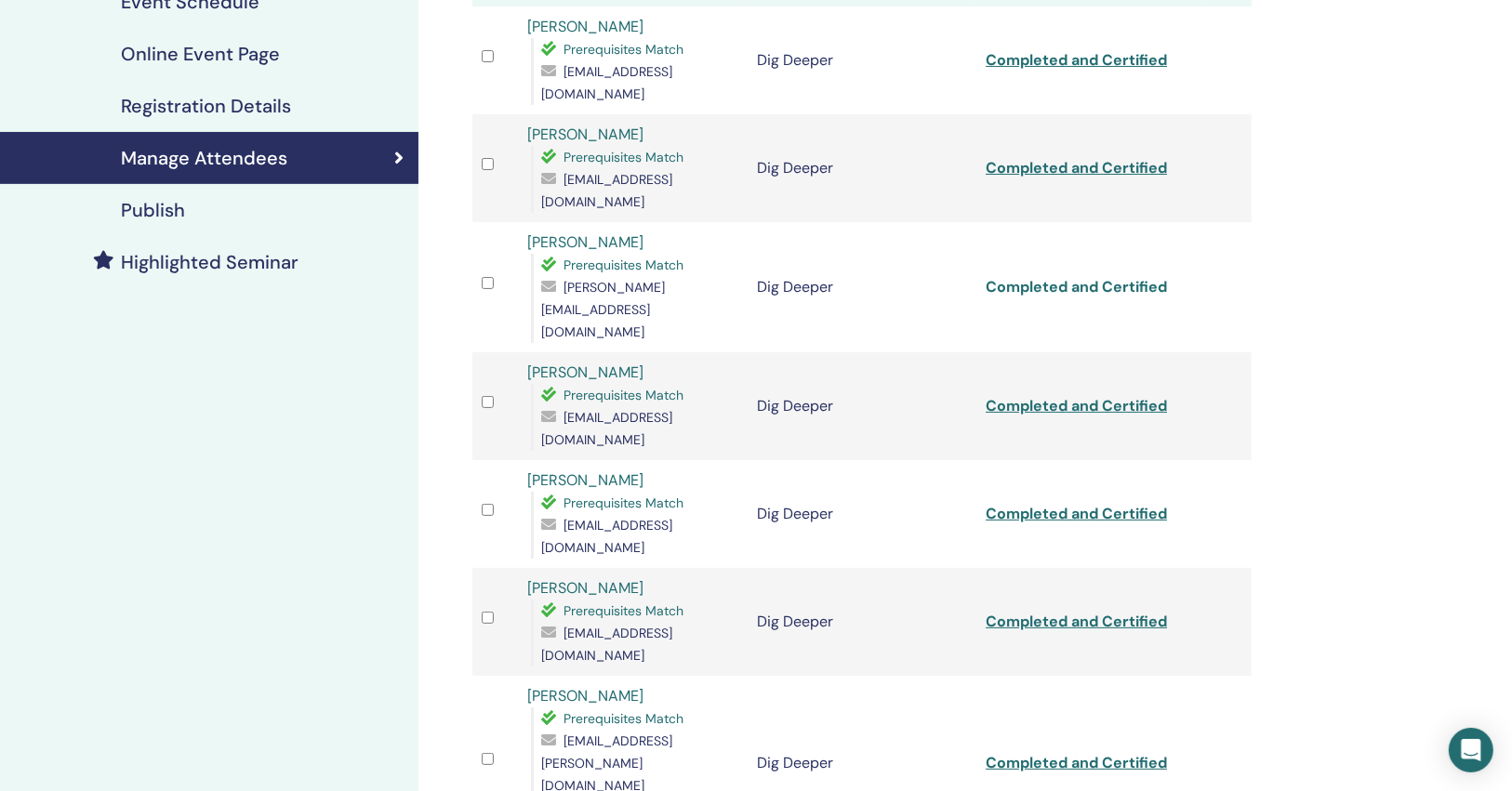
click at [1034, 277] on link "Completed and Certified" at bounding box center [1076, 287] width 181 height 20
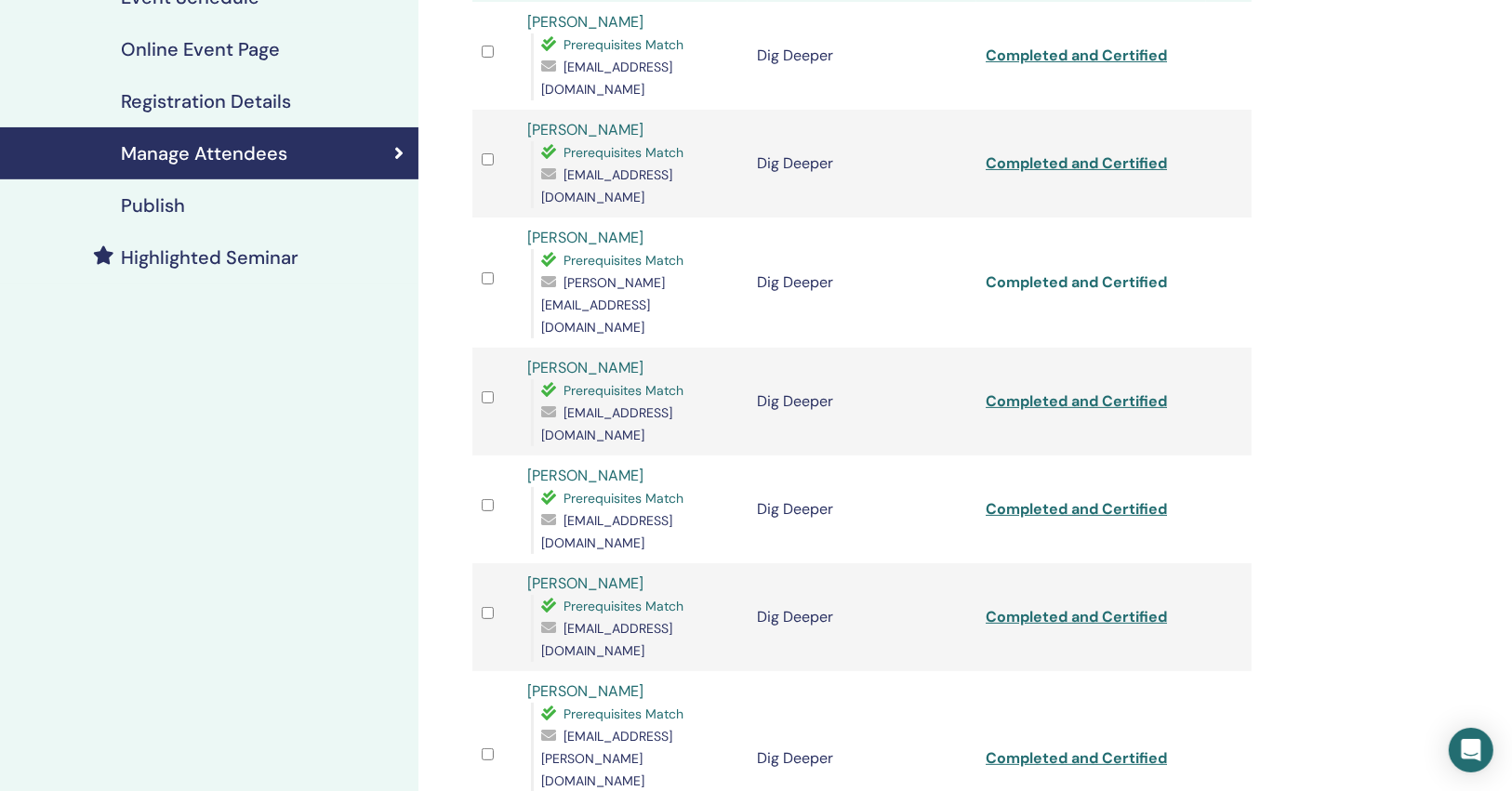
scroll to position [446, 0]
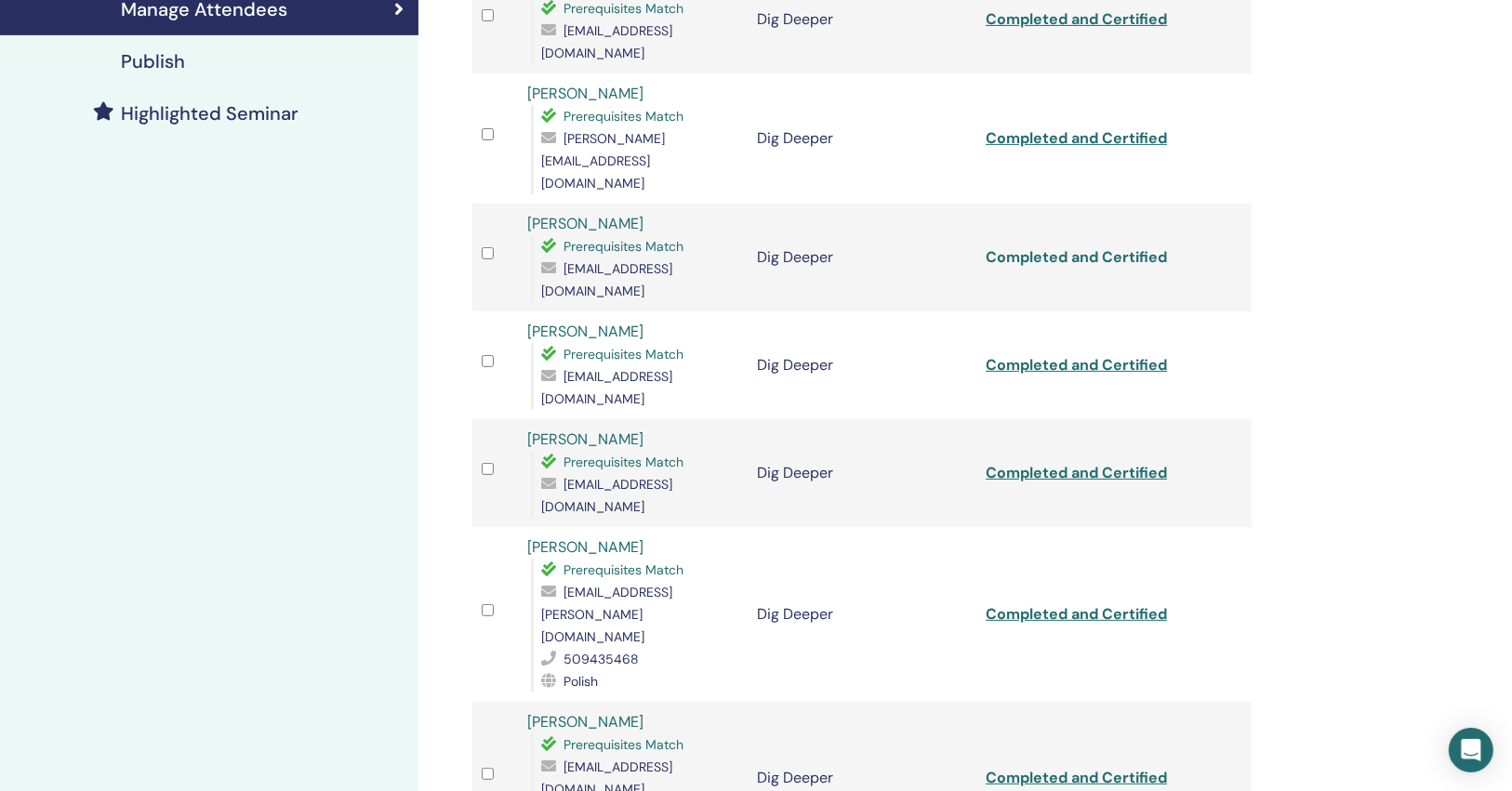
click at [1038, 247] on link "Completed and Certified" at bounding box center [1076, 257] width 181 height 20
click at [1022, 355] on link "Completed and Certified" at bounding box center [1076, 365] width 181 height 20
click at [1017, 463] on link "Completed and Certified" at bounding box center [1076, 472] width 181 height 20
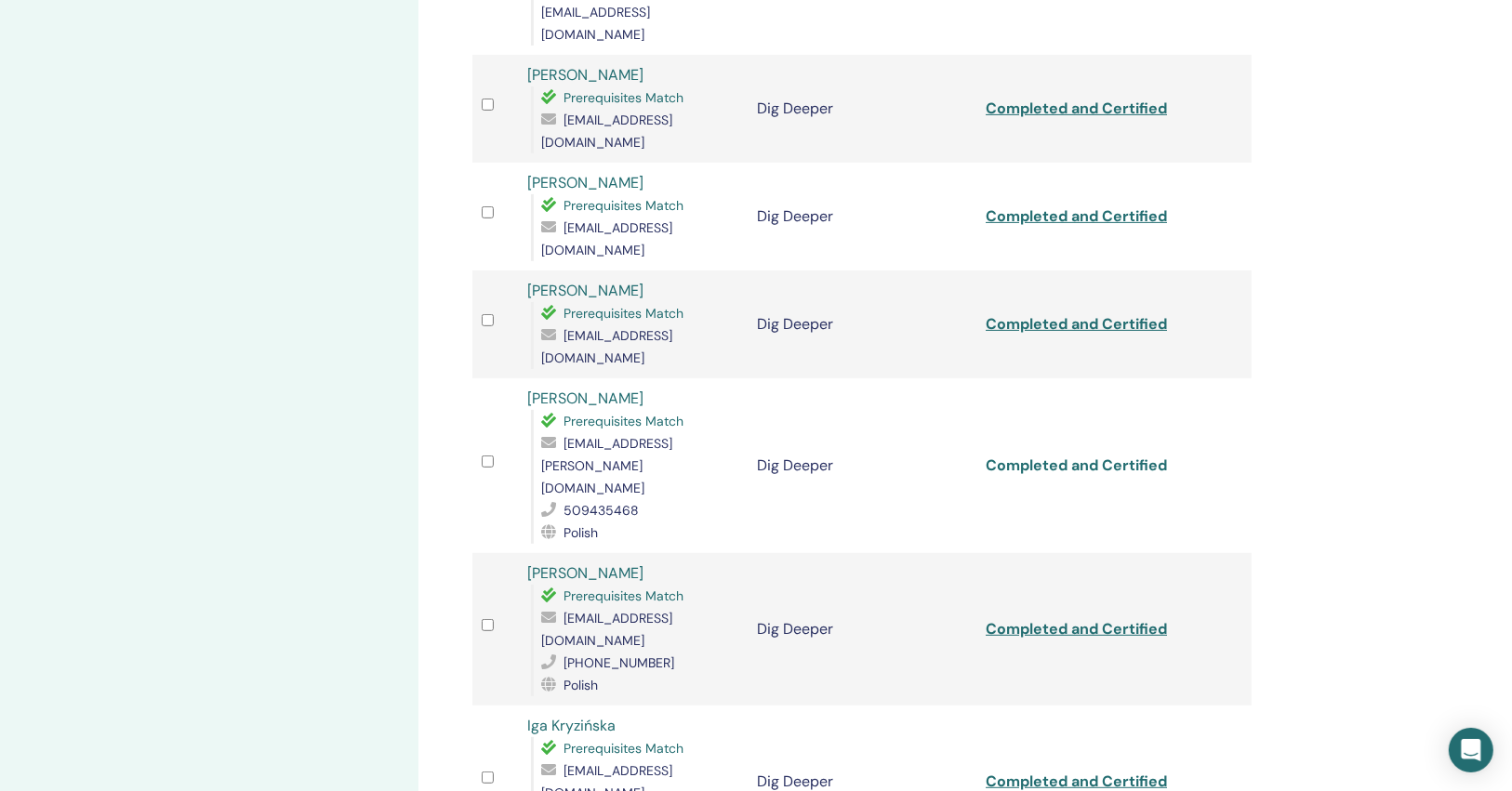
click at [1030, 455] on link "Completed and Certified" at bounding box center [1076, 465] width 181 height 20
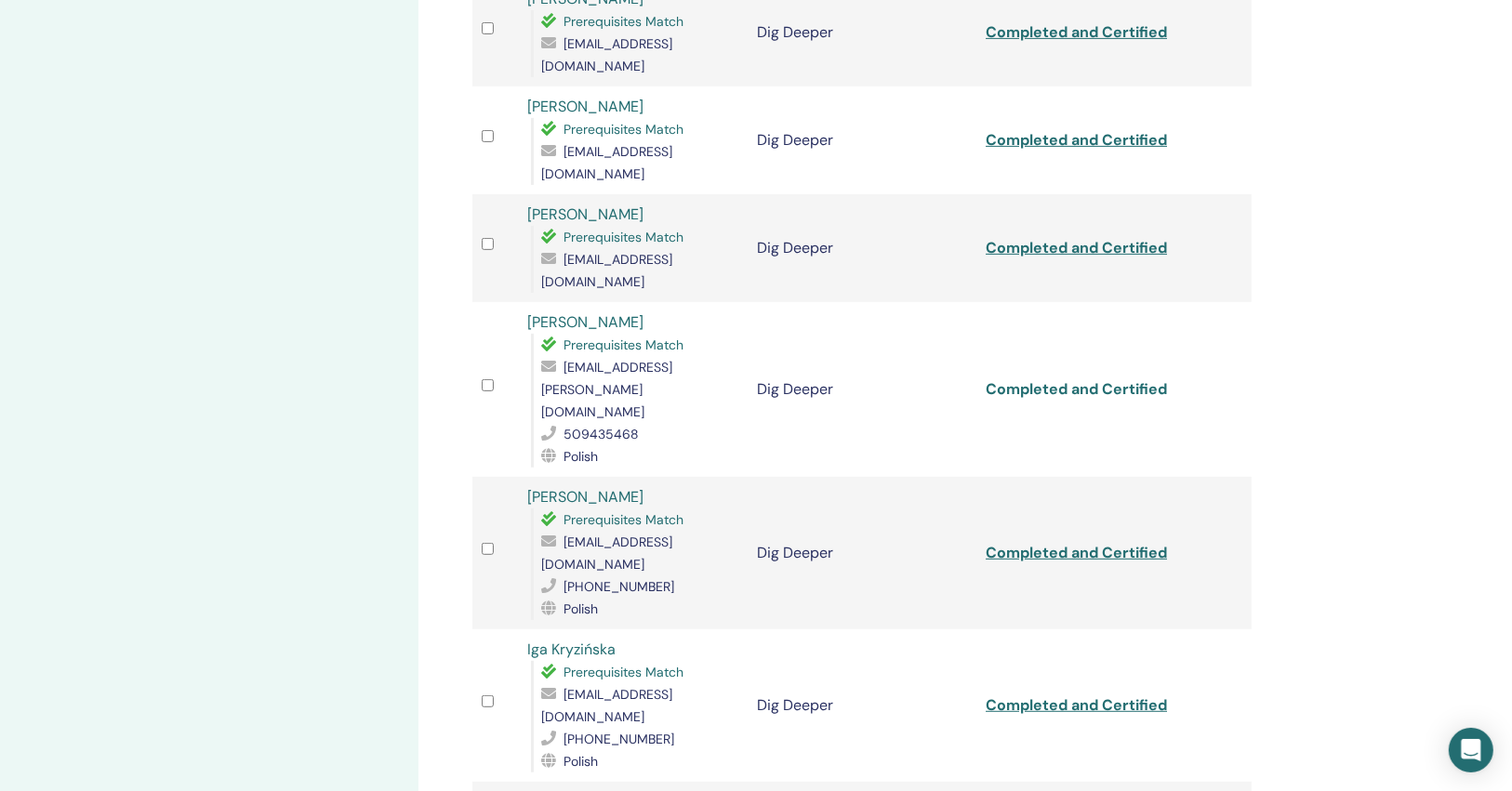
scroll to position [744, 0]
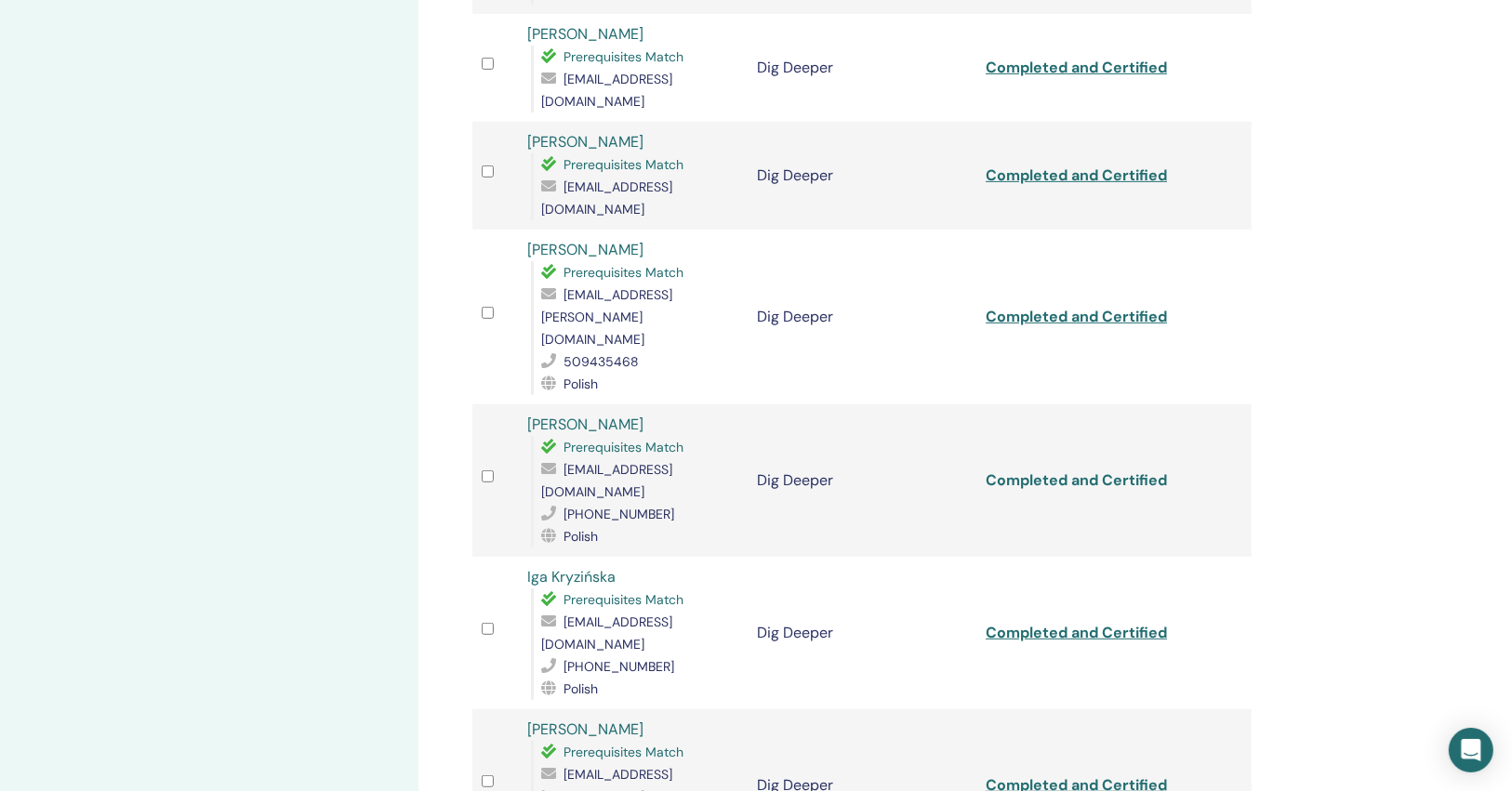
click at [1013, 470] on link "Completed and Certified" at bounding box center [1076, 480] width 181 height 20
click at [1015, 623] on link "Completed and Certified" at bounding box center [1076, 633] width 181 height 20
click at [1044, 776] on link "Completed and Certified" at bounding box center [1076, 785] width 181 height 20
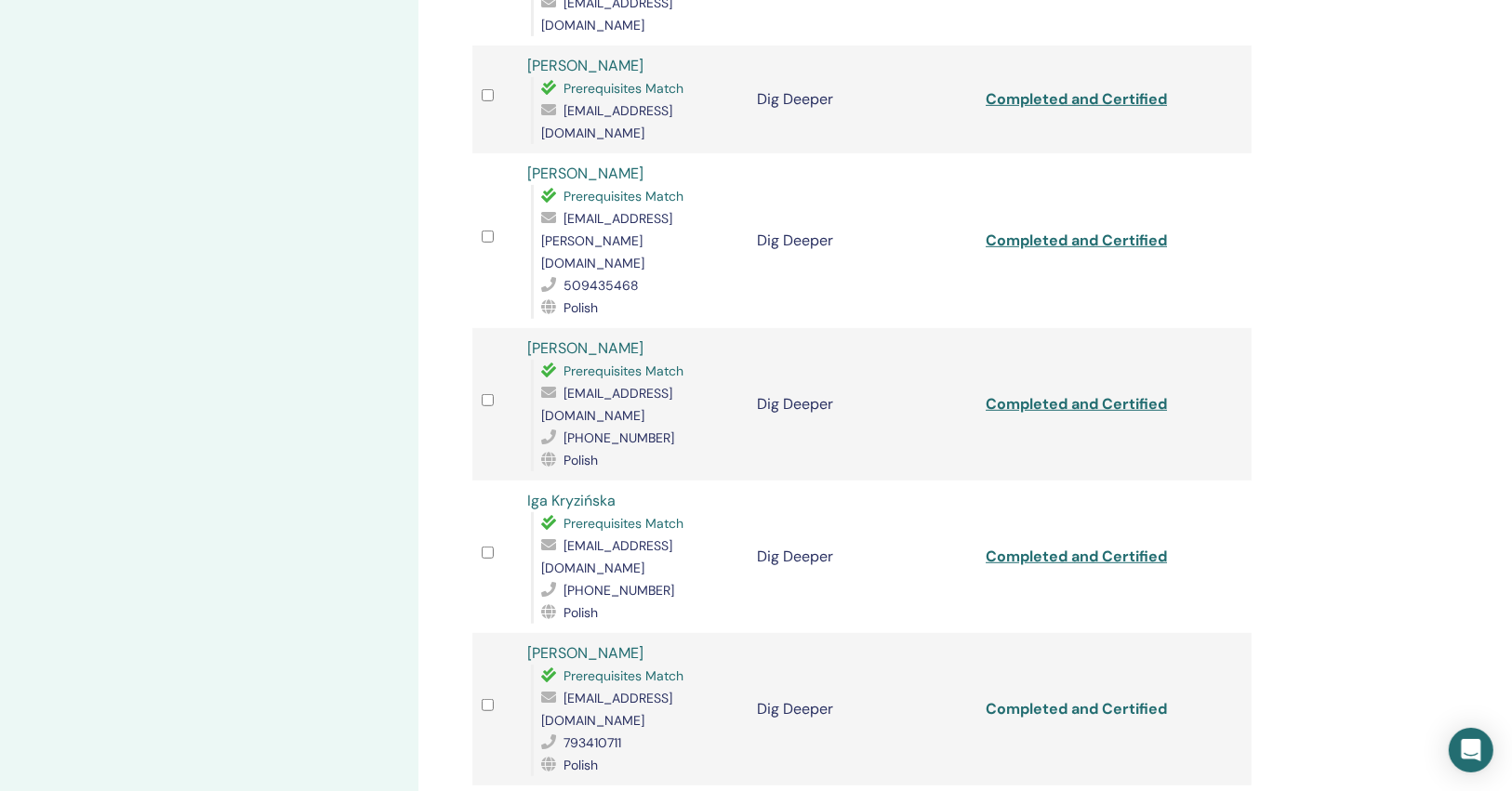
scroll to position [893, 0]
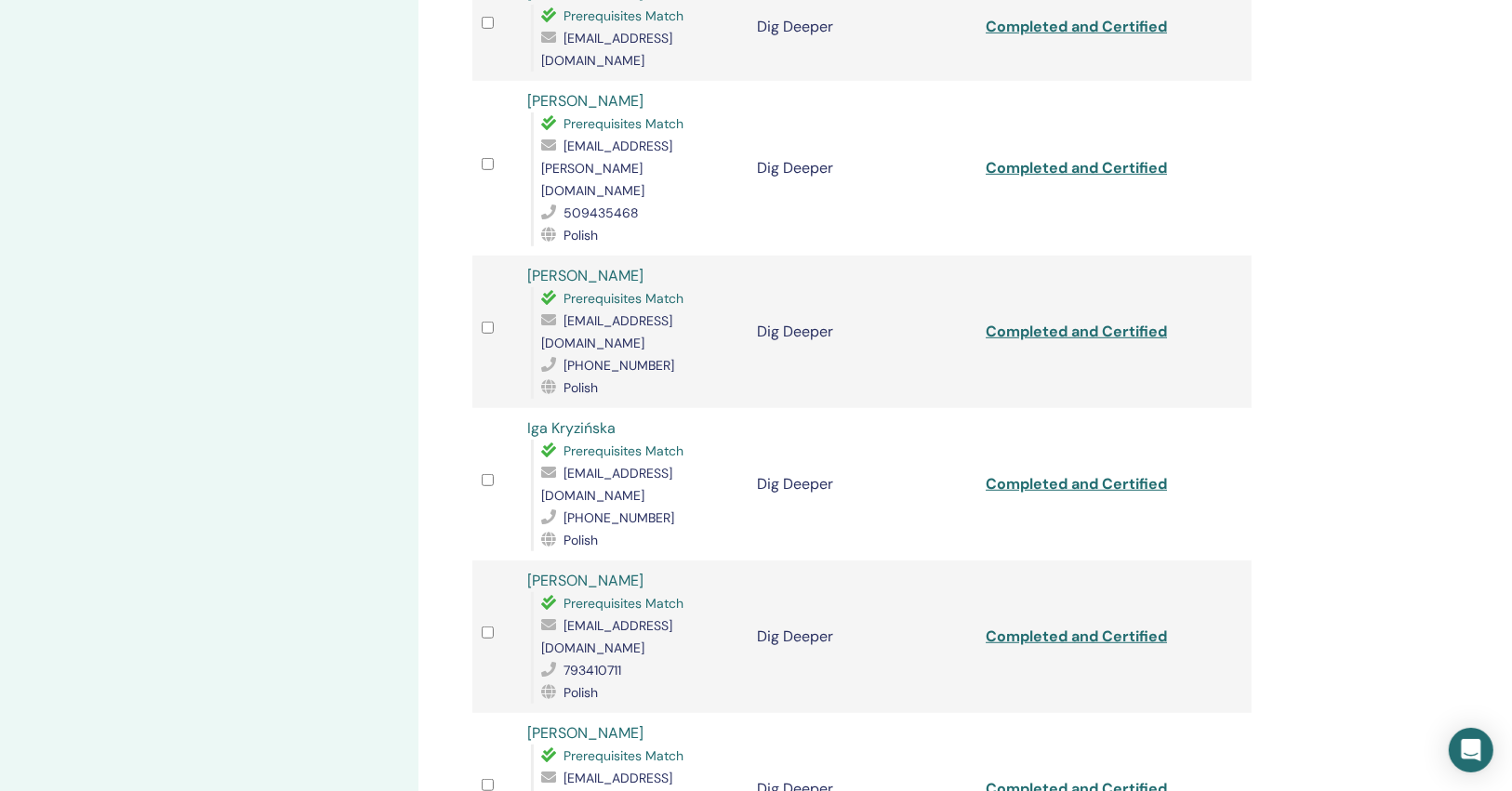
click at [1030, 780] on link "Completed and Certified" at bounding box center [1076, 789] width 181 height 20
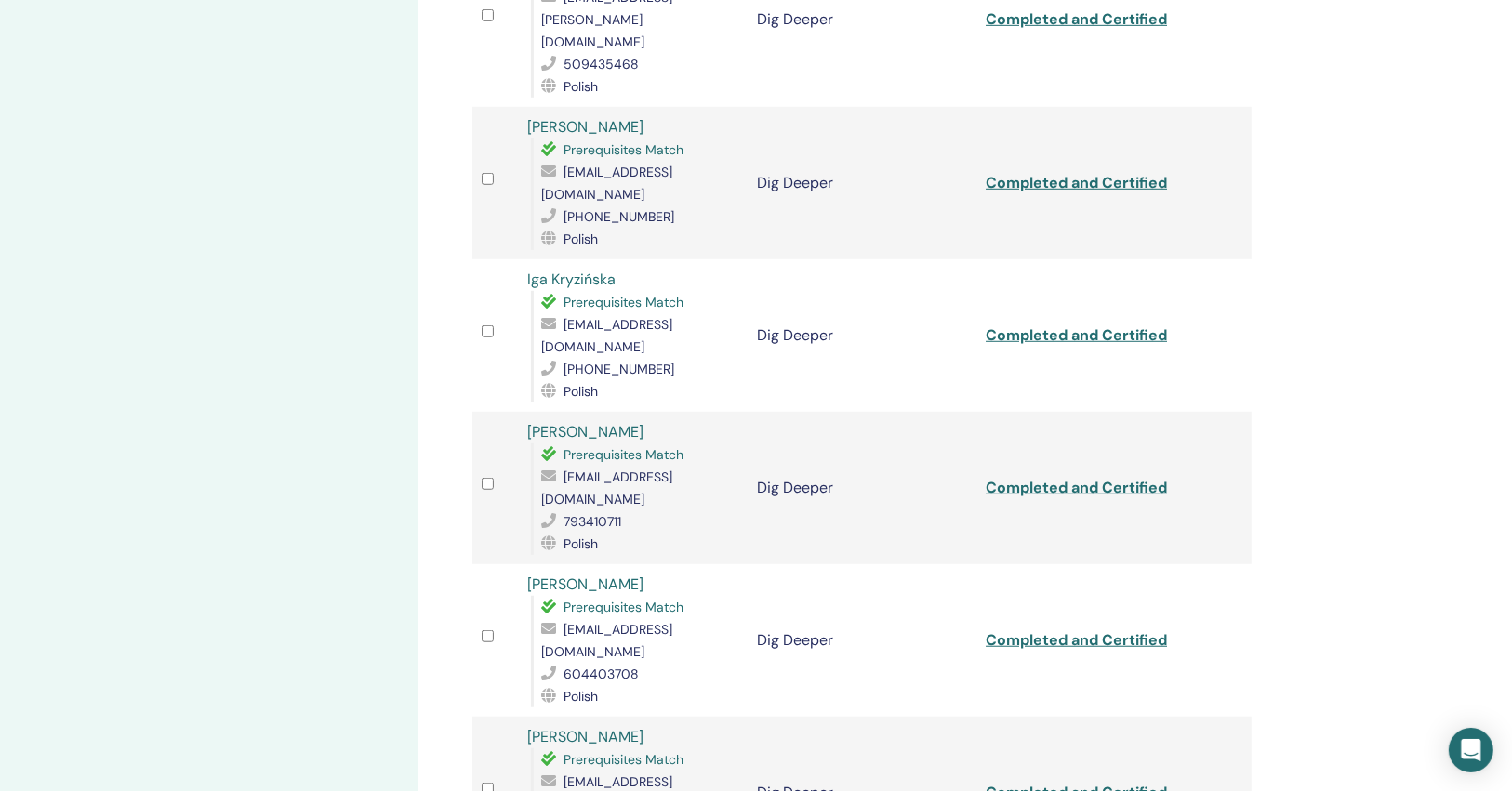
click at [1034, 784] on link "Completed and Certified" at bounding box center [1076, 793] width 181 height 20
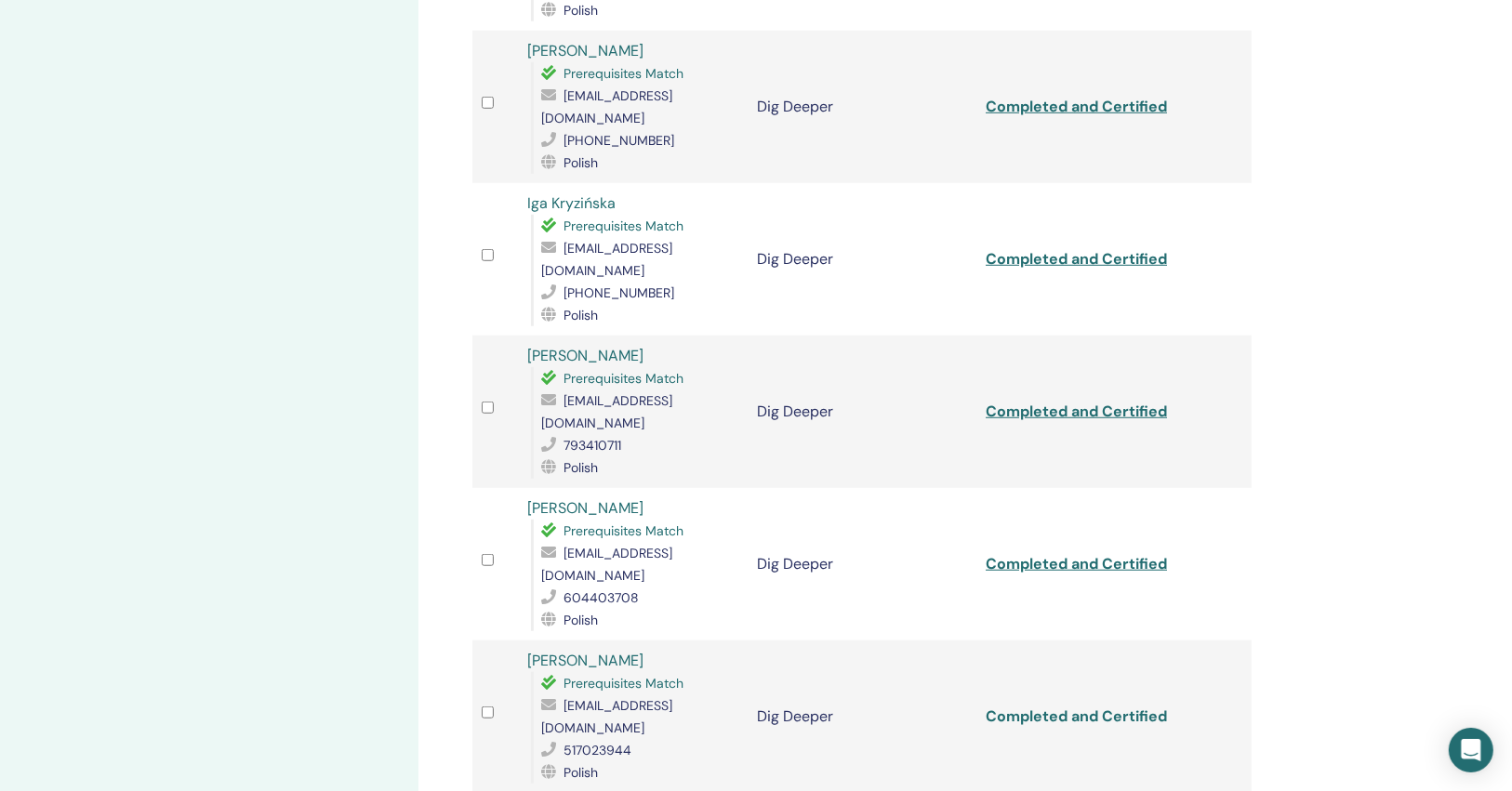
scroll to position [1190, 0]
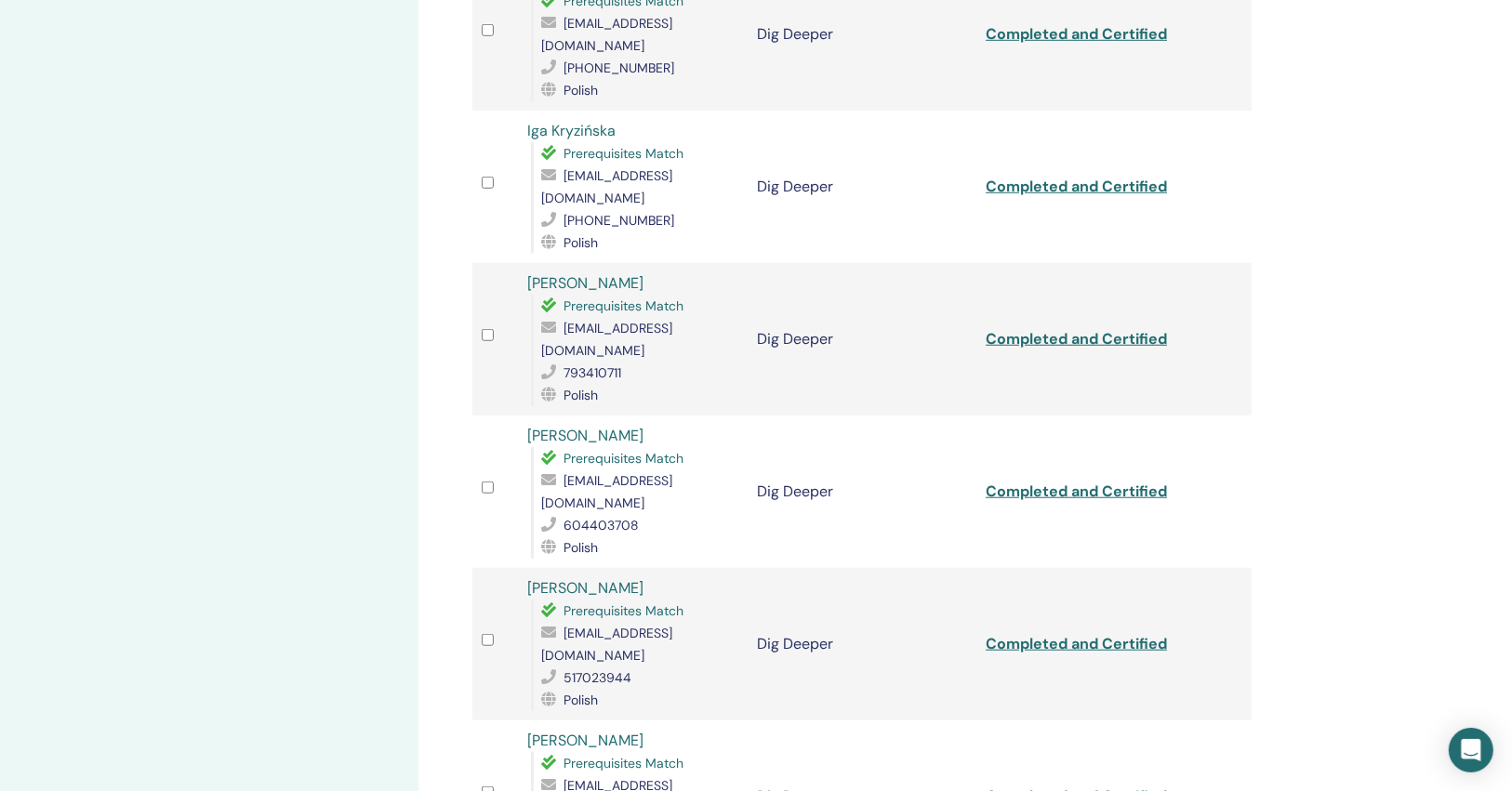
click at [1038, 786] on link "Completed and Certified" at bounding box center [1076, 796] width 181 height 20
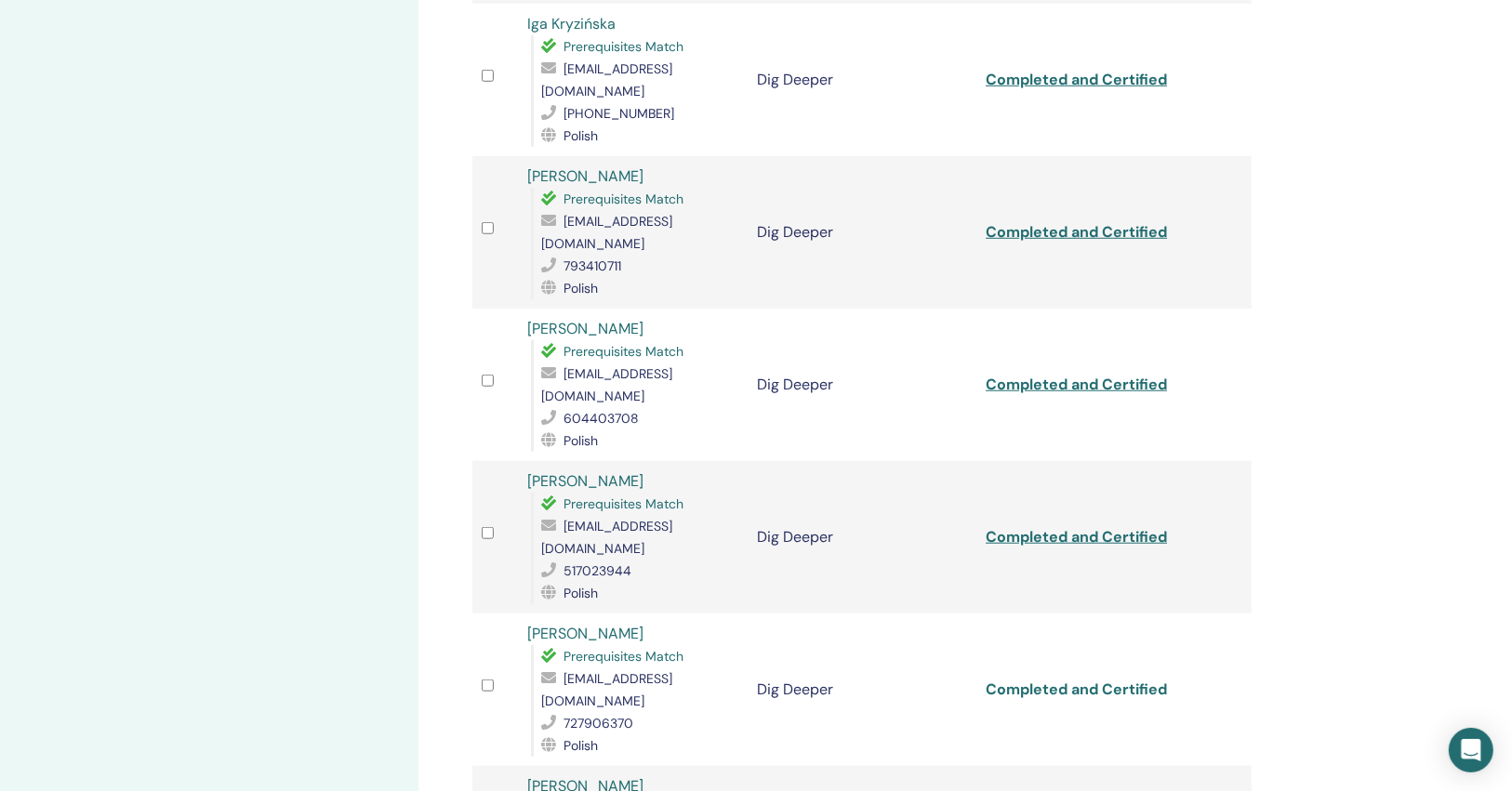
scroll to position [1339, 0]
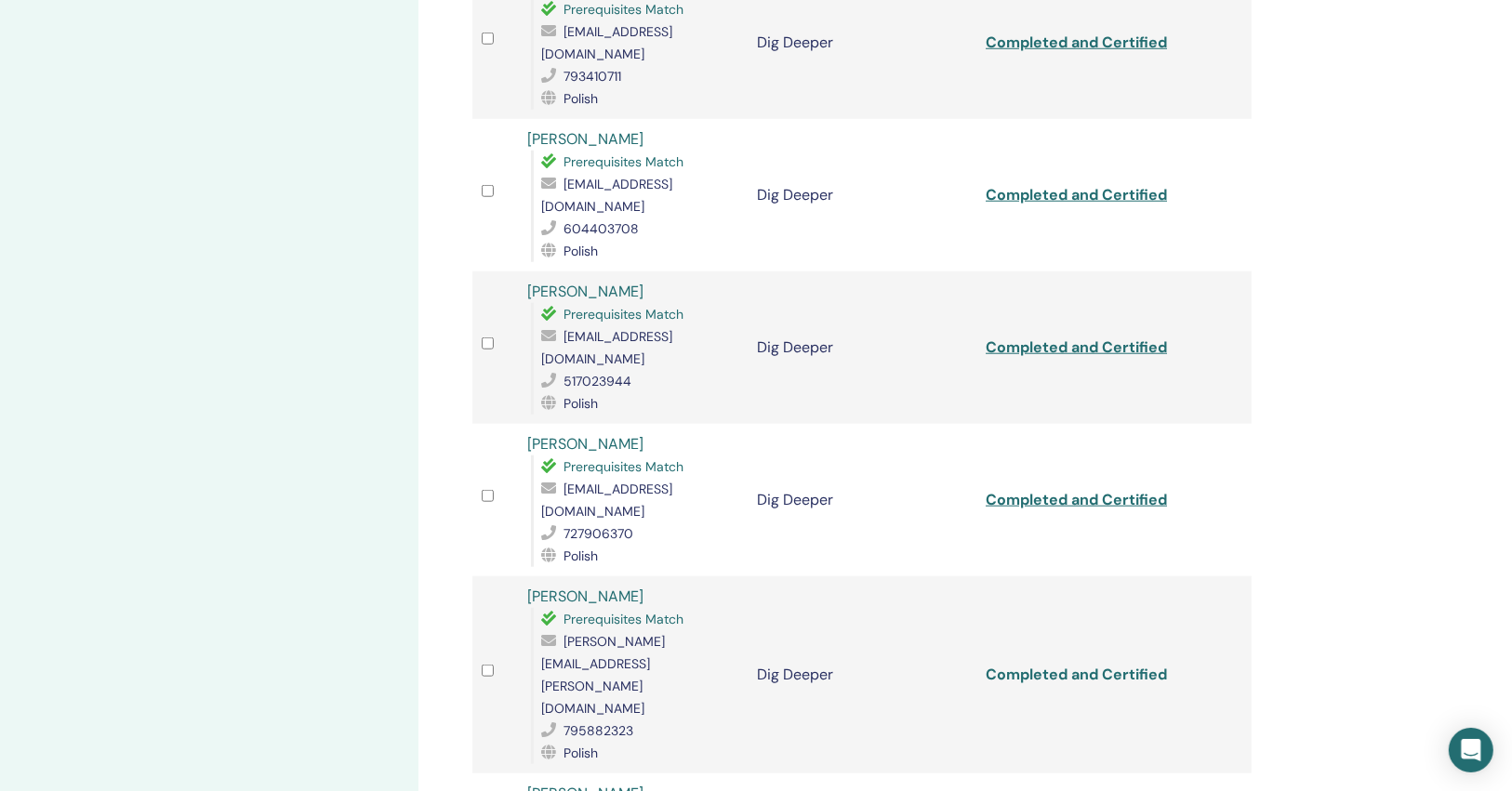
scroll to position [1488, 0]
drag, startPoint x: 1106, startPoint y: 623, endPoint x: 1066, endPoint y: 649, distance: 47.7
